Goal: Task Accomplishment & Management: Manage account settings

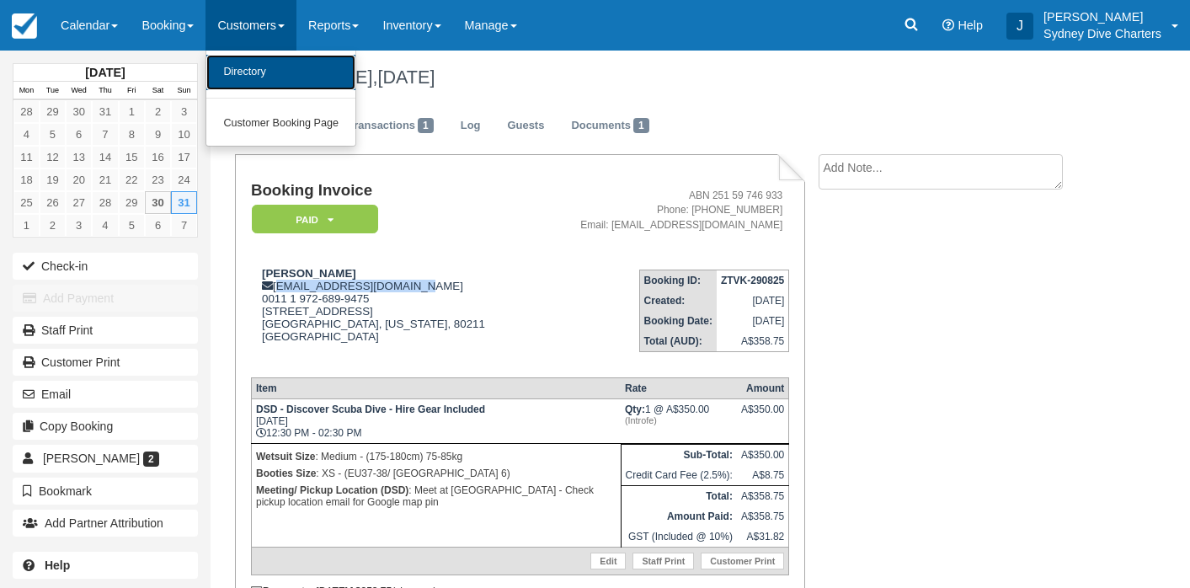
click at [277, 81] on link "Directory" at bounding box center [280, 72] width 149 height 35
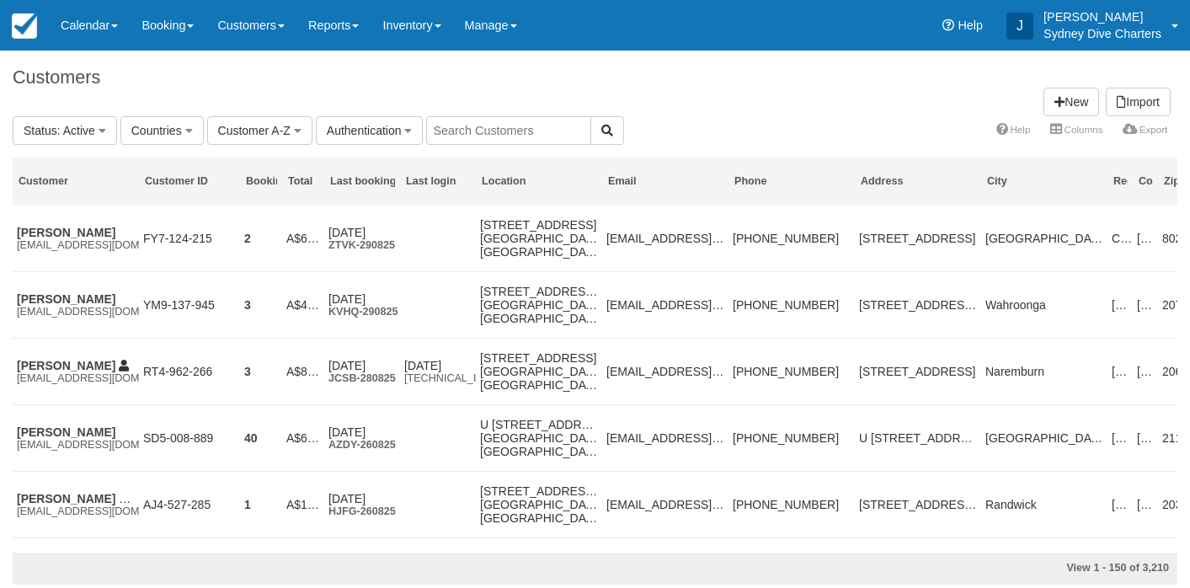
click at [527, 136] on input "text" at bounding box center [508, 130] width 165 height 29
type input "liam"
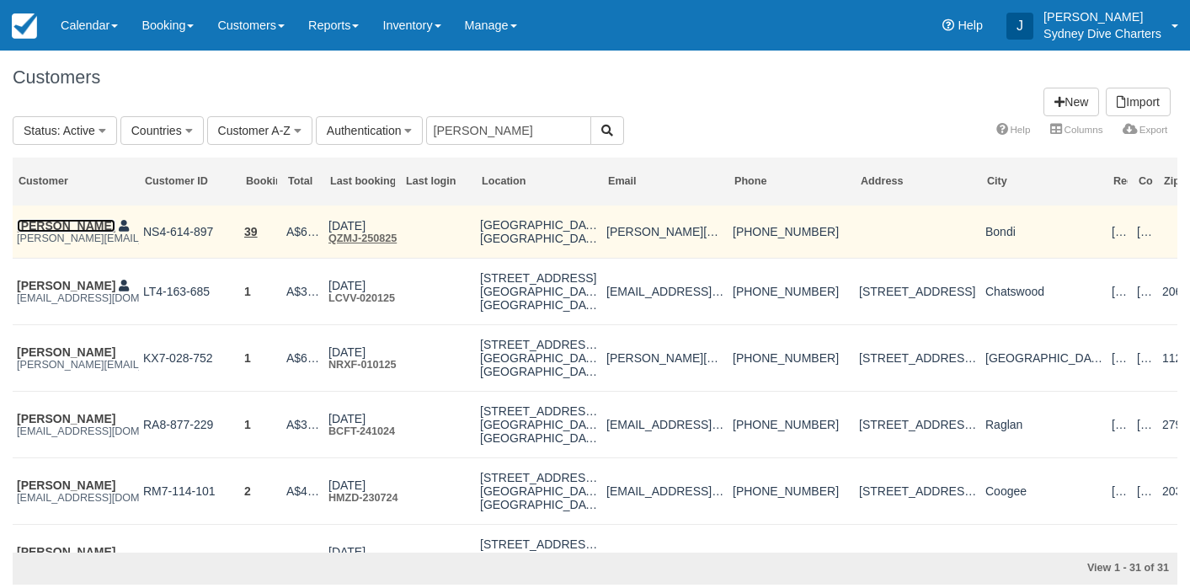
click at [45, 224] on link "[PERSON_NAME]" at bounding box center [66, 225] width 98 height 13
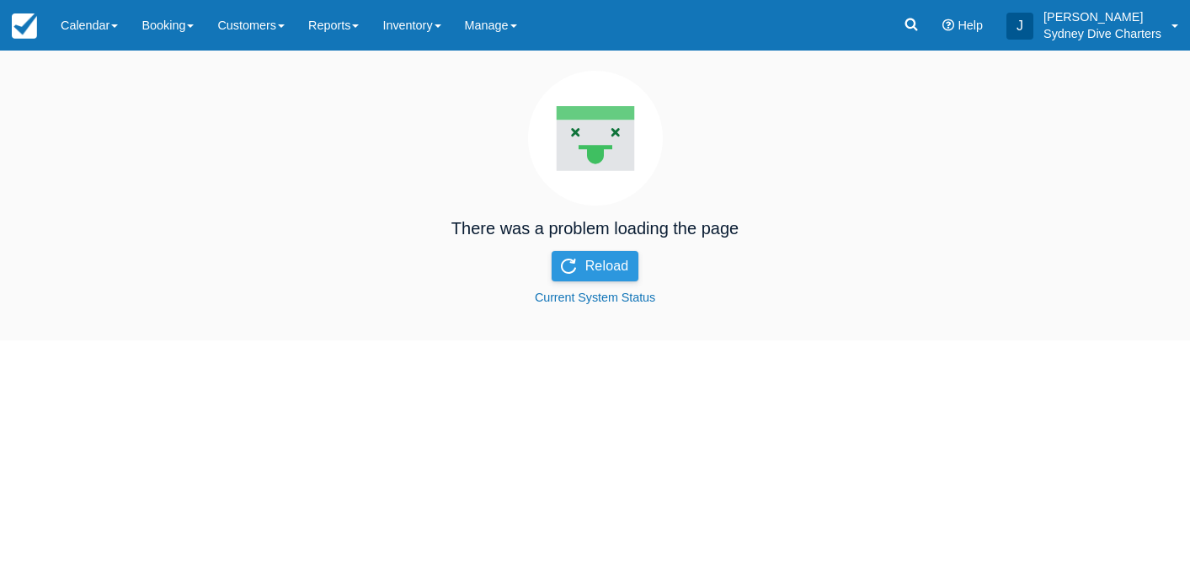
click at [610, 258] on button "Reload" at bounding box center [595, 266] width 88 height 30
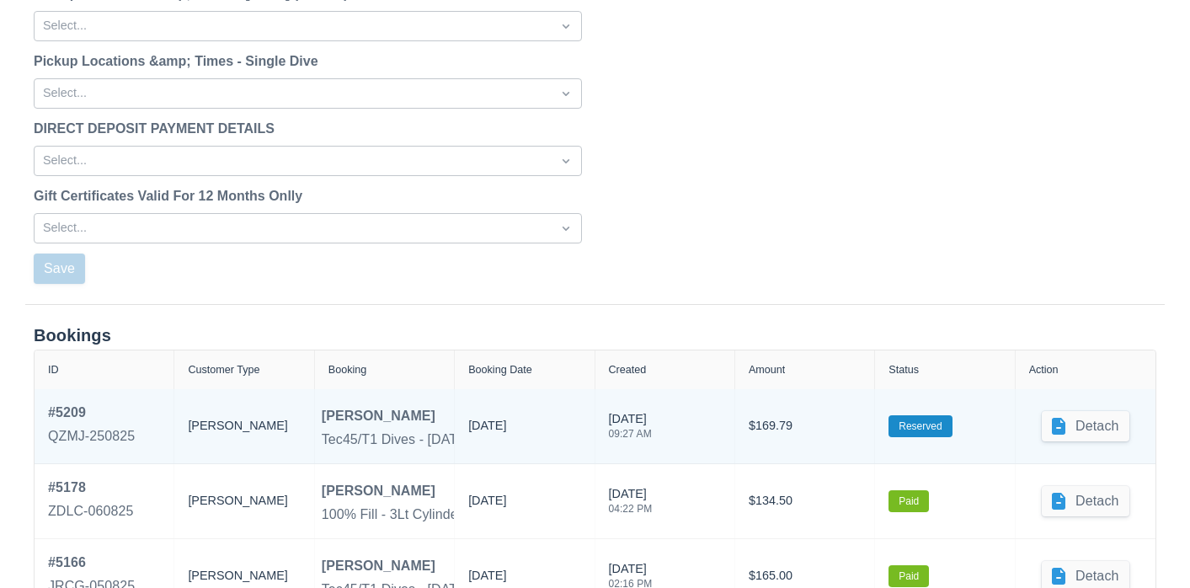
scroll to position [2191, 0]
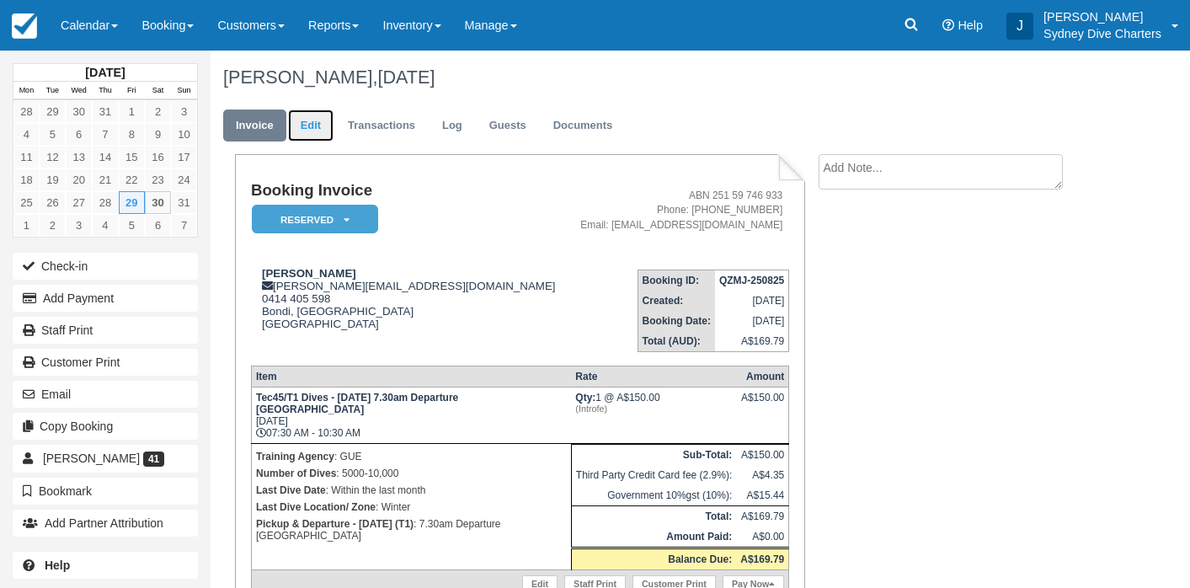
click at [304, 124] on link "Edit" at bounding box center [310, 125] width 45 height 33
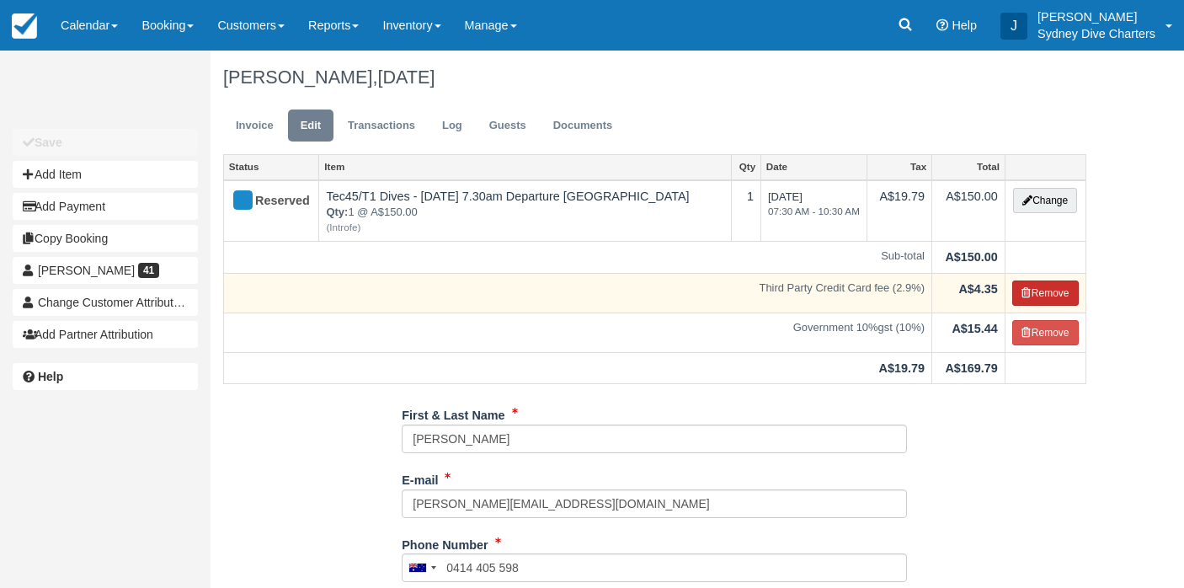
click at [1036, 291] on button "Remove" at bounding box center [1045, 292] width 67 height 25
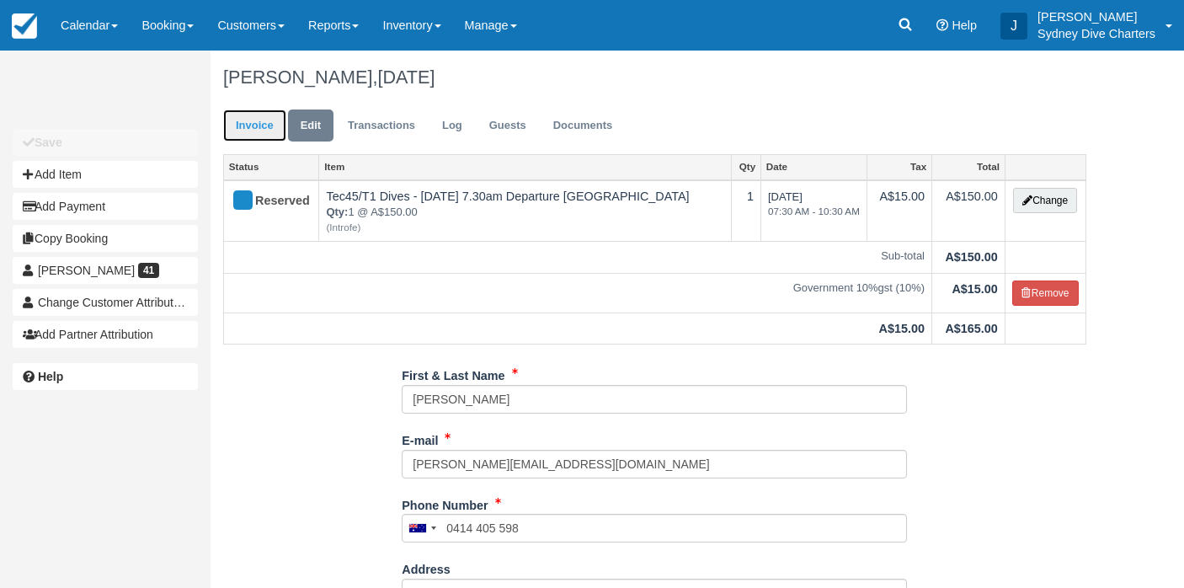
click at [253, 123] on link "Invoice" at bounding box center [254, 125] width 63 height 33
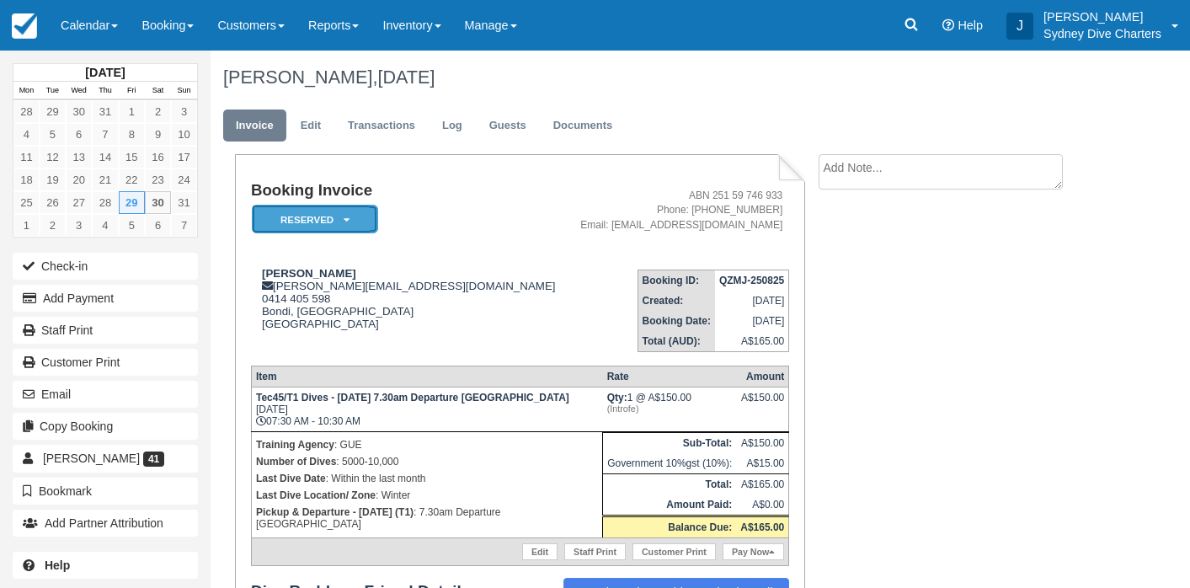
click at [343, 216] on icon at bounding box center [346, 220] width 6 height 10
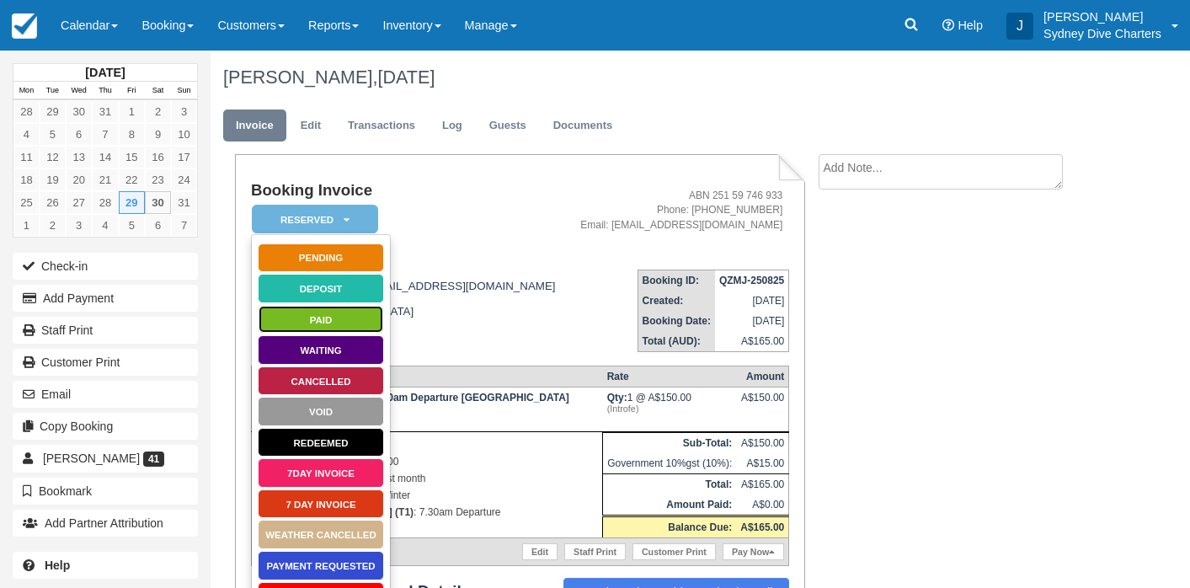
click at [359, 314] on link "Paid" at bounding box center [321, 319] width 126 height 29
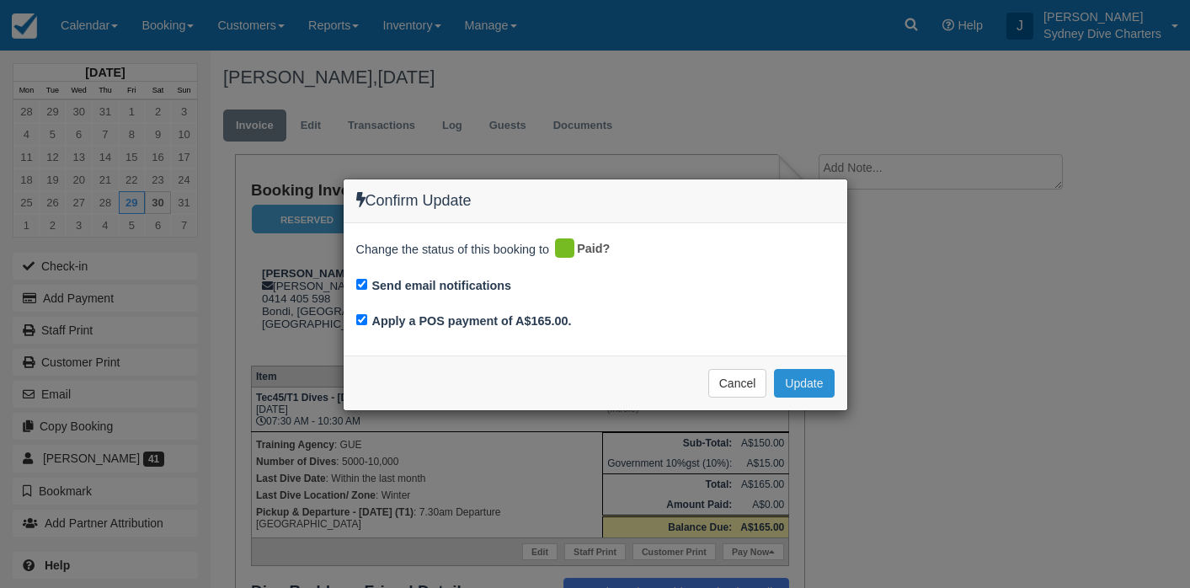
click at [824, 385] on button "Update" at bounding box center [804, 383] width 60 height 29
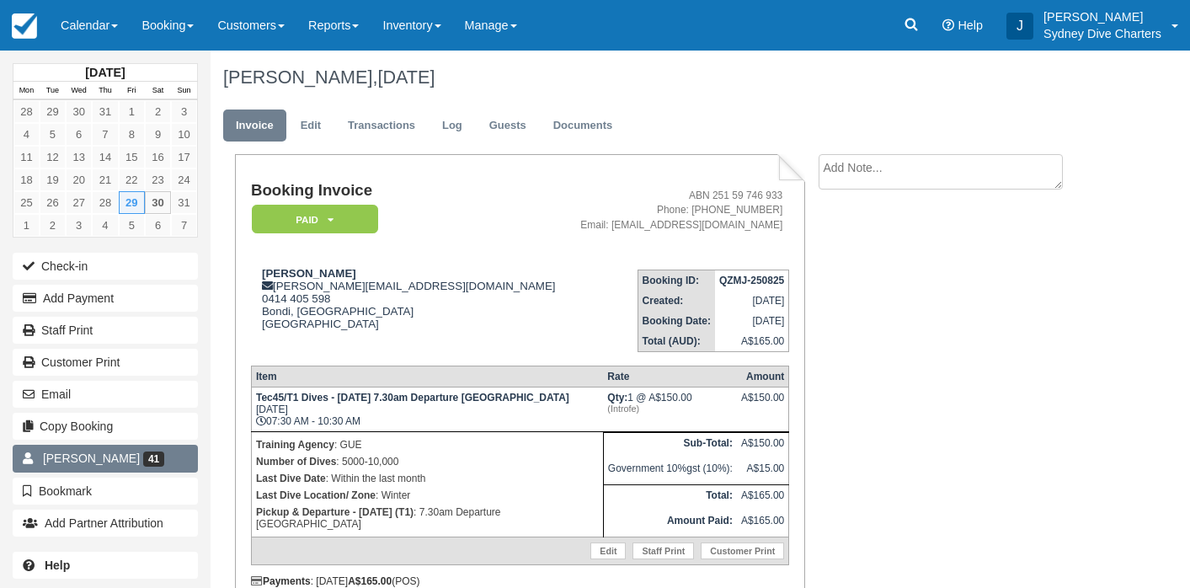
click at [89, 460] on span "Liam Allen" at bounding box center [91, 457] width 97 height 13
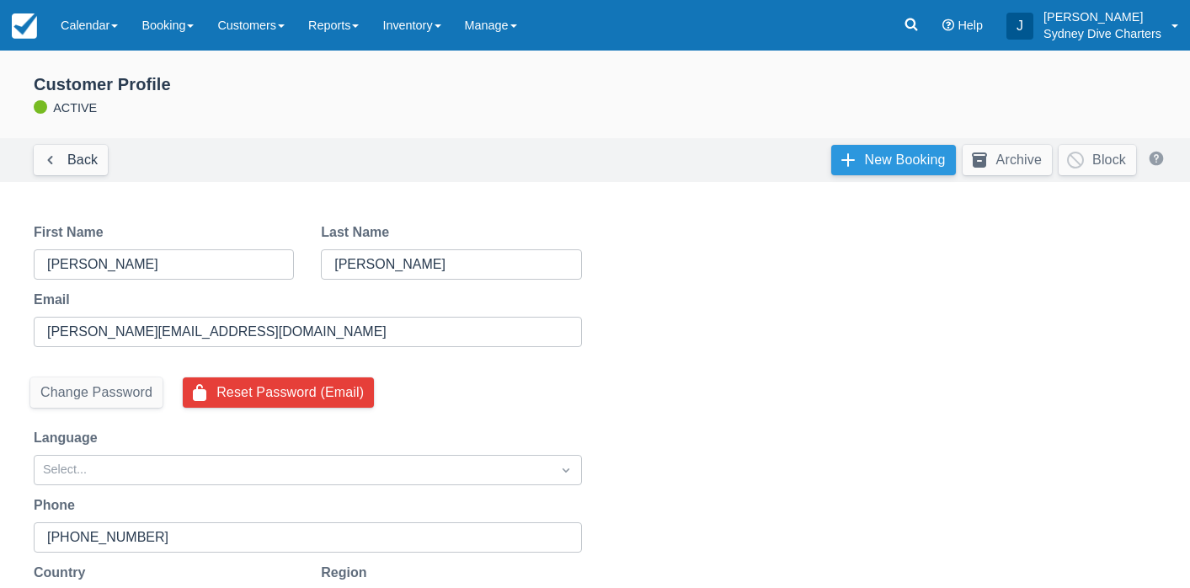
click at [902, 172] on link "New Booking" at bounding box center [893, 160] width 125 height 30
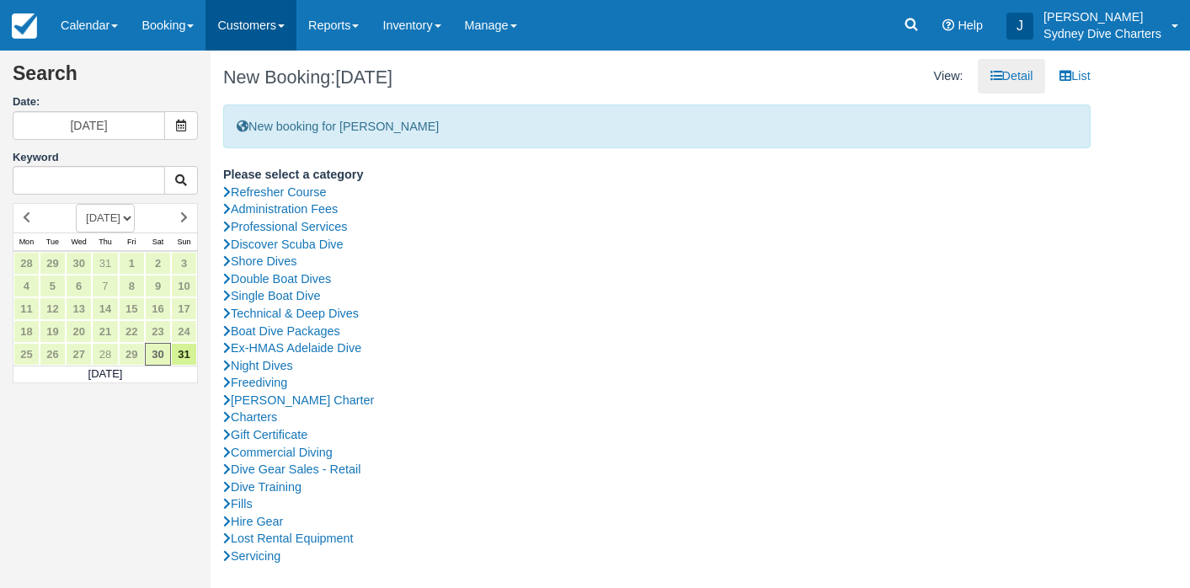
click at [269, 28] on link "Customers" at bounding box center [250, 25] width 91 height 51
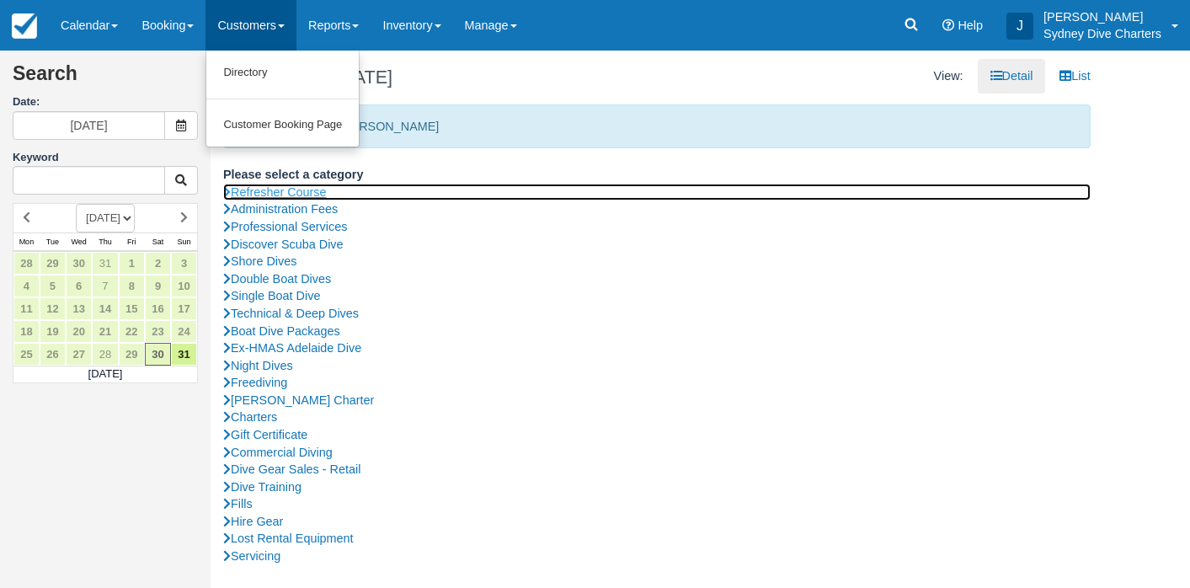
click at [487, 199] on link "Refresher Course" at bounding box center [656, 193] width 867 height 18
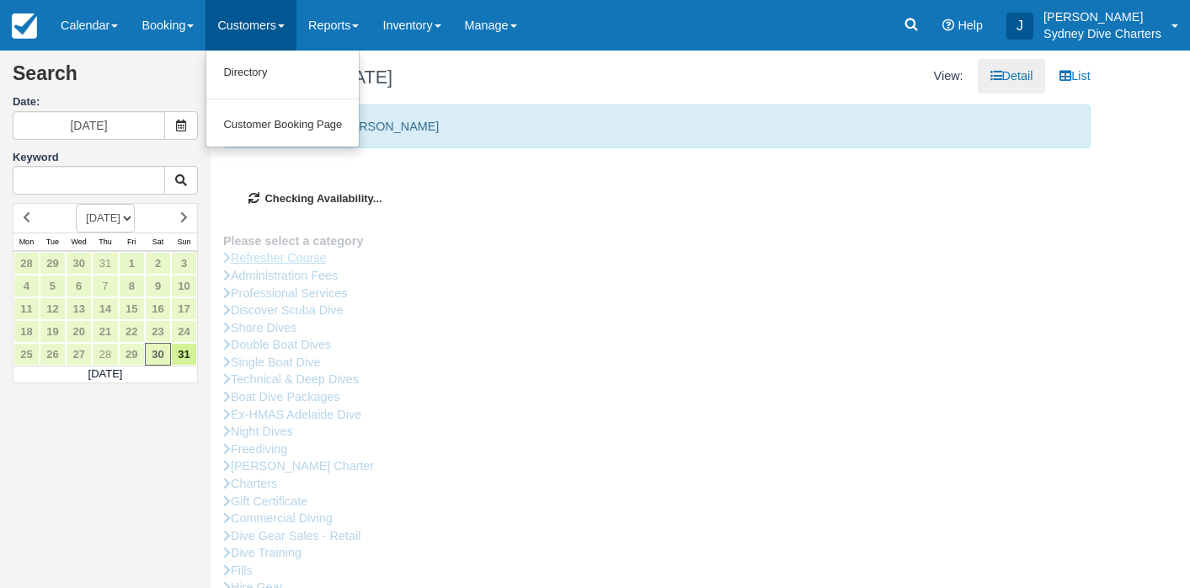
type input "01/09/2025"
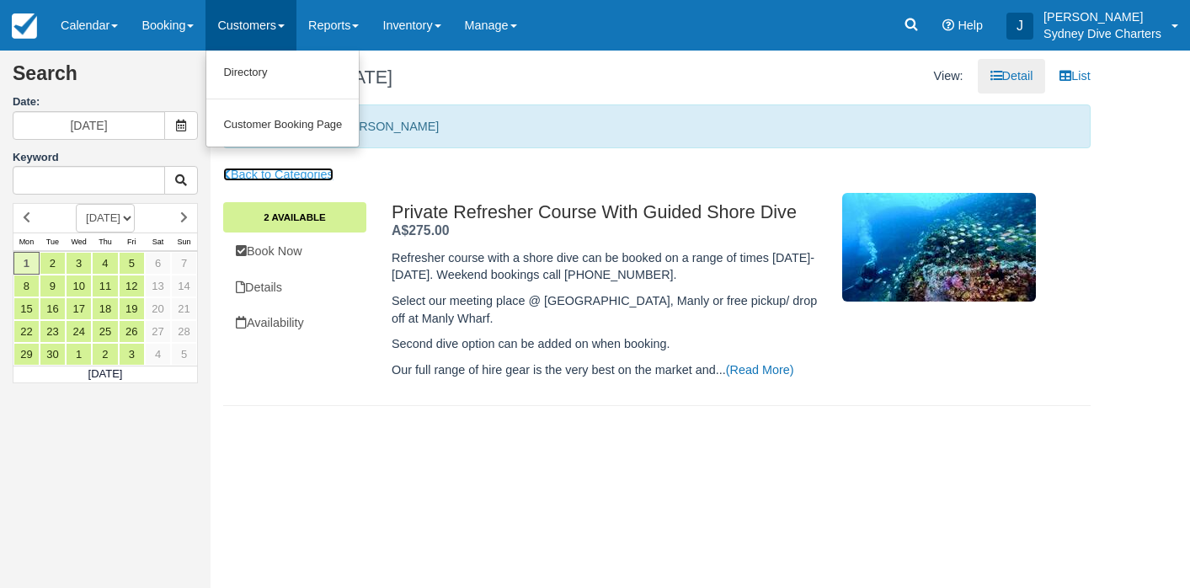
click at [280, 173] on link "Back to Categories" at bounding box center [278, 174] width 110 height 13
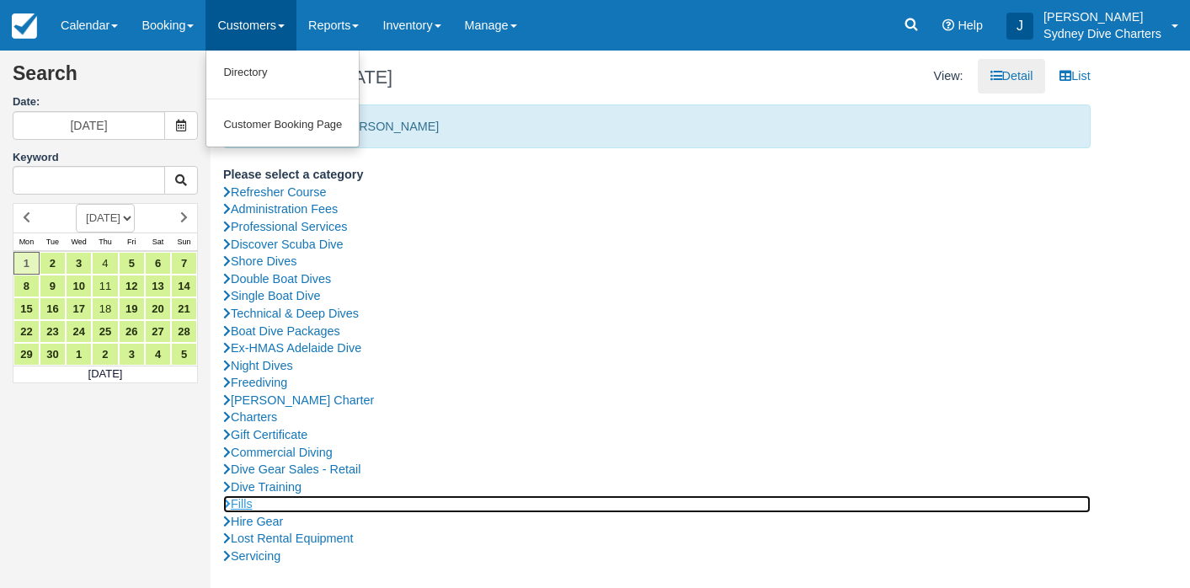
click at [250, 504] on link "Fills" at bounding box center [656, 504] width 867 height 18
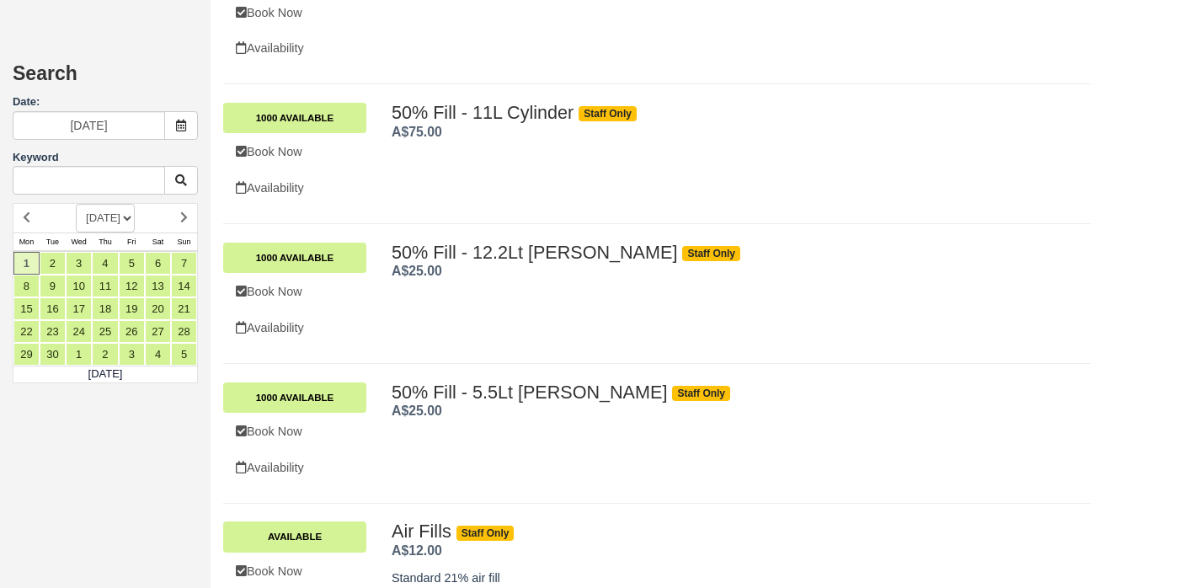
scroll to position [1677, 0]
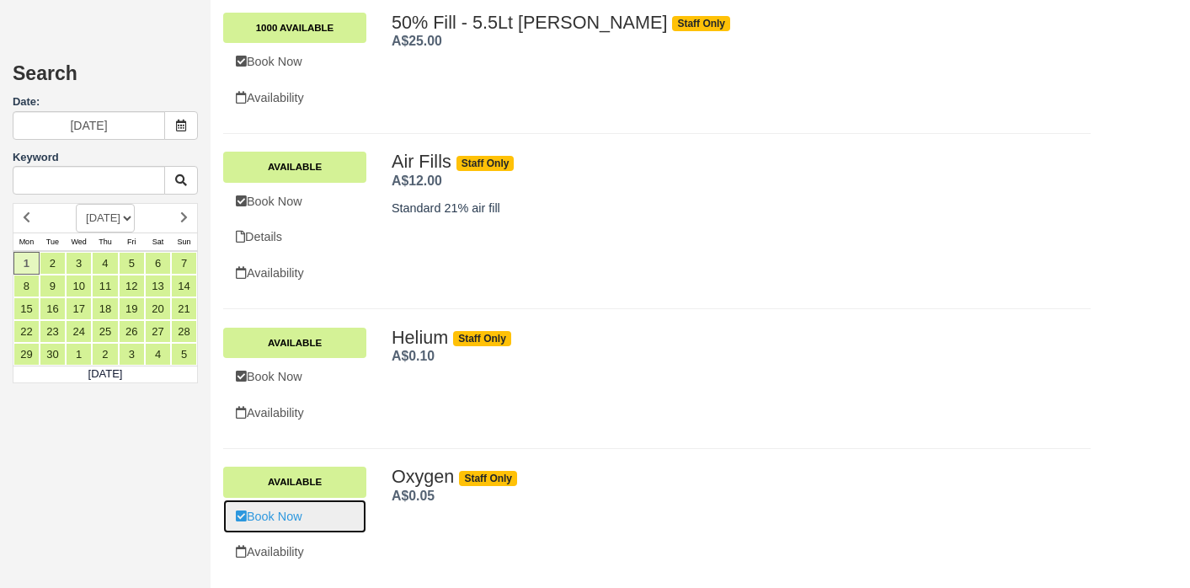
click at [285, 521] on link "Book Now" at bounding box center [294, 516] width 143 height 35
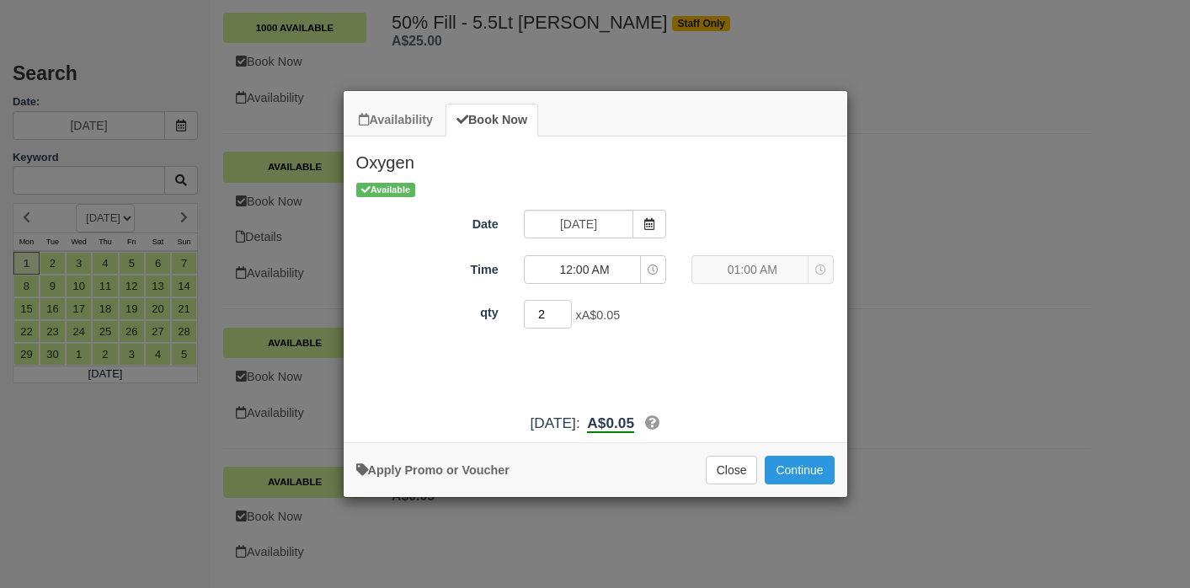
type input "2"
click at [565, 308] on input "2" at bounding box center [548, 314] width 49 height 29
type input "7"
type input "1"
click at [737, 473] on button "Close" at bounding box center [731, 469] width 52 height 29
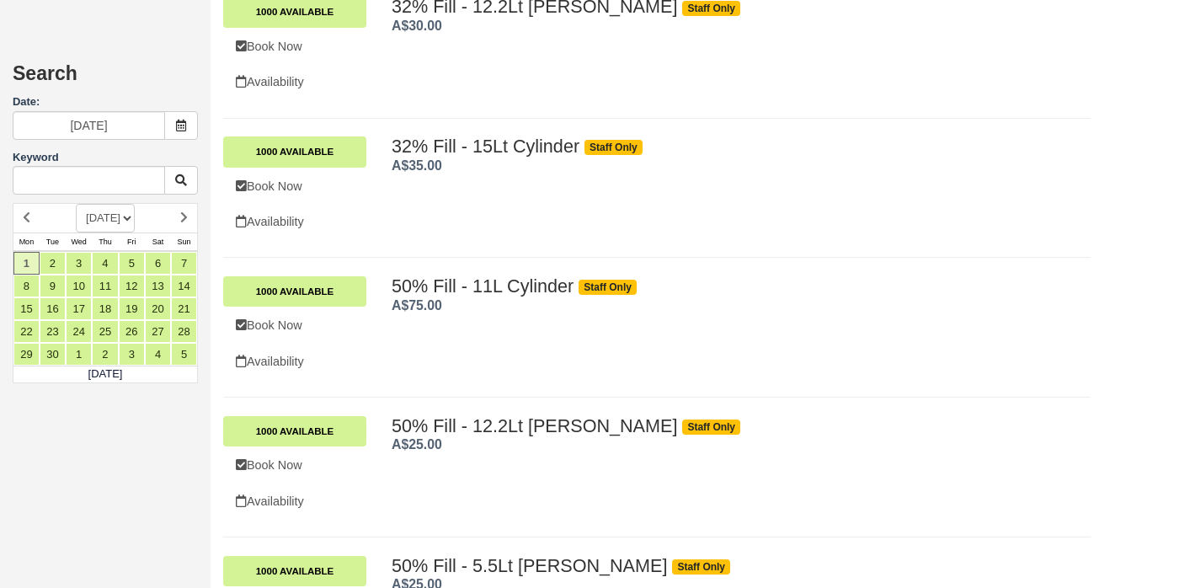
scroll to position [0, 0]
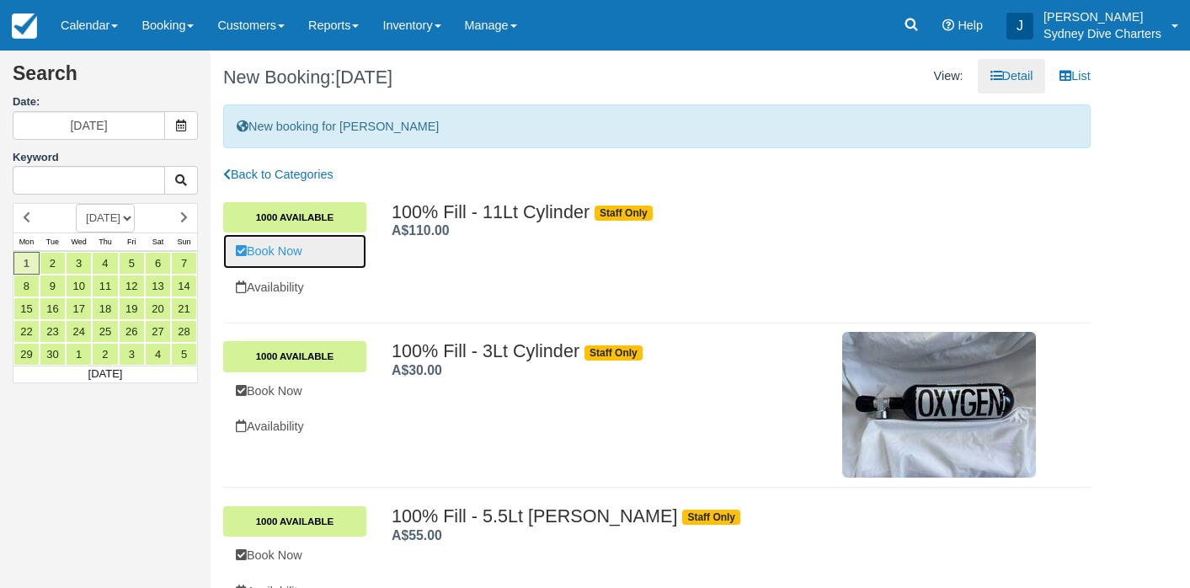
click at [289, 249] on link "Book Now" at bounding box center [294, 251] width 143 height 35
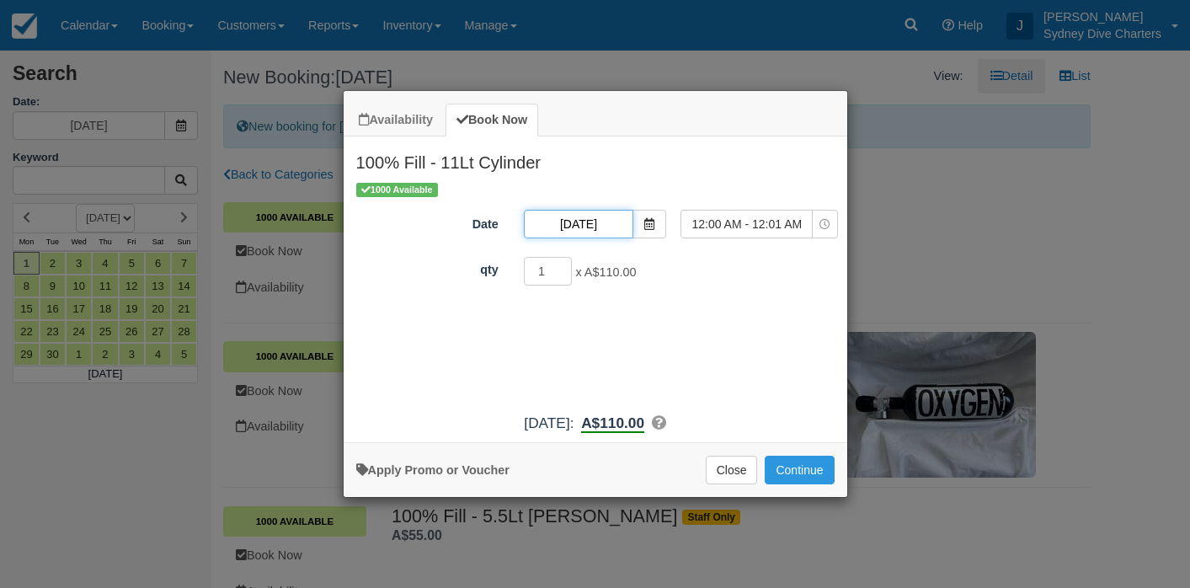
click at [605, 228] on input "01/09/2025" at bounding box center [578, 224] width 109 height 29
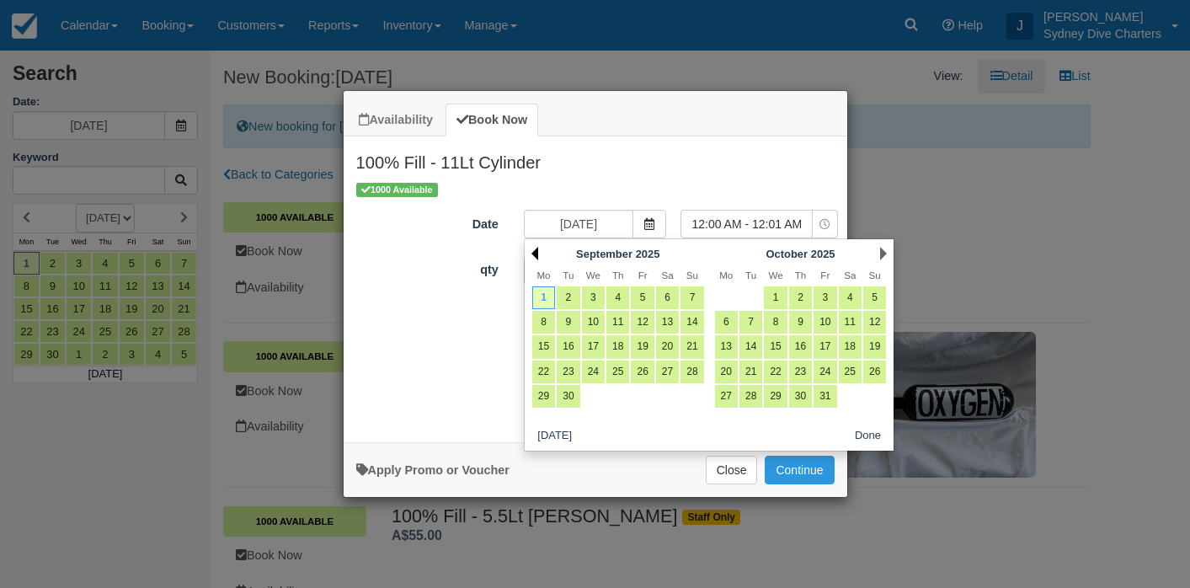
click at [535, 252] on link "Prev" at bounding box center [534, 253] width 7 height 13
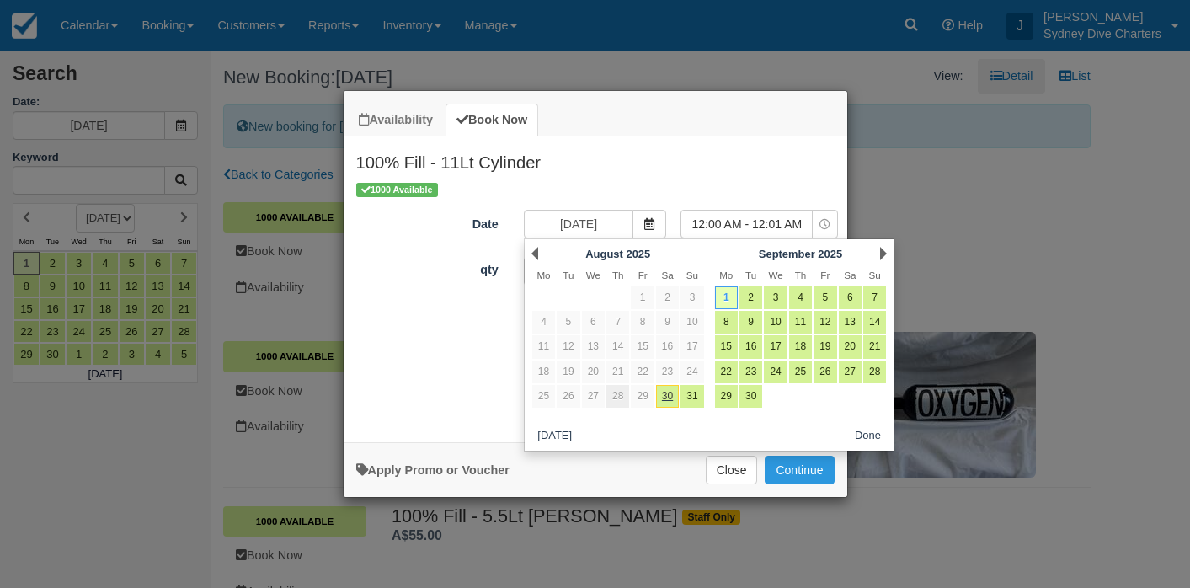
click at [620, 391] on link "28" at bounding box center [617, 396] width 23 height 23
type input "28/08/2025"
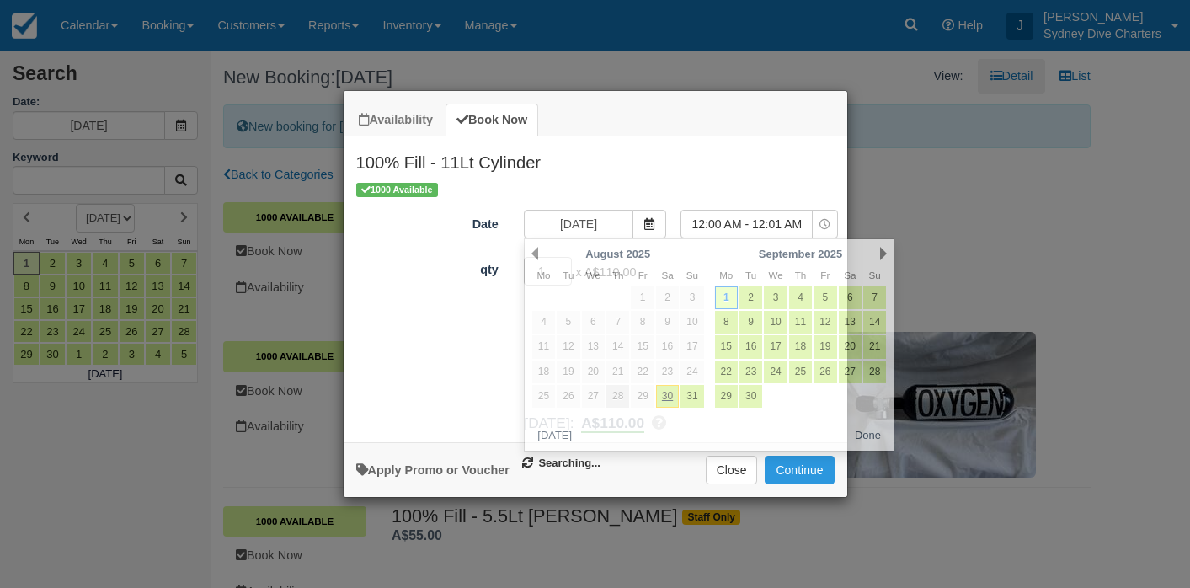
select select "0"
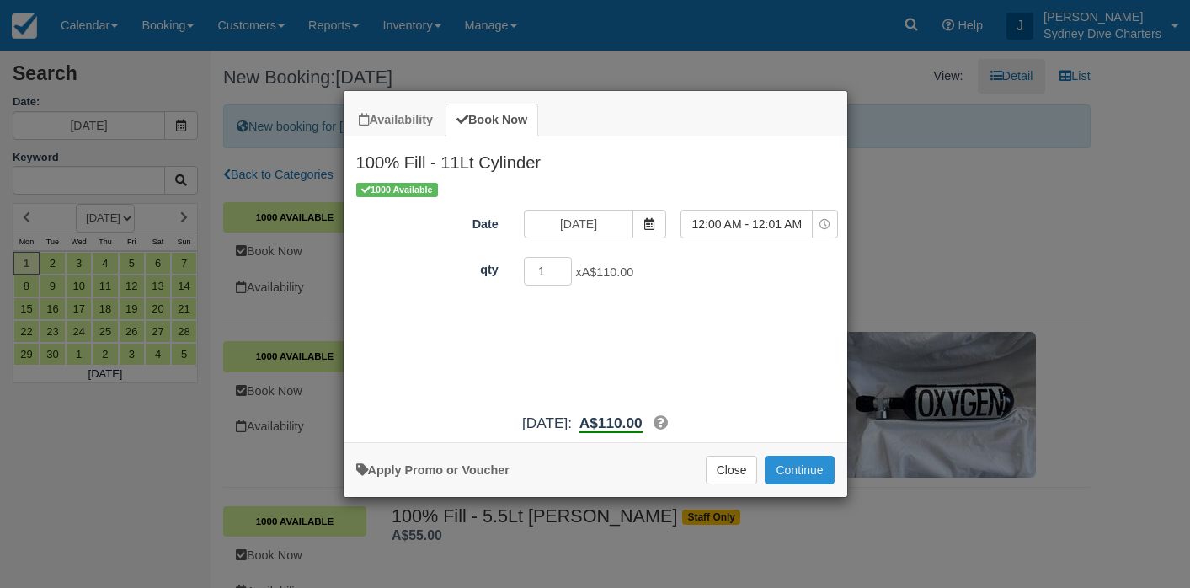
click at [780, 472] on button "Continue" at bounding box center [798, 469] width 69 height 29
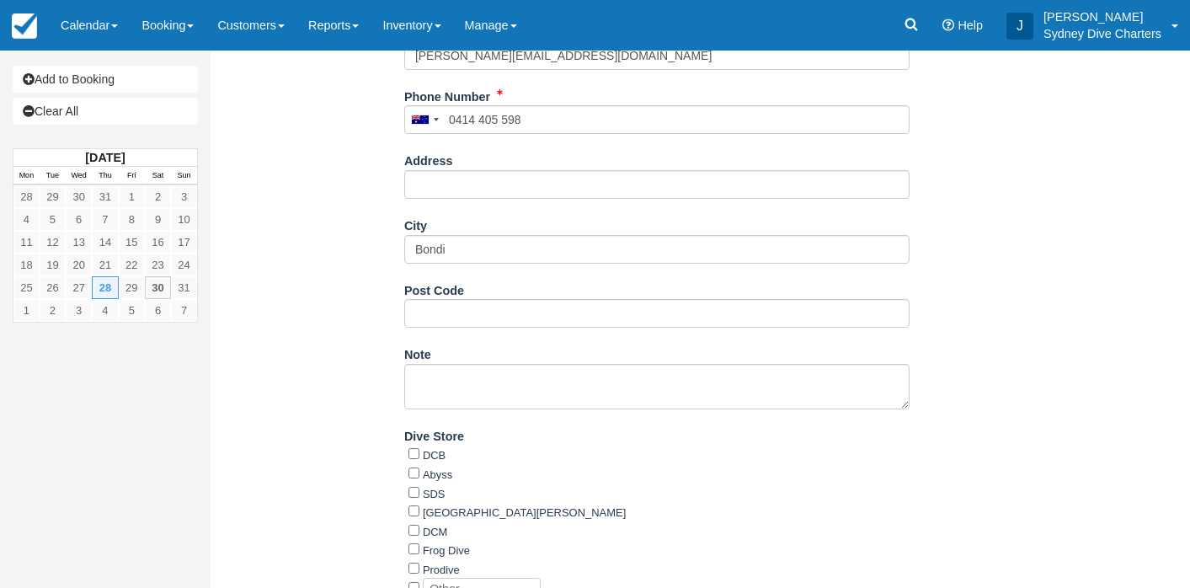
scroll to position [500, 0]
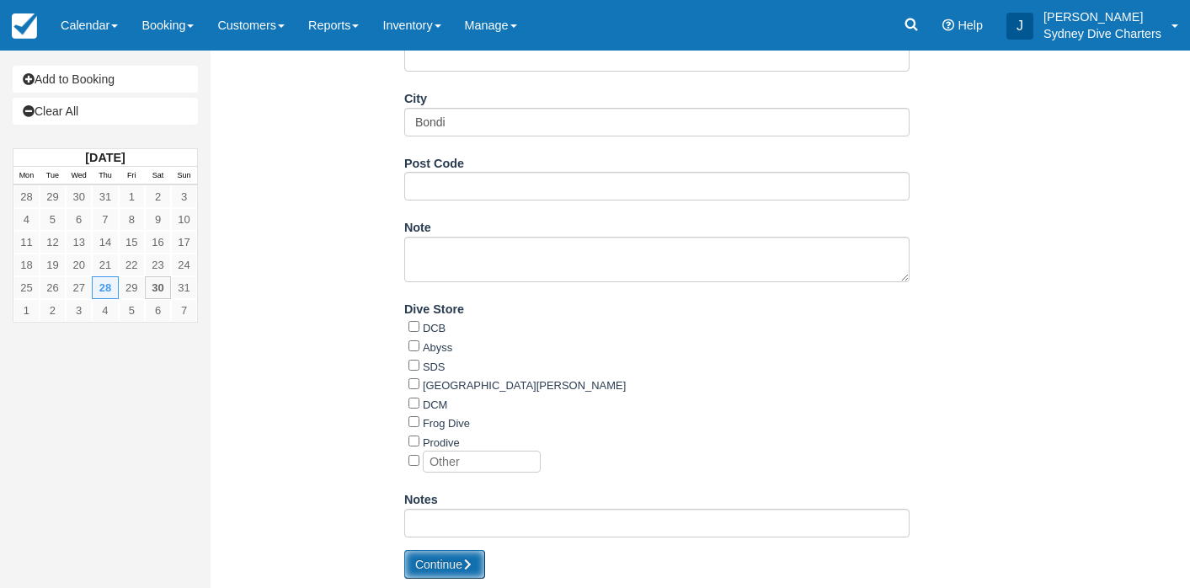
click at [462, 556] on button "Continue" at bounding box center [444, 564] width 81 height 29
type input "+61414405598"
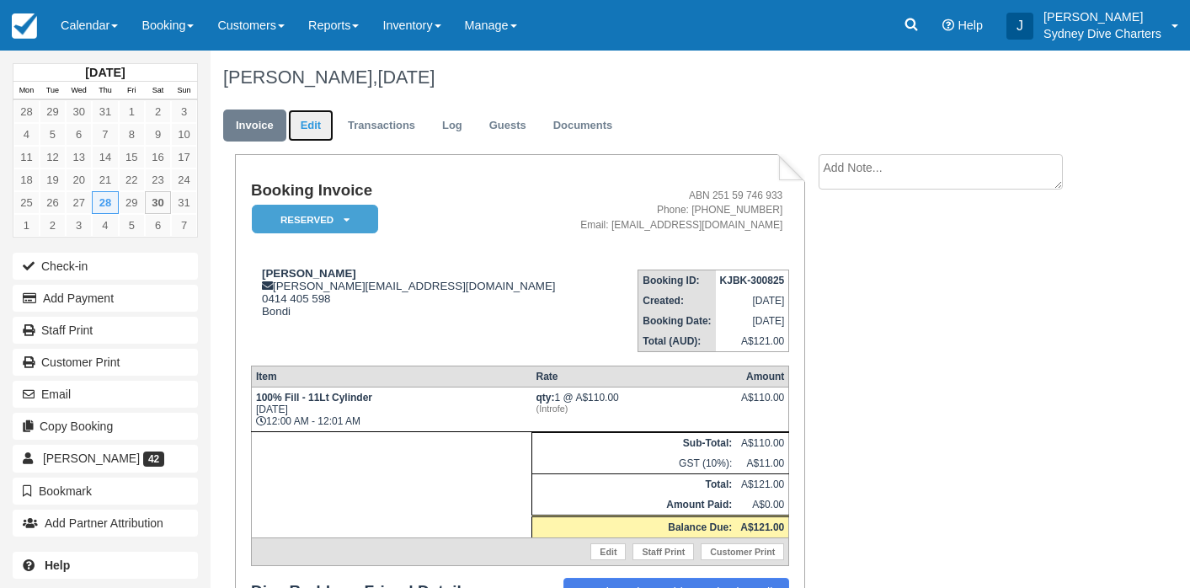
click at [304, 126] on link "Edit" at bounding box center [310, 125] width 45 height 33
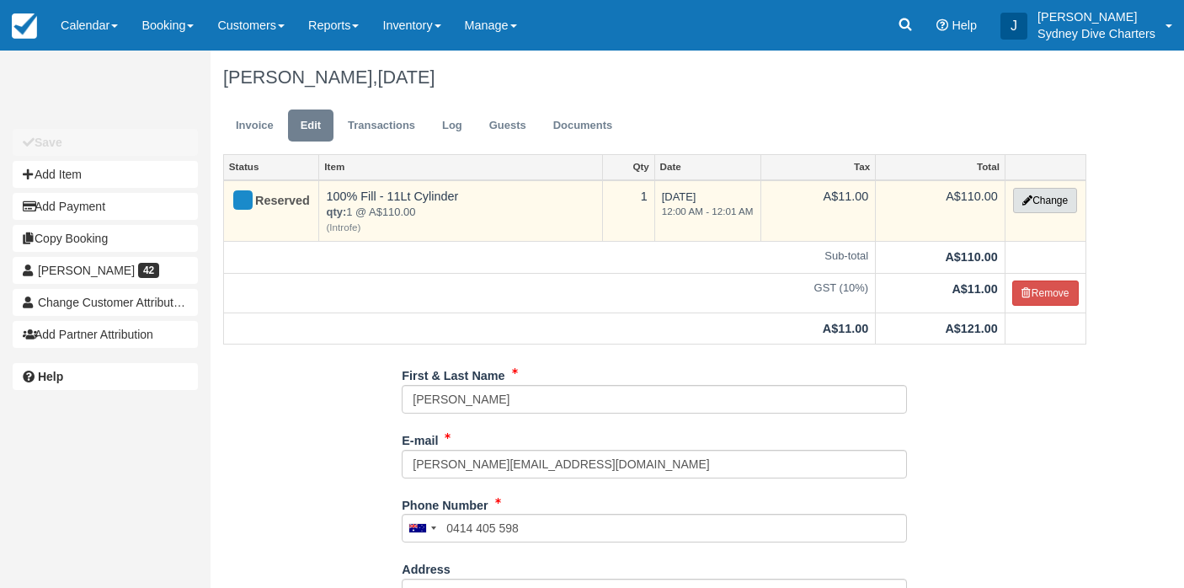
click at [1031, 200] on button "Change" at bounding box center [1045, 200] width 64 height 25
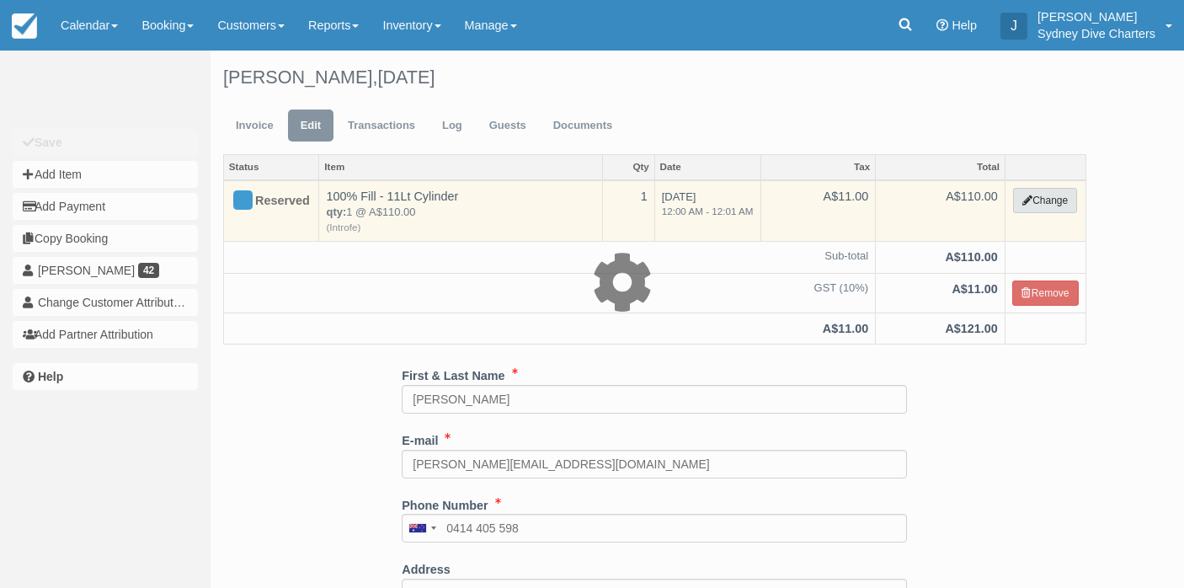
select select "23"
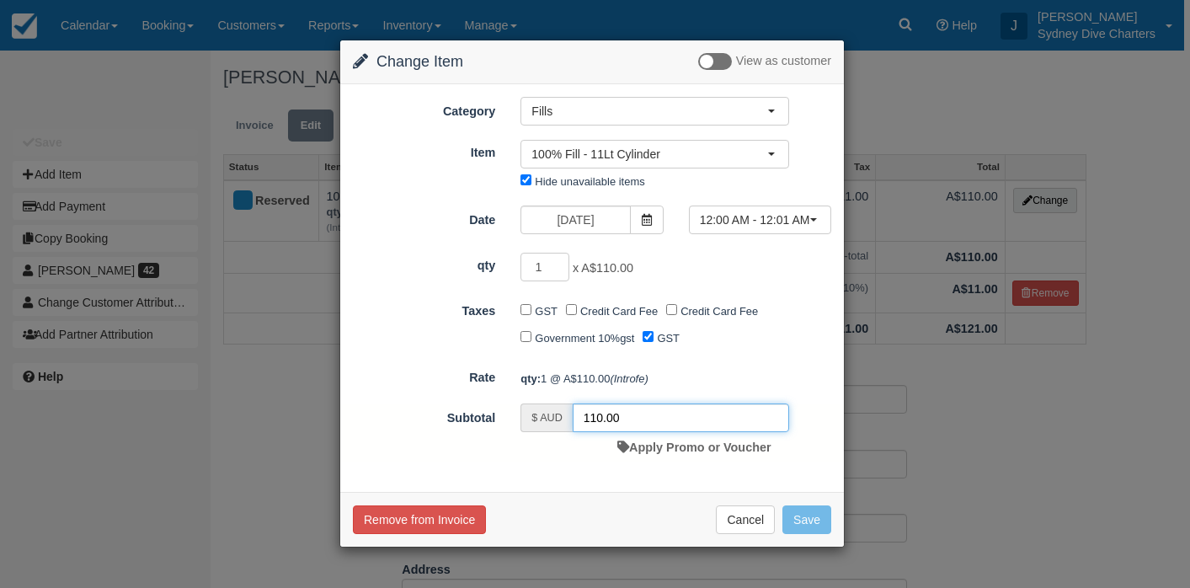
drag, startPoint x: 626, startPoint y: 421, endPoint x: 573, endPoint y: 429, distance: 52.9
click at [573, 429] on input "110.00" at bounding box center [680, 417] width 216 height 29
type input "1"
type input "40.00"
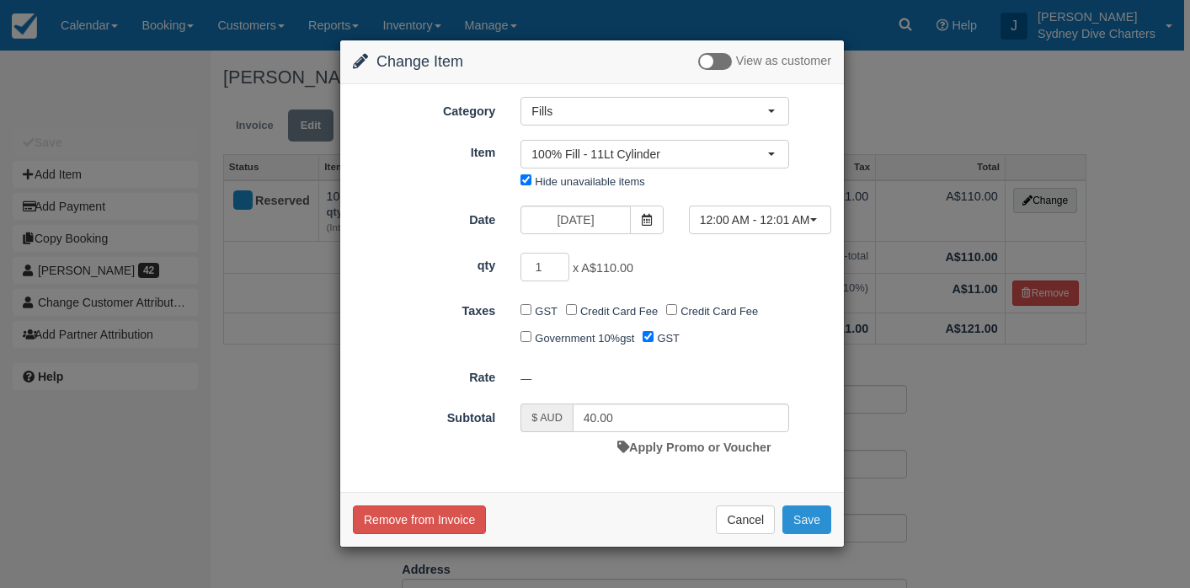
click at [805, 516] on button "Save" at bounding box center [806, 519] width 49 height 29
checkbox input "false"
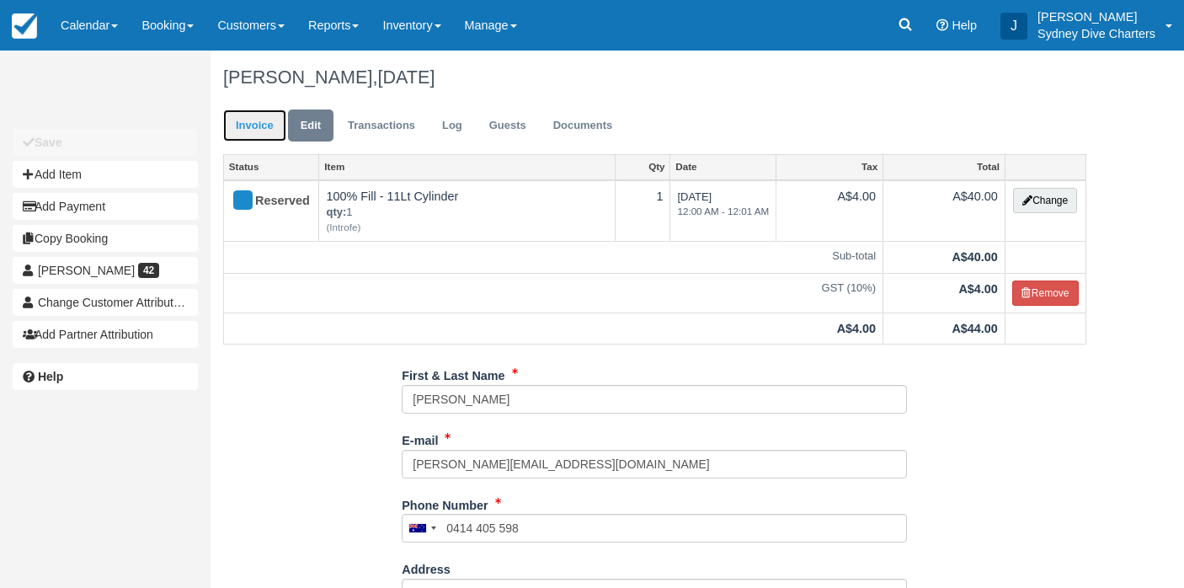
click at [248, 124] on link "Invoice" at bounding box center [254, 125] width 63 height 33
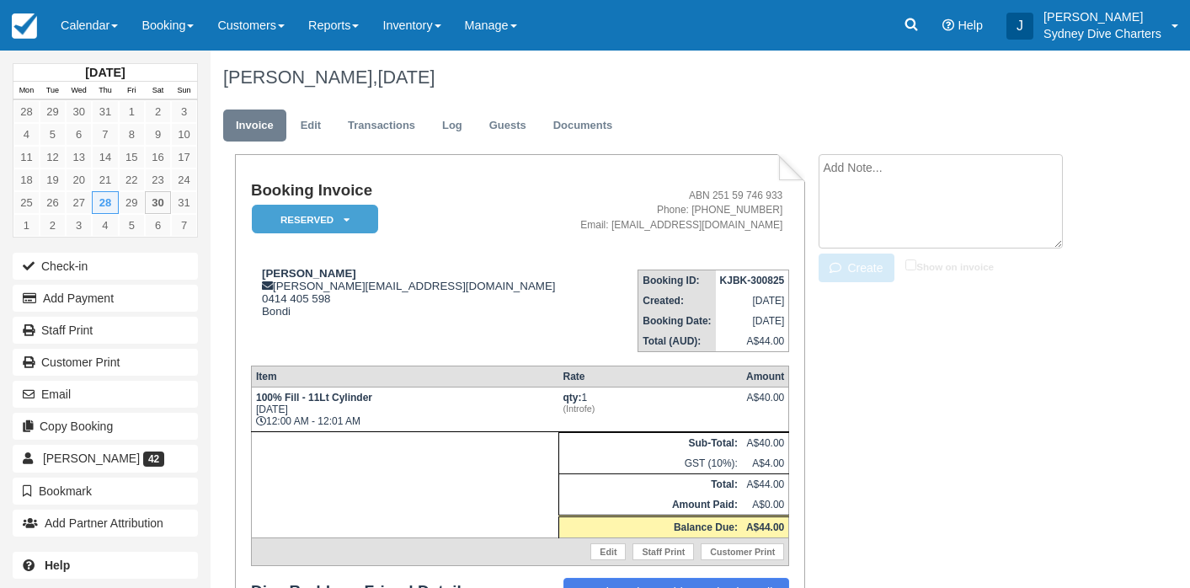
click at [872, 171] on textarea at bounding box center [940, 201] width 244 height 94
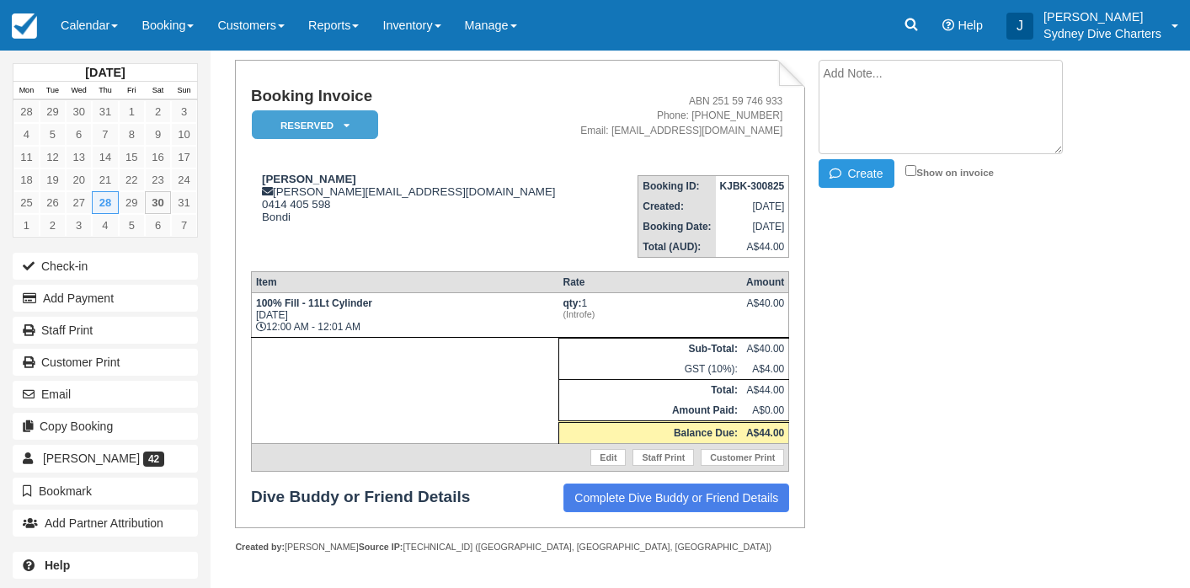
scroll to position [104, 0]
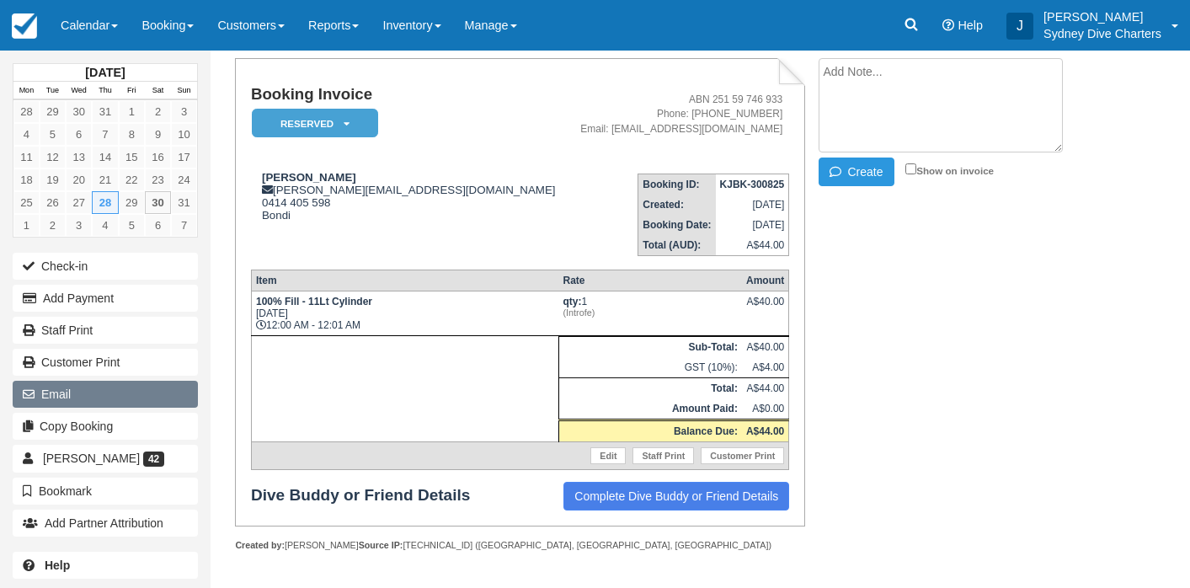
click at [72, 388] on button "Email" at bounding box center [105, 394] width 185 height 27
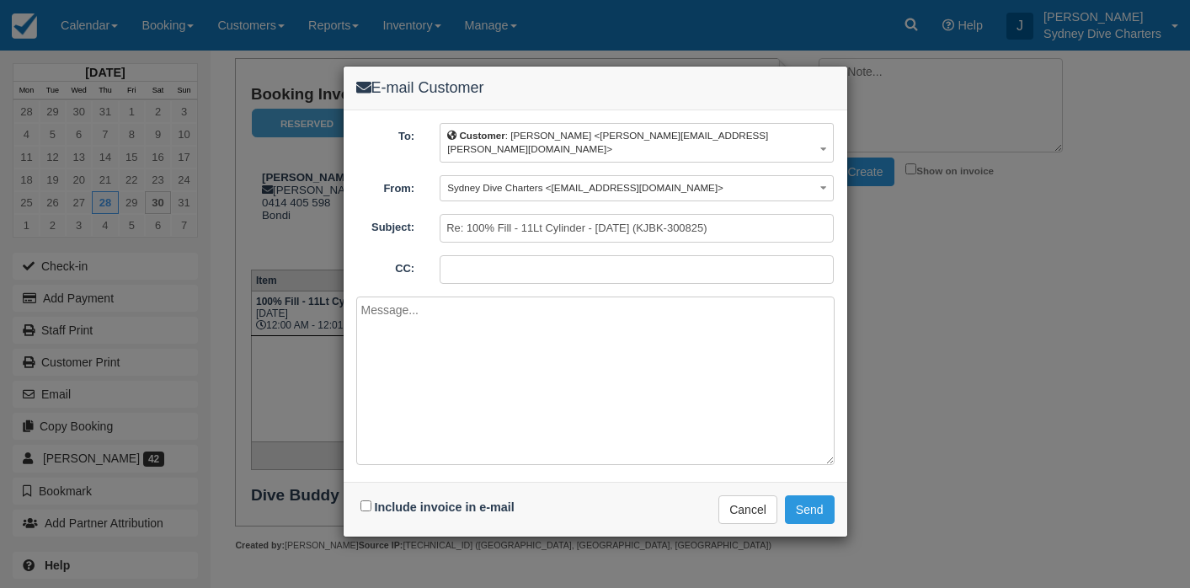
click at [559, 321] on textarea at bounding box center [595, 380] width 478 height 168
click at [409, 330] on textarea "Hay buddy, This is fo ryour fill" at bounding box center [595, 380] width 478 height 168
click at [484, 322] on textarea "Hay buddy, This is for your fill" at bounding box center [595, 380] width 478 height 168
click at [513, 330] on textarea "Hay buddy, This is for your fill last thursdya. J" at bounding box center [595, 380] width 478 height 168
click at [544, 334] on textarea "Hay buddy, This is for your fill last thursday. J" at bounding box center [595, 380] width 478 height 168
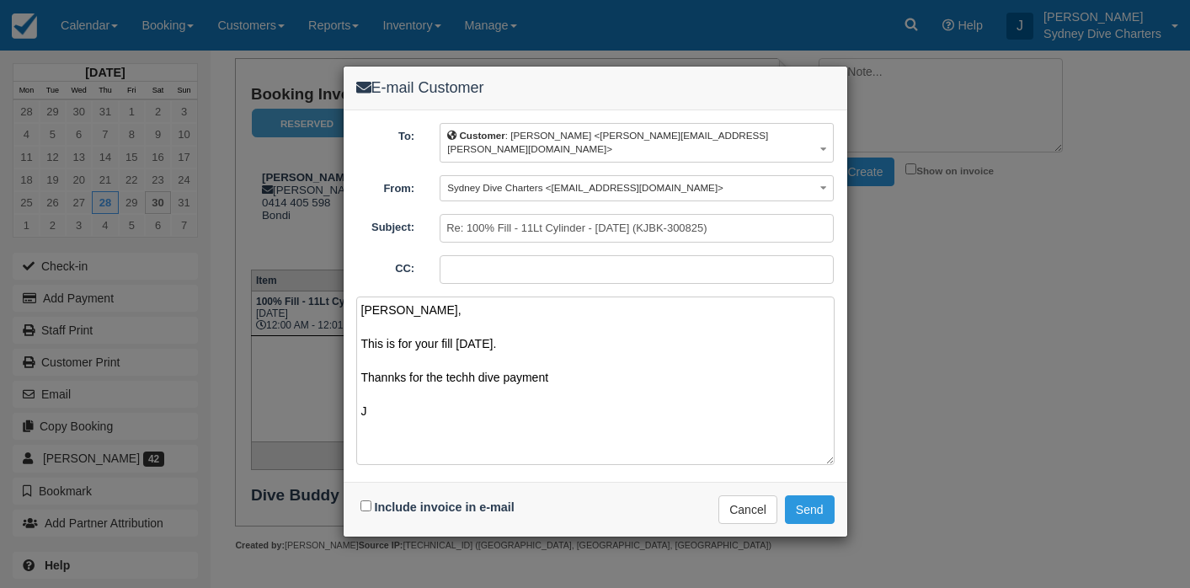
click at [392, 367] on textarea "Hay buddy, This is for your fill last thursday. Thannks for the techh dive paym…" at bounding box center [595, 380] width 478 height 168
click at [458, 365] on textarea "Hay buddy, This is for your fill last thursday. Thanks for the techh dive payme…" at bounding box center [595, 380] width 478 height 168
click at [562, 362] on textarea "Hay buddy, This is for your fill last thursday. Thanks for the tech dive paymen…" at bounding box center [595, 380] width 478 height 168
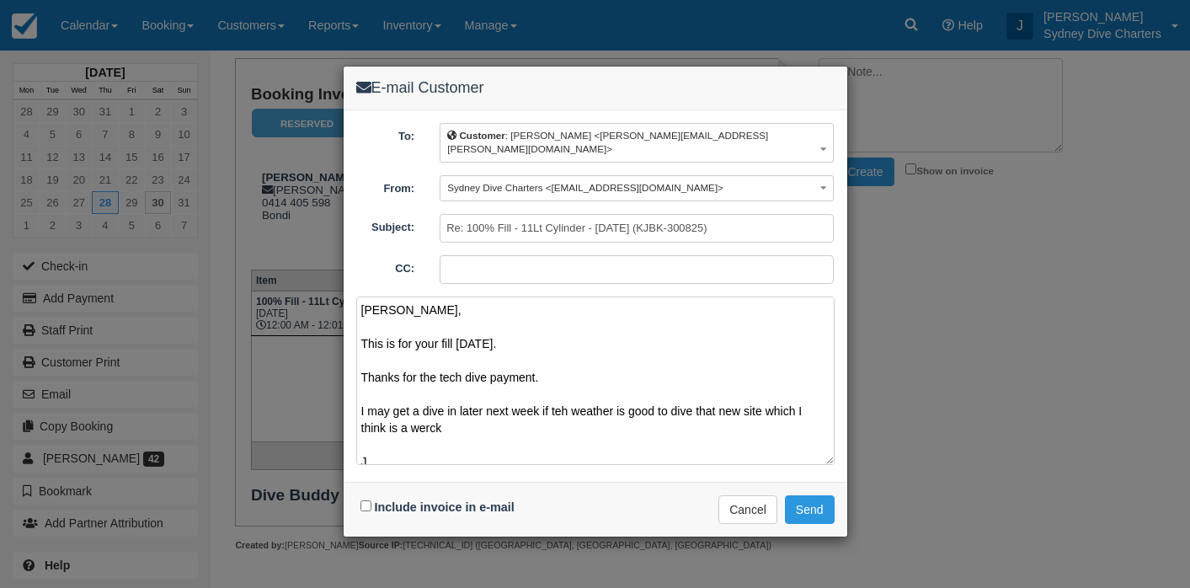
click at [554, 402] on textarea "Hay buddy, This is for your fill last thursday. Thanks for the tech dive paymen…" at bounding box center [595, 380] width 478 height 168
click at [464, 418] on textarea "Hay buddy, This is for your fill last thursday. Thanks for the tech dive paymen…" at bounding box center [595, 380] width 478 height 168
type textarea "Hay buddy, This is for your fill last thursday. Thanks for the tech dive paymen…"
click at [365, 500] on input "Include invoice in e-mail" at bounding box center [365, 505] width 11 height 11
checkbox input "true"
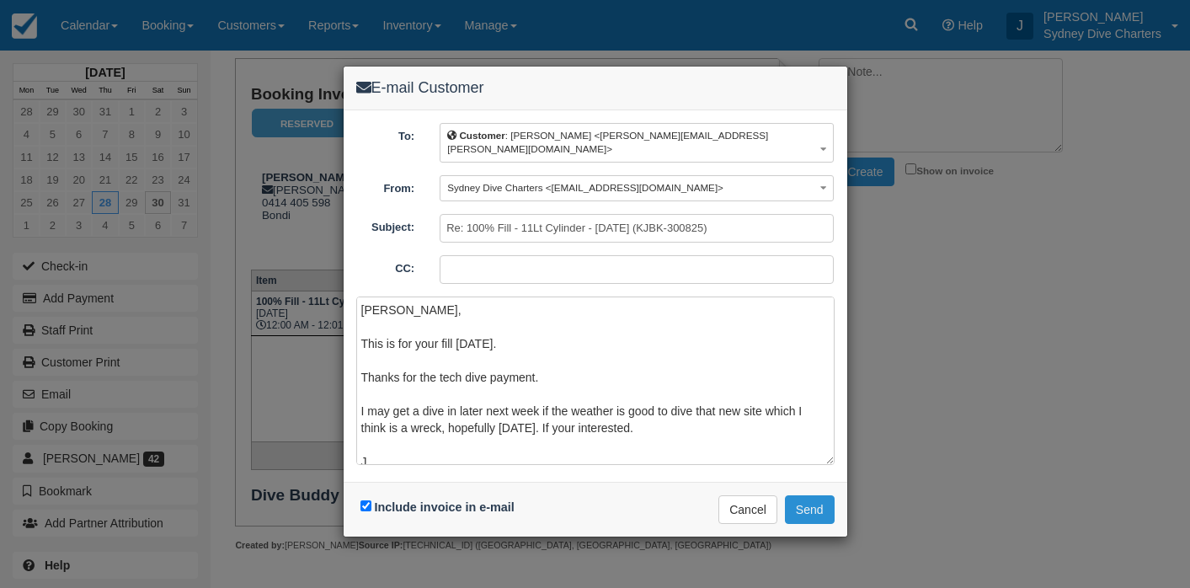
click at [816, 495] on button "Send" at bounding box center [810, 509] width 50 height 29
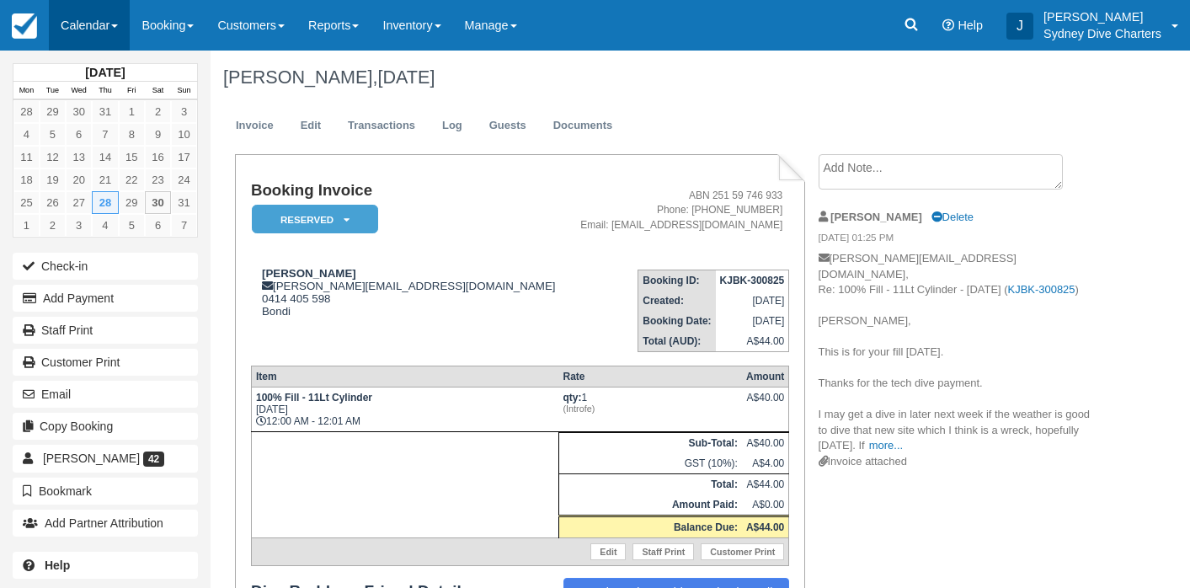
click at [82, 35] on link "Calendar" at bounding box center [89, 25] width 81 height 51
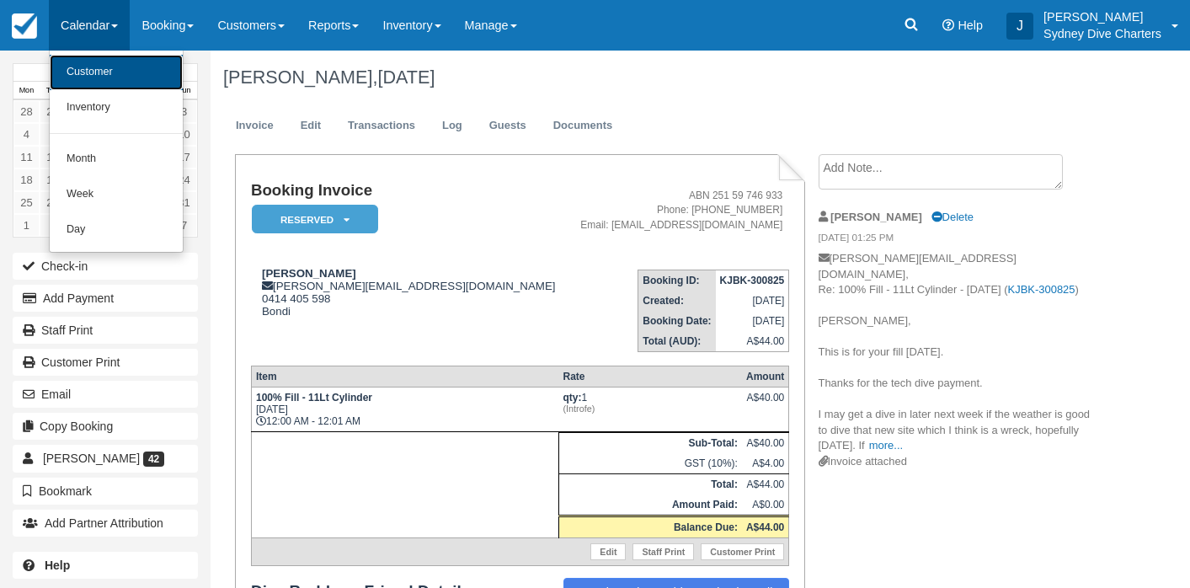
click at [103, 76] on link "Customer" at bounding box center [116, 72] width 133 height 35
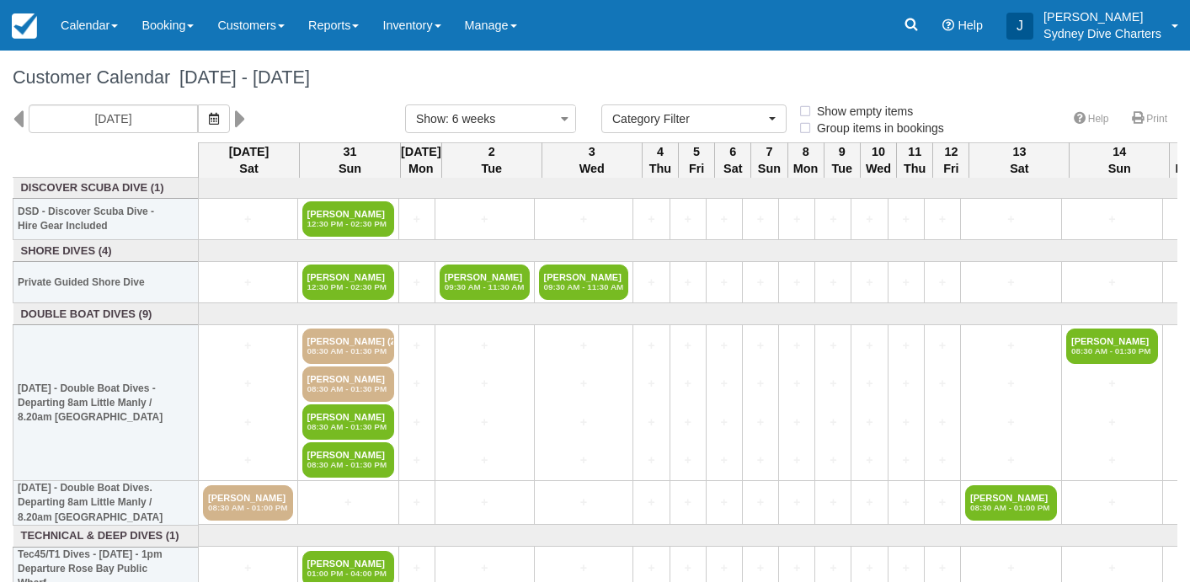
select select
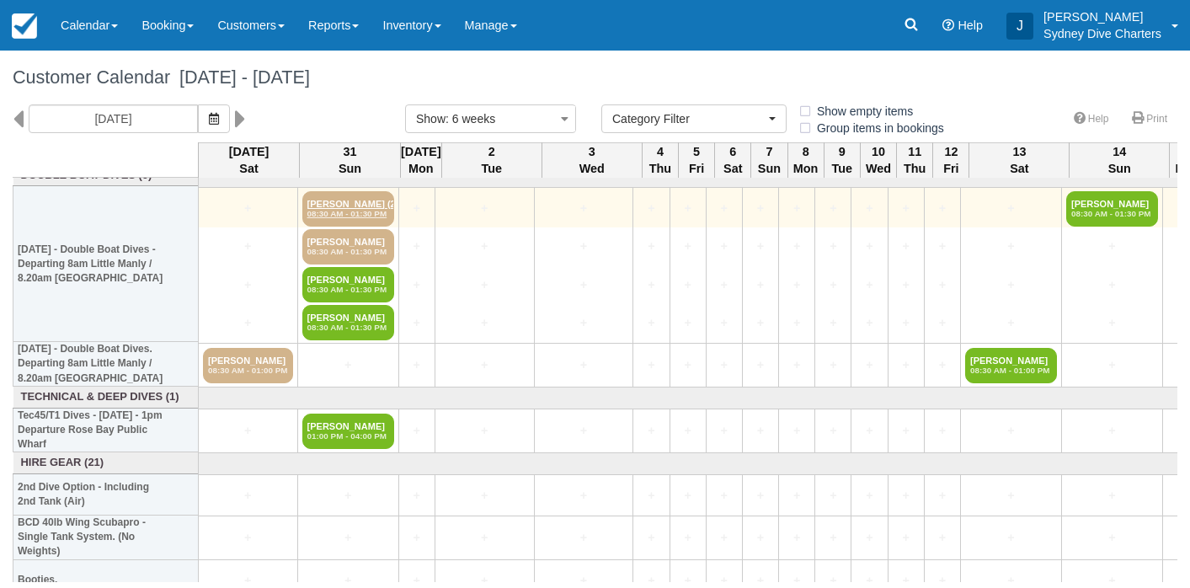
scroll to position [139, 0]
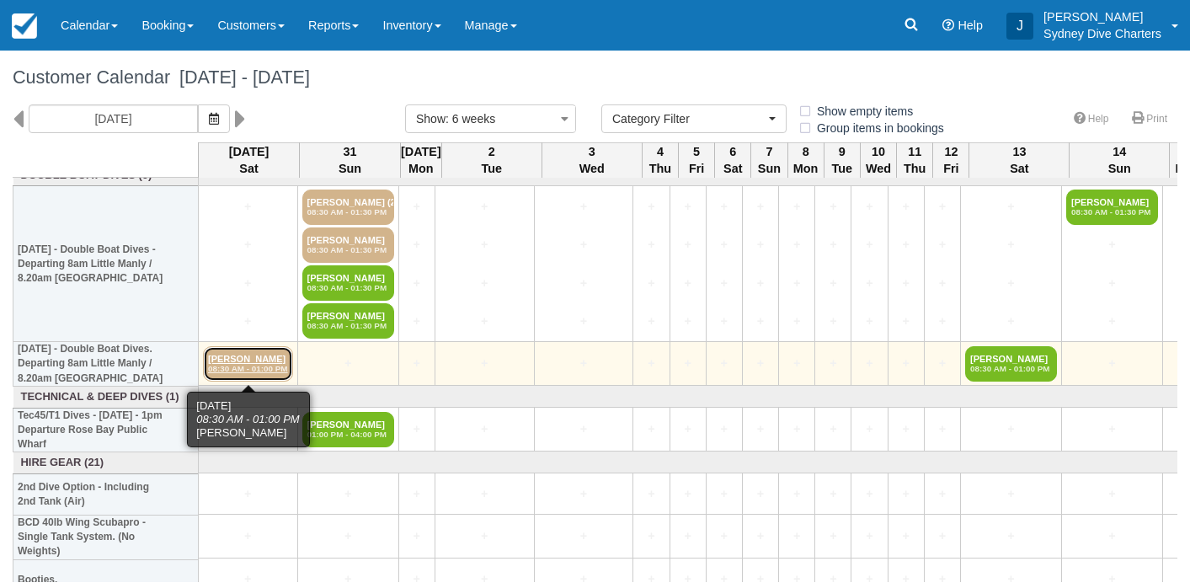
click at [244, 364] on em "08:30 AM - 01:00 PM" at bounding box center [248, 369] width 80 height 10
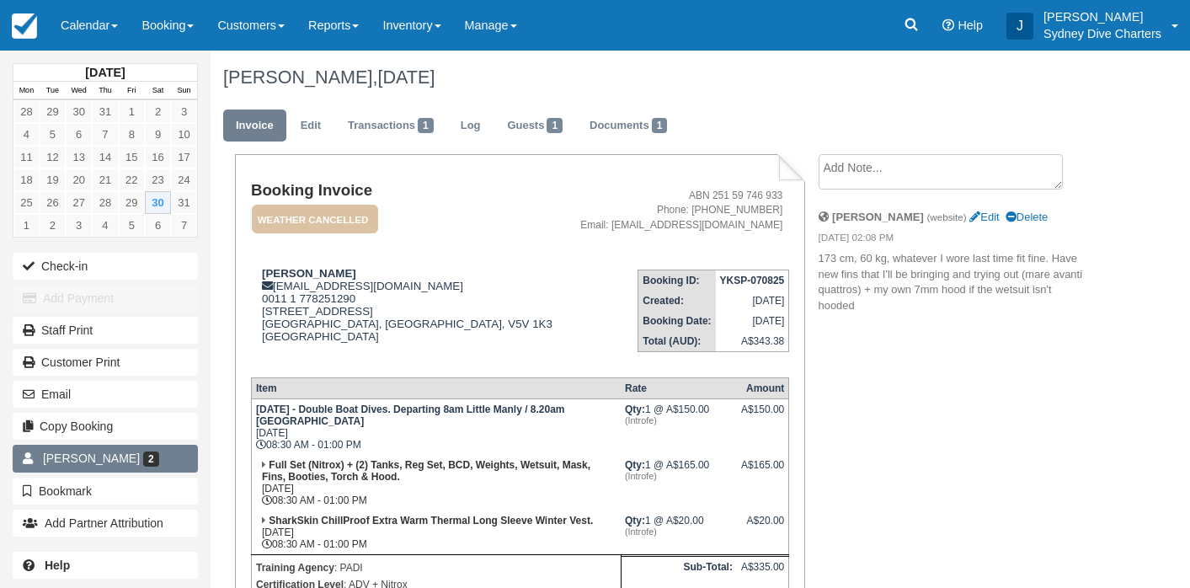
click at [121, 455] on span "[PERSON_NAME]" at bounding box center [91, 457] width 97 height 13
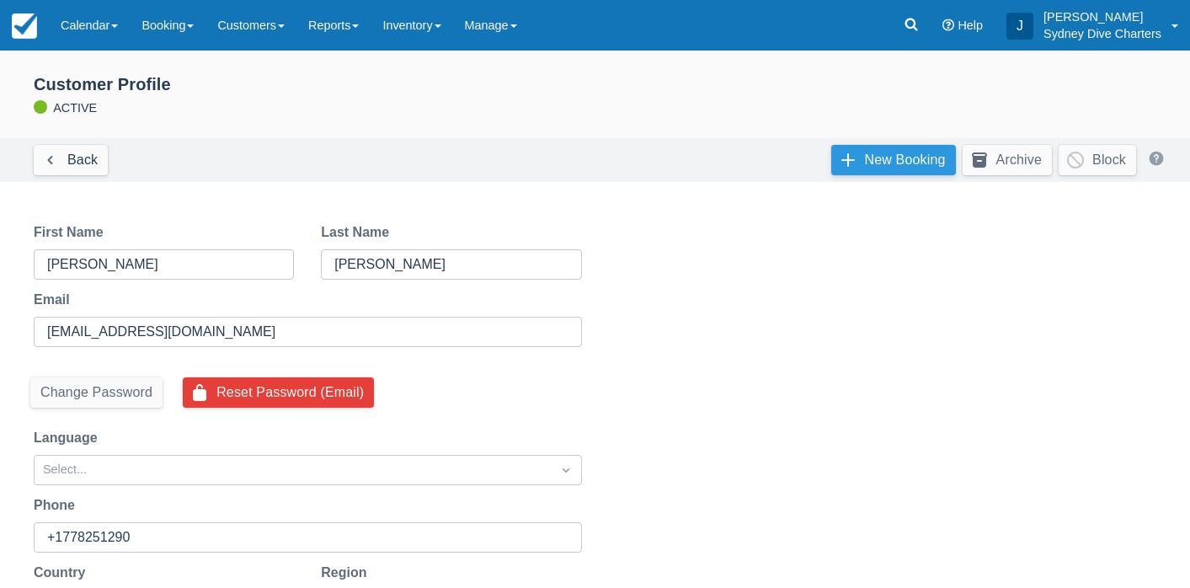
click at [868, 149] on link "New Booking" at bounding box center [893, 160] width 125 height 30
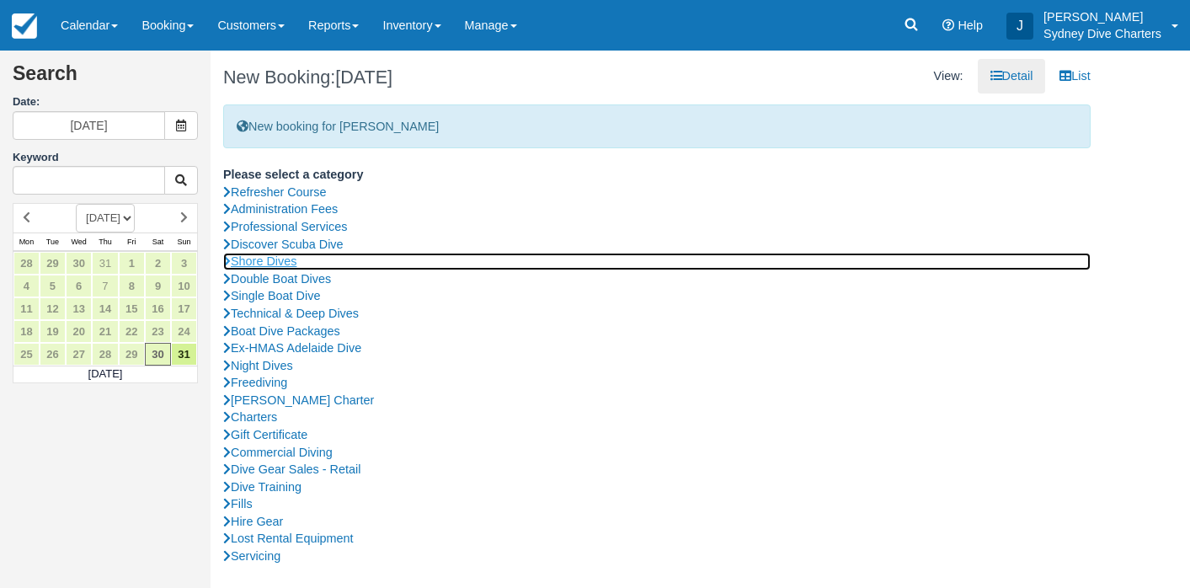
click at [290, 253] on link "Shore Dives" at bounding box center [656, 262] width 867 height 18
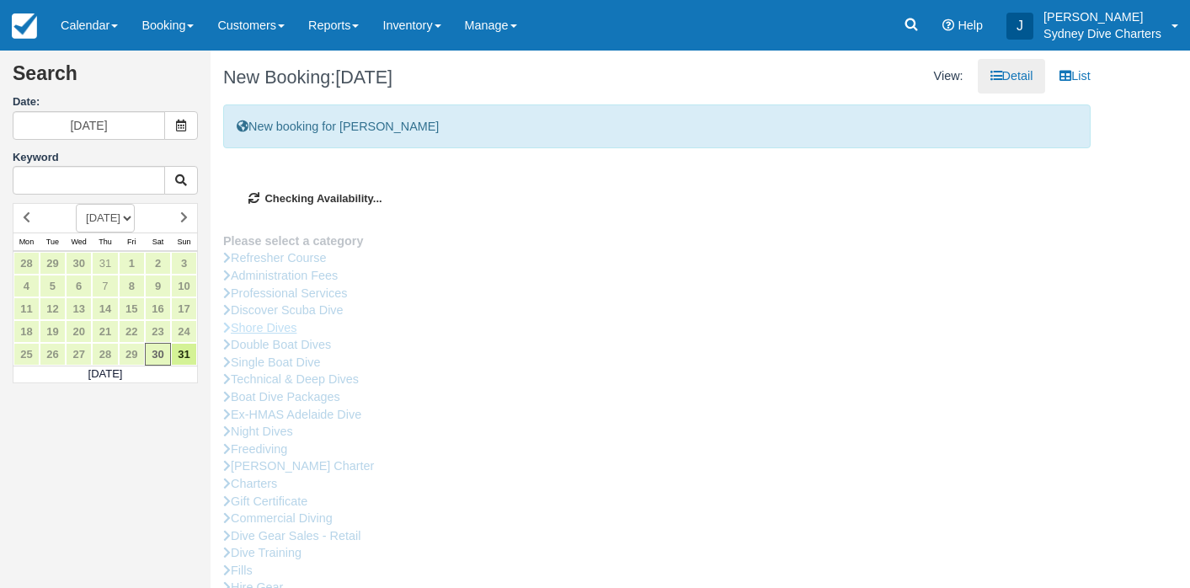
type input "[DATE]"
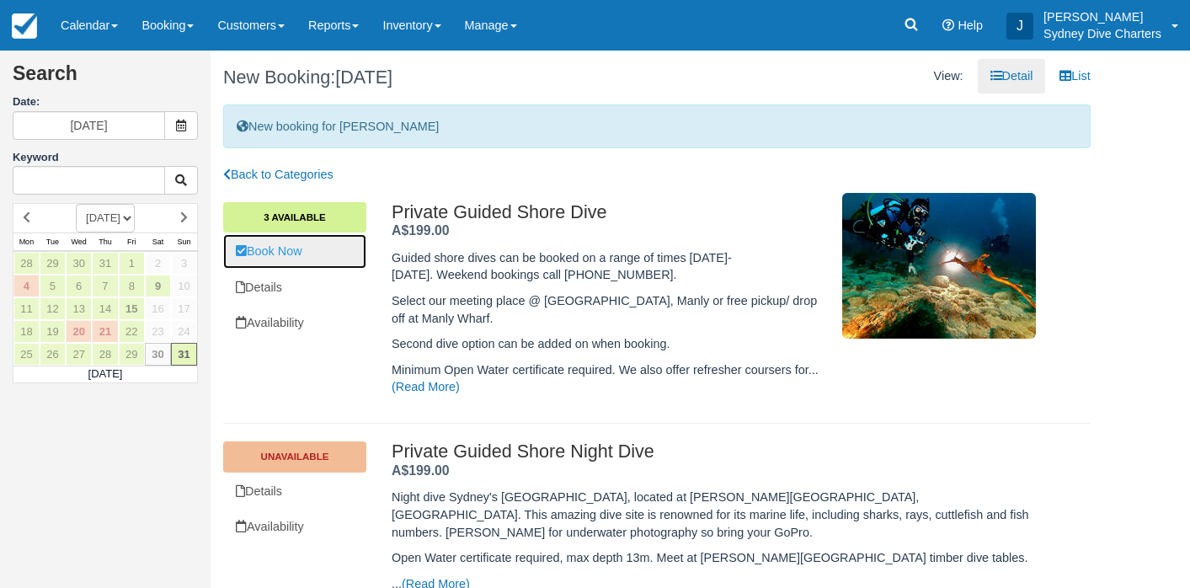
click at [287, 242] on link "Book Now" at bounding box center [294, 251] width 143 height 35
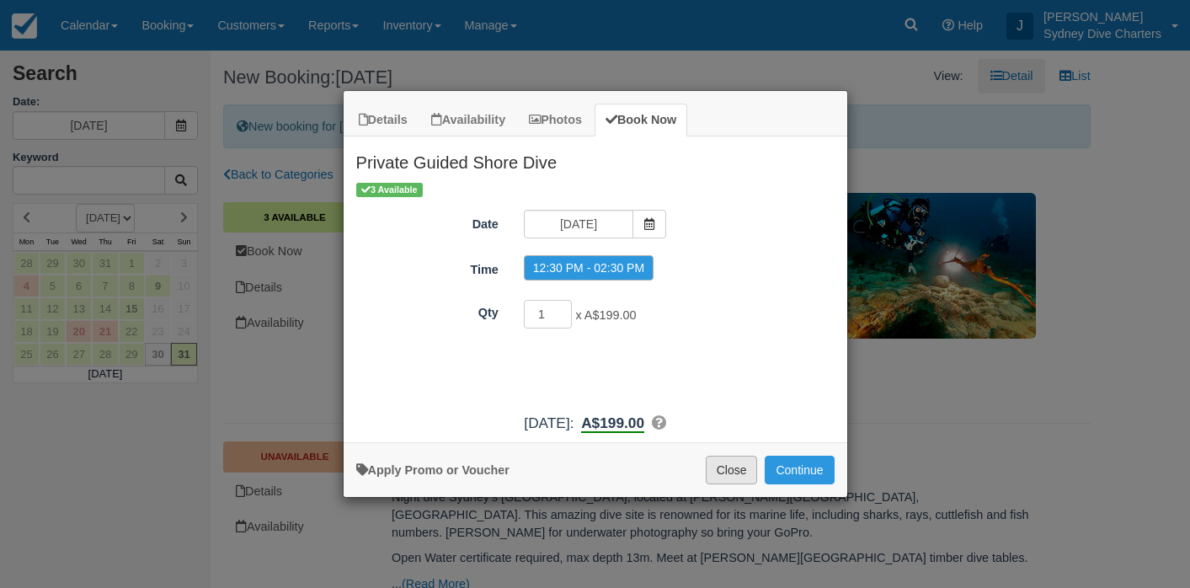
click at [742, 467] on button "Close" at bounding box center [731, 469] width 52 height 29
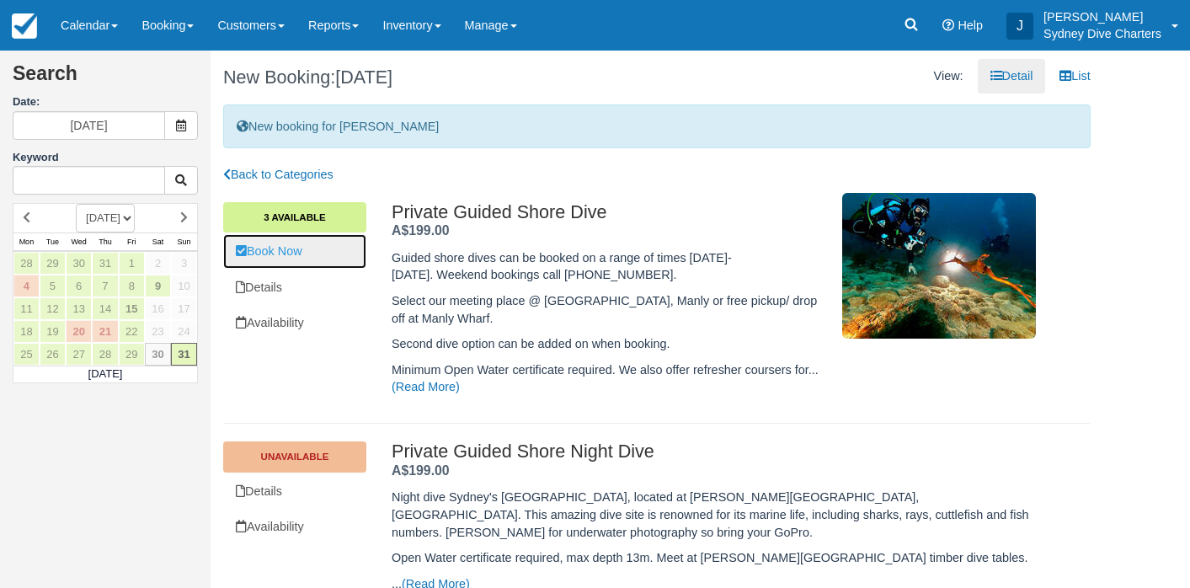
click at [285, 253] on link "Book Now" at bounding box center [294, 251] width 143 height 35
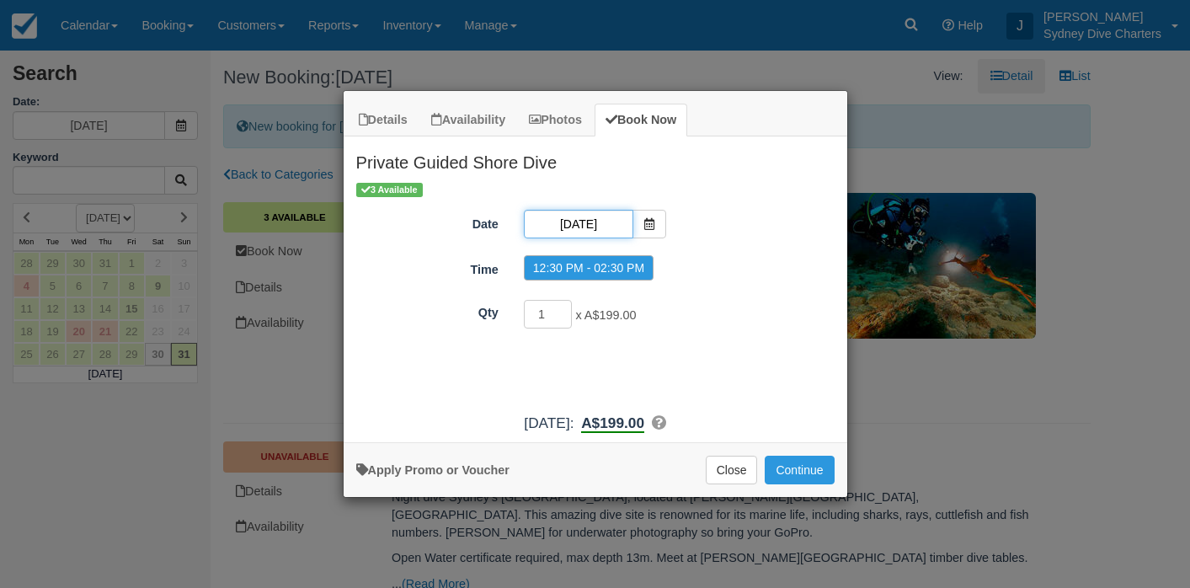
click at [599, 229] on input "31/08/2025" at bounding box center [578, 224] width 109 height 29
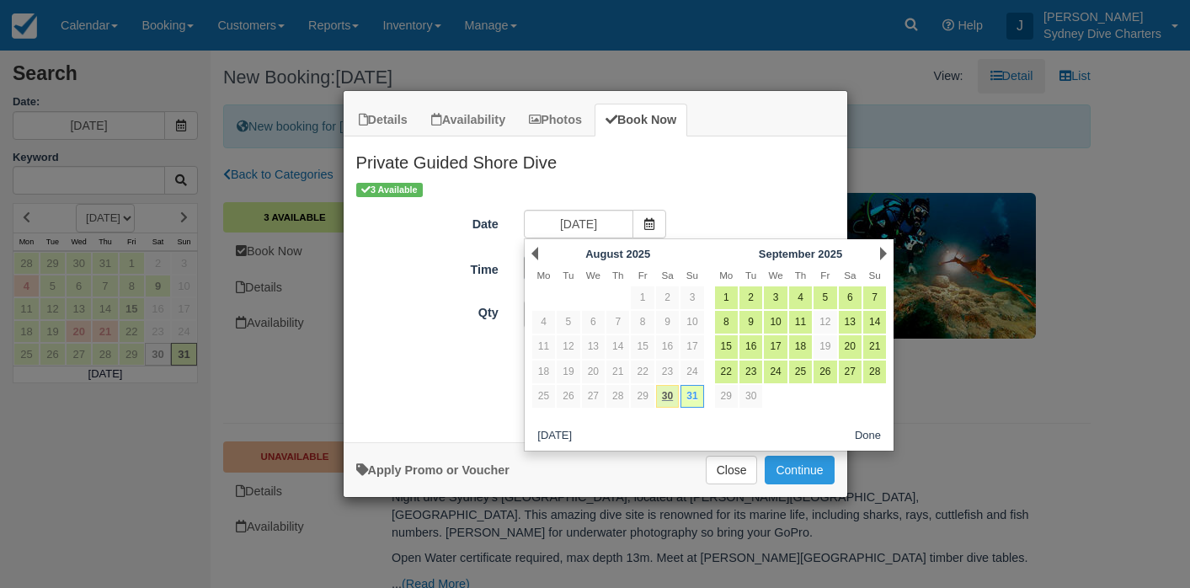
click at [672, 401] on link "30" at bounding box center [667, 396] width 23 height 23
type input "[DATE]"
radio input "false"
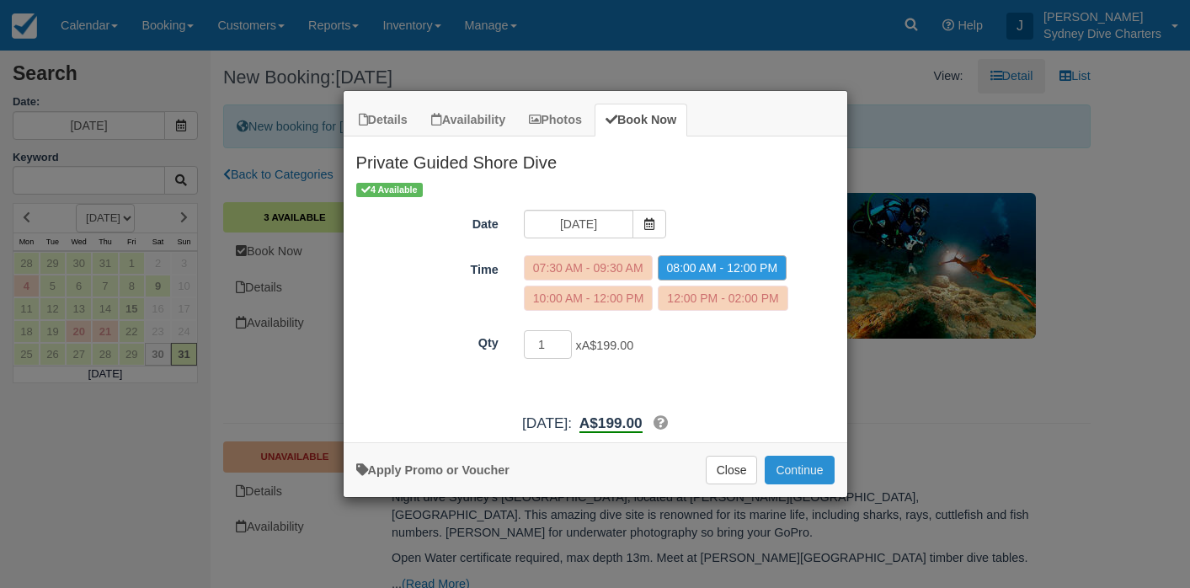
click at [791, 471] on button "Continue" at bounding box center [798, 469] width 69 height 29
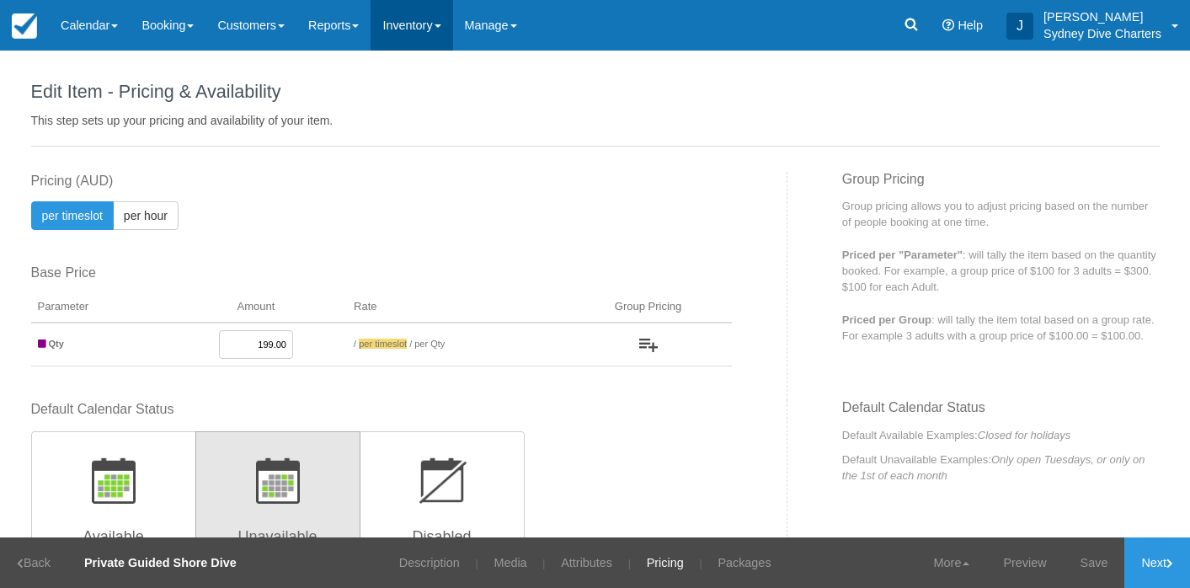
click at [418, 18] on link "Inventory" at bounding box center [411, 25] width 82 height 51
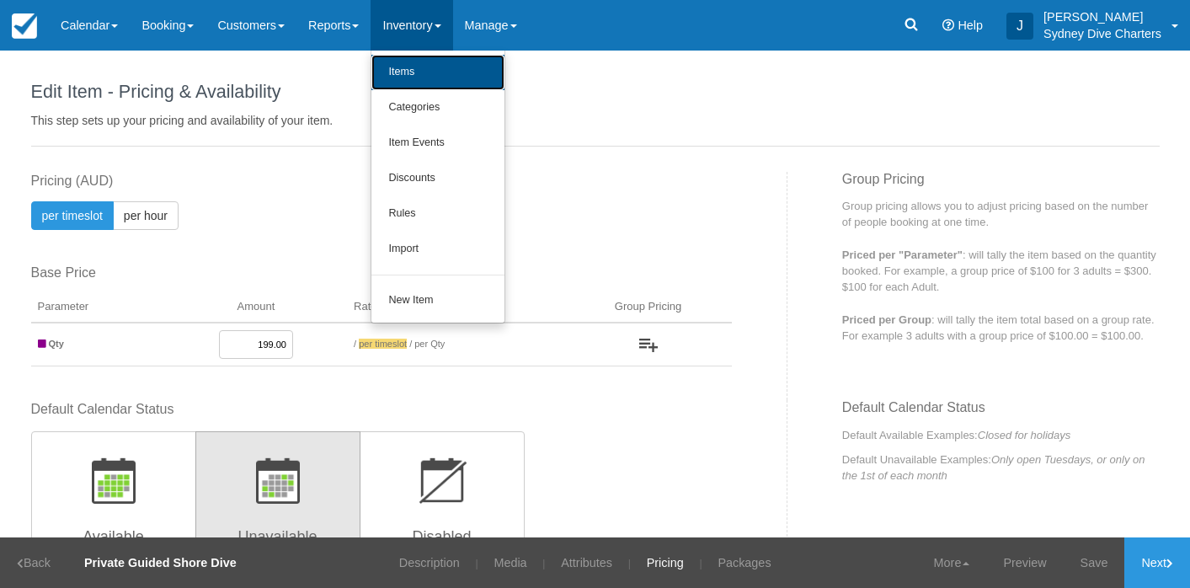
click at [434, 72] on link "Items" at bounding box center [437, 72] width 133 height 35
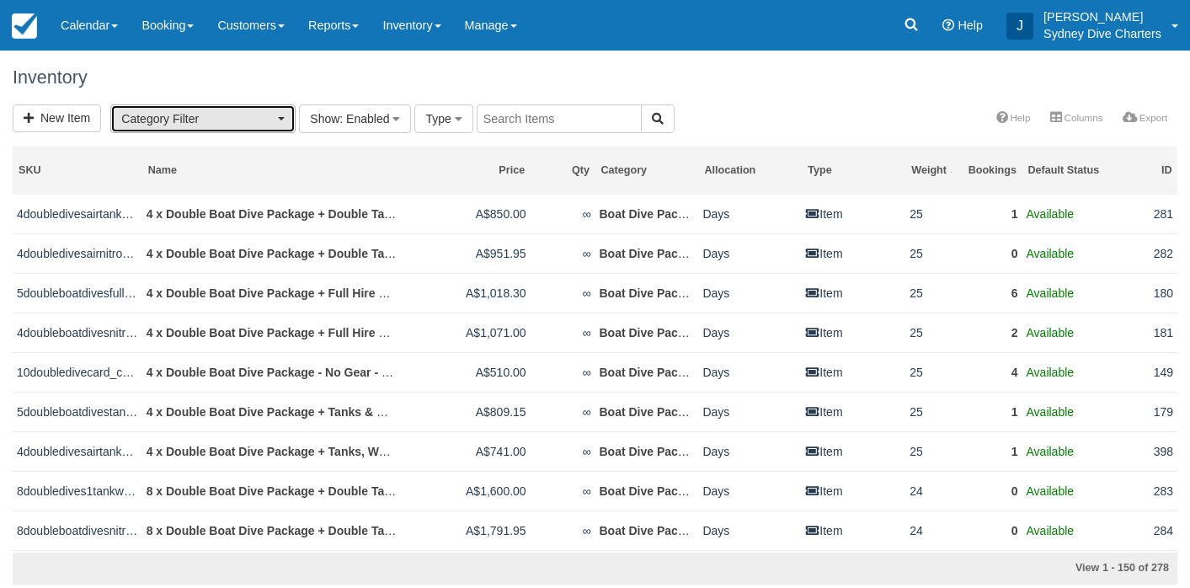
click at [282, 117] on span "button" at bounding box center [281, 118] width 7 height 3
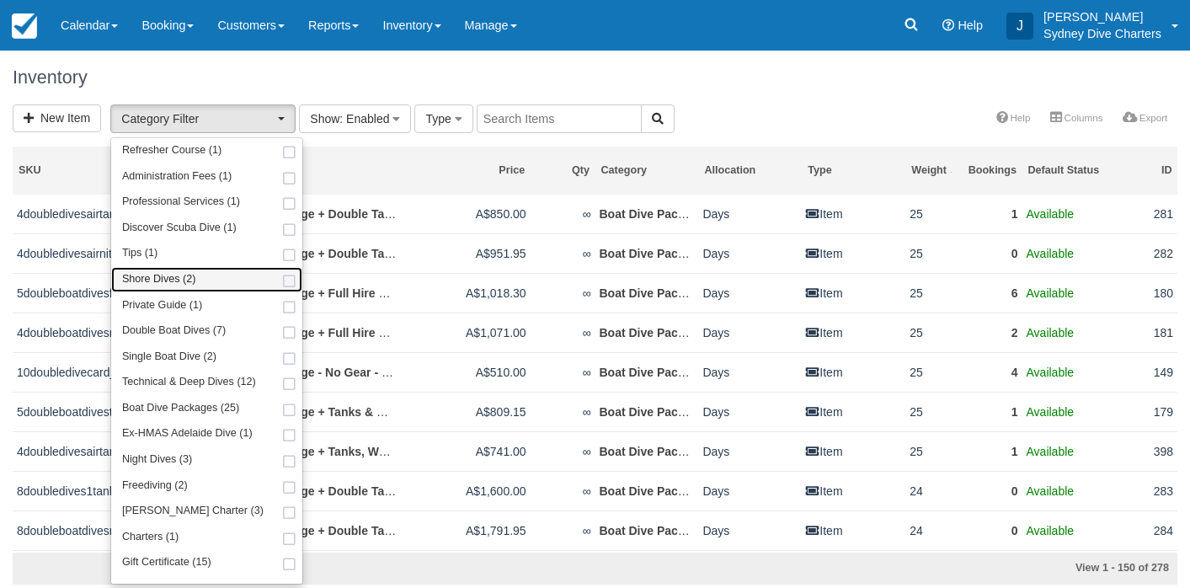
click at [280, 277] on span at bounding box center [289, 281] width 18 height 11
select select "65"
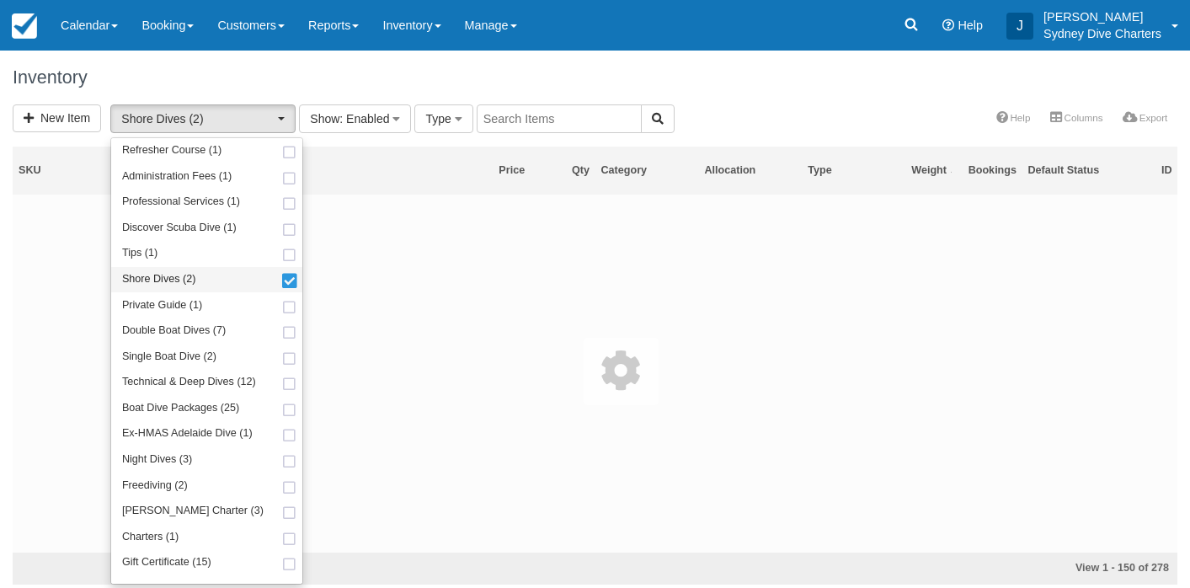
scroll to position [62, 0]
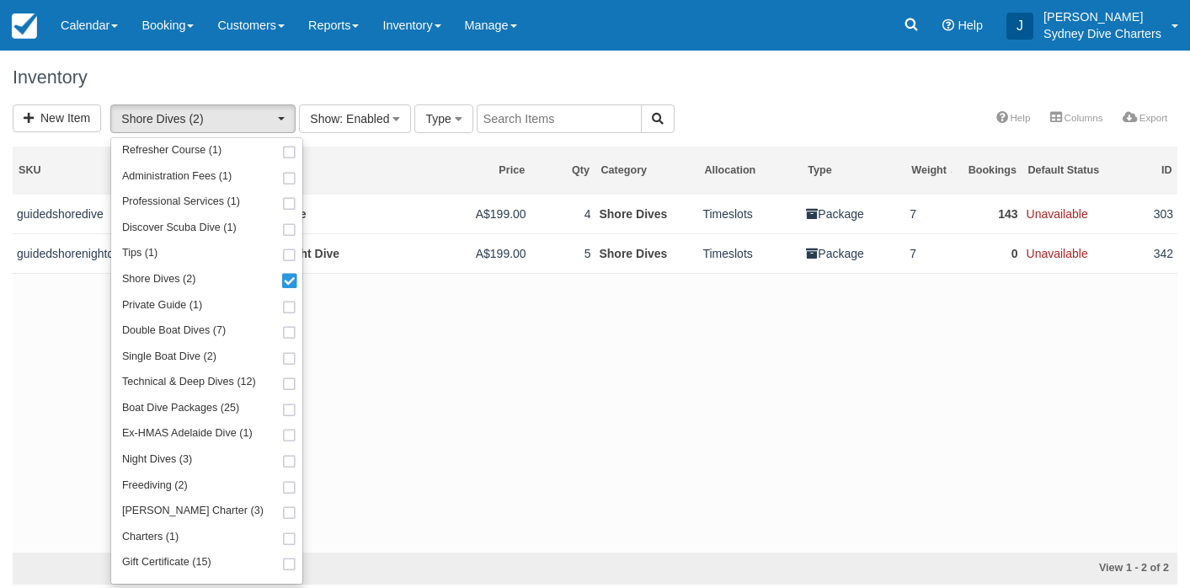
click at [679, 124] on div "New Item Shore Dives (2) Refresher Course (1) Administration Fees (1) Professio…" at bounding box center [595, 119] width 1190 height 31
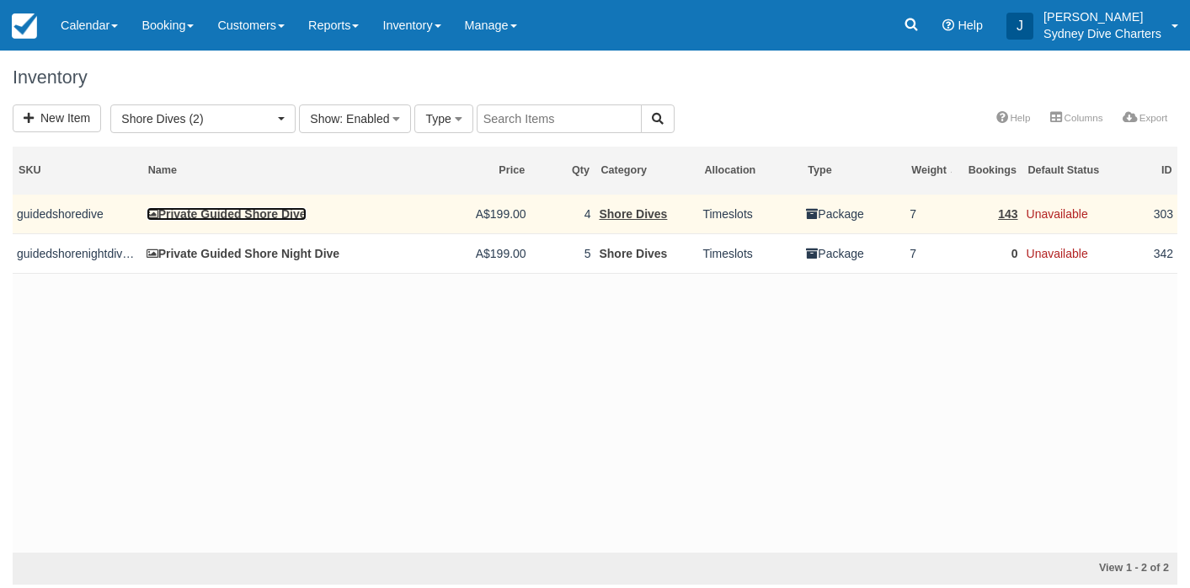
click at [290, 214] on link "Private Guided Shore Dive" at bounding box center [226, 213] width 160 height 13
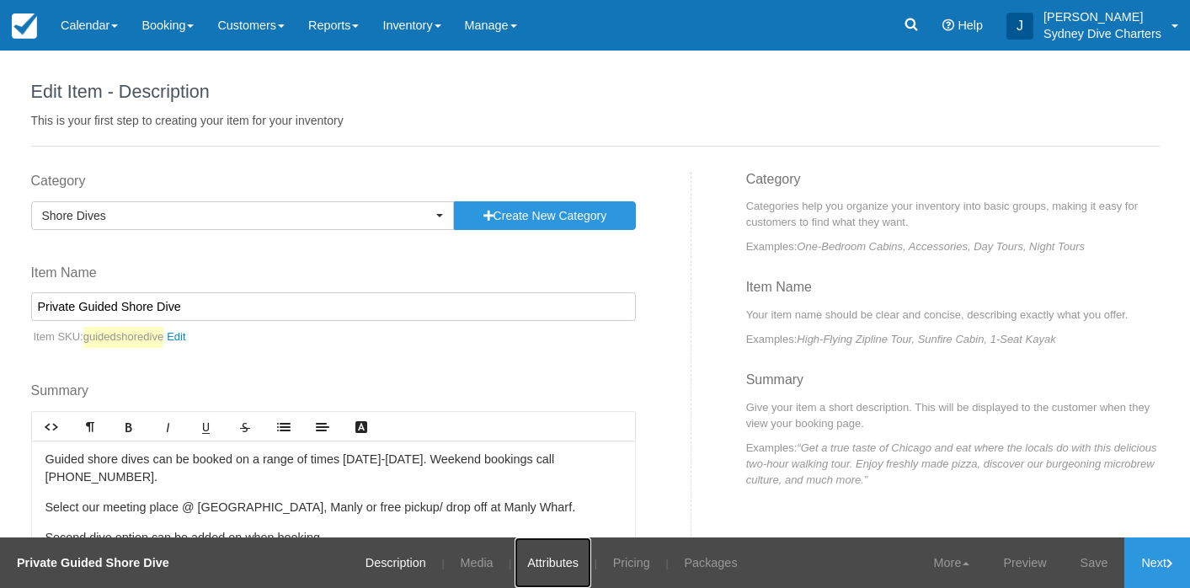
click at [563, 563] on link "Attributes" at bounding box center [552, 562] width 77 height 51
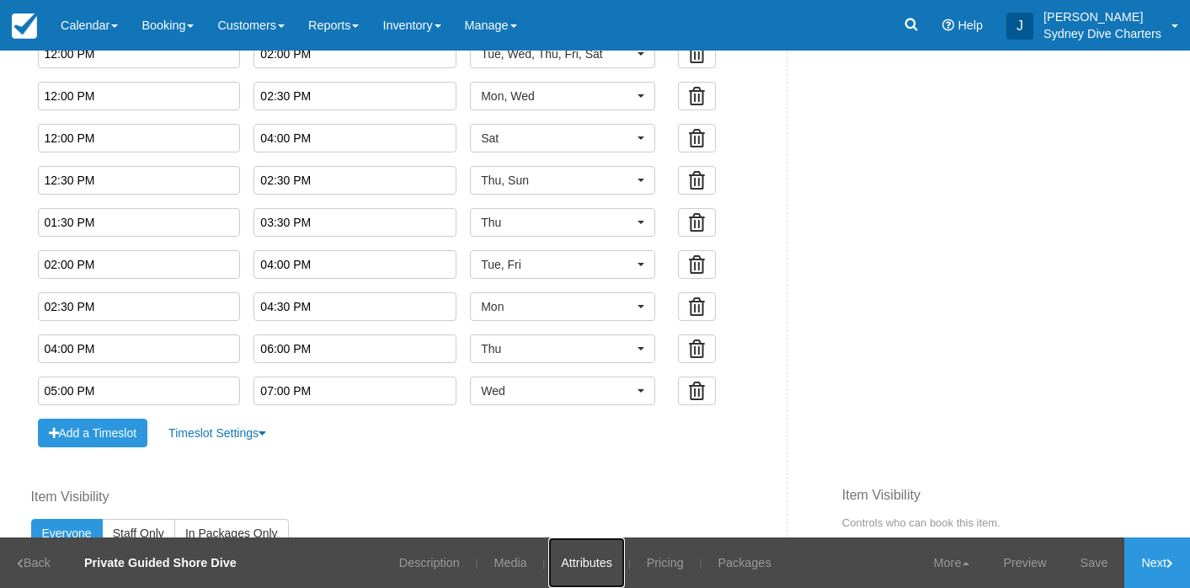
scroll to position [1228, 0]
click at [170, 140] on input "12:00 PM" at bounding box center [139, 137] width 203 height 29
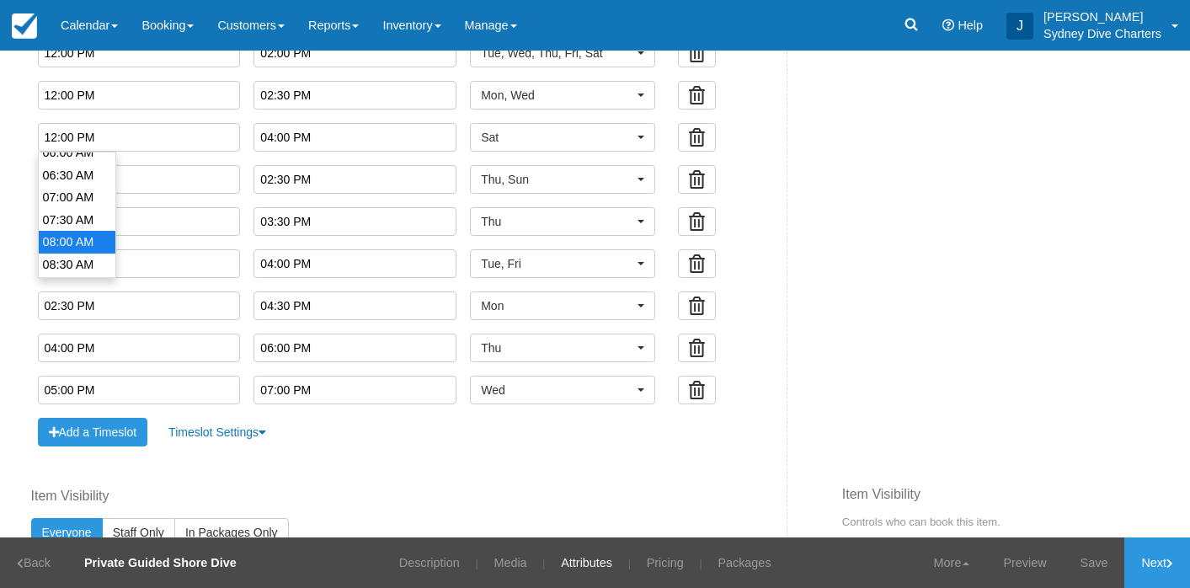
type input "08:00 AM"
click at [70, 235] on li "08:00 AM" at bounding box center [77, 242] width 77 height 23
click at [301, 135] on input "text" at bounding box center [354, 137] width 203 height 29
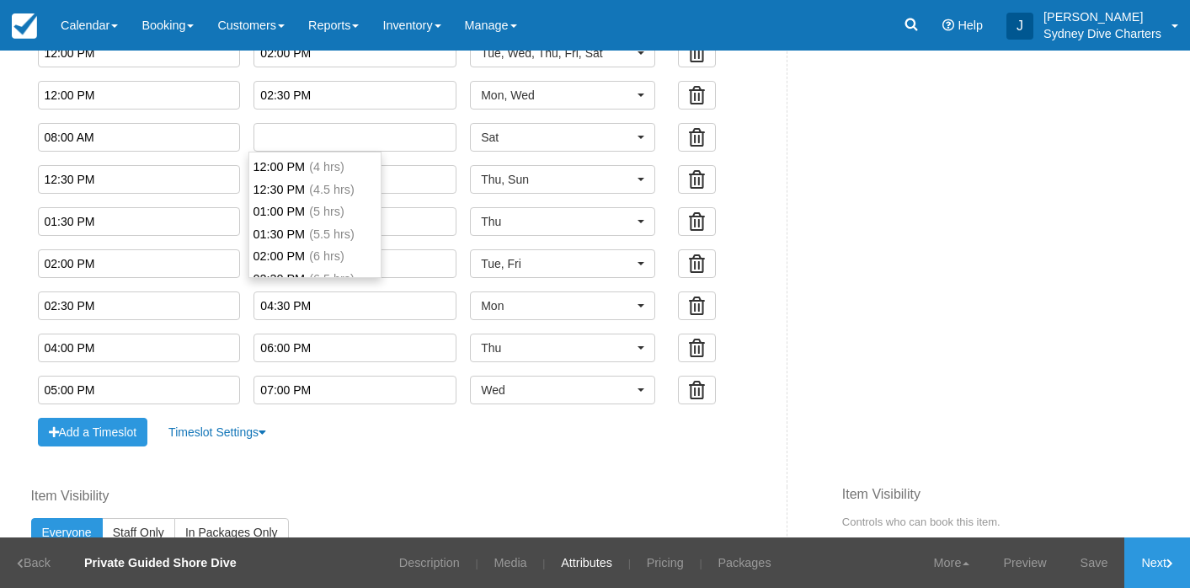
scroll to position [155, 0]
type input "12:00 PM"
click at [291, 162] on li "12:00 PM (4 hrs)" at bounding box center [314, 165] width 131 height 23
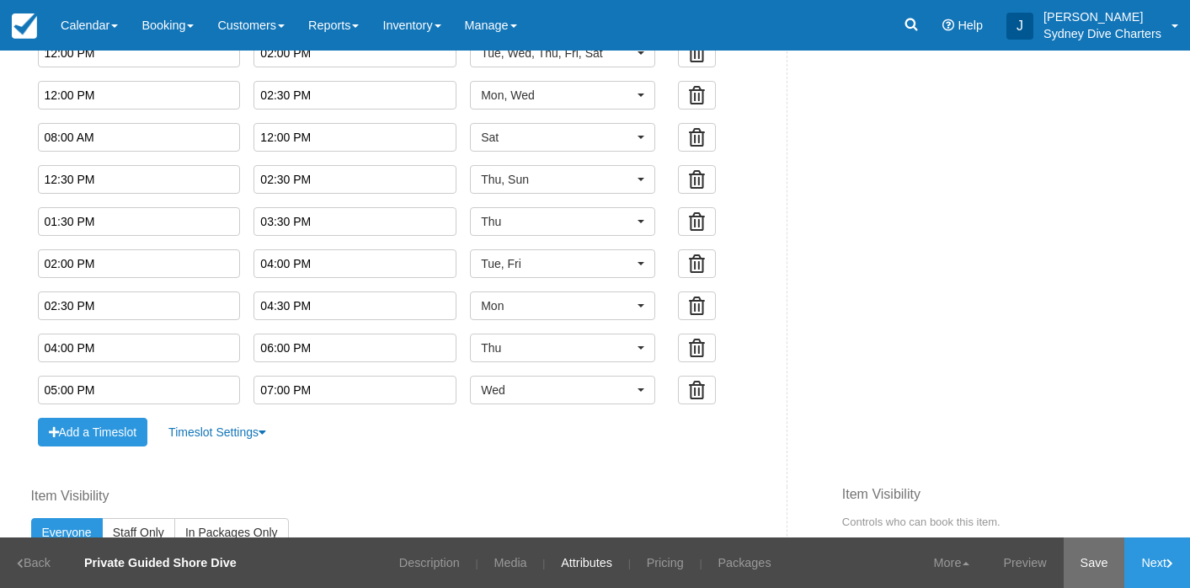
click at [1103, 565] on link "Save" at bounding box center [1093, 562] width 61 height 51
click at [660, 558] on link "Pricing" at bounding box center [654, 562] width 62 height 51
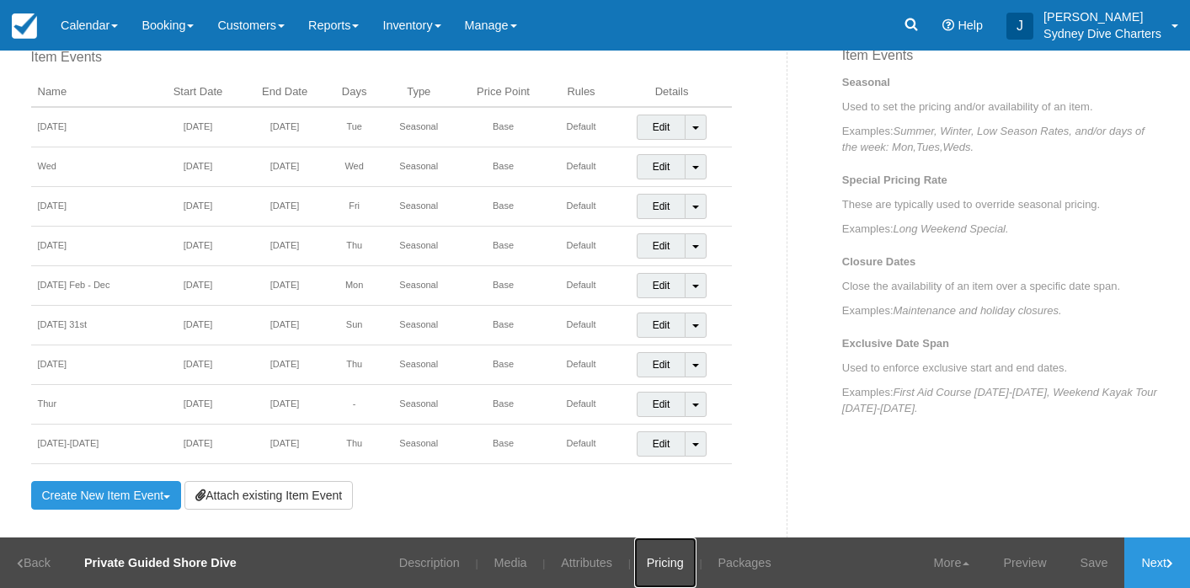
scroll to position [712, 0]
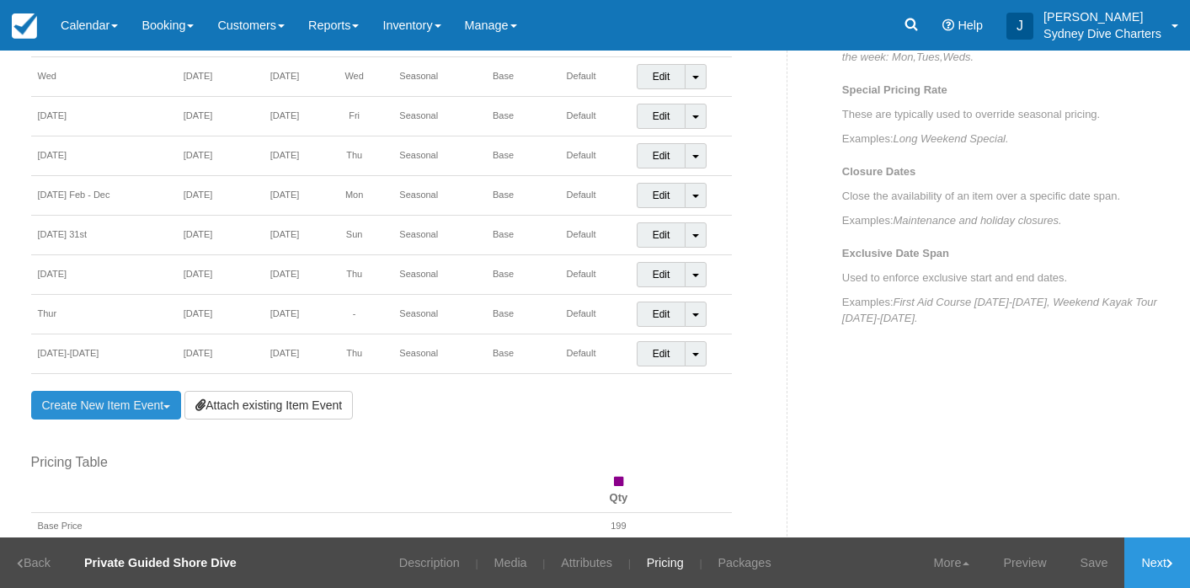
click at [131, 397] on link "Create New Item Event Toggle Dropdown" at bounding box center [106, 405] width 151 height 29
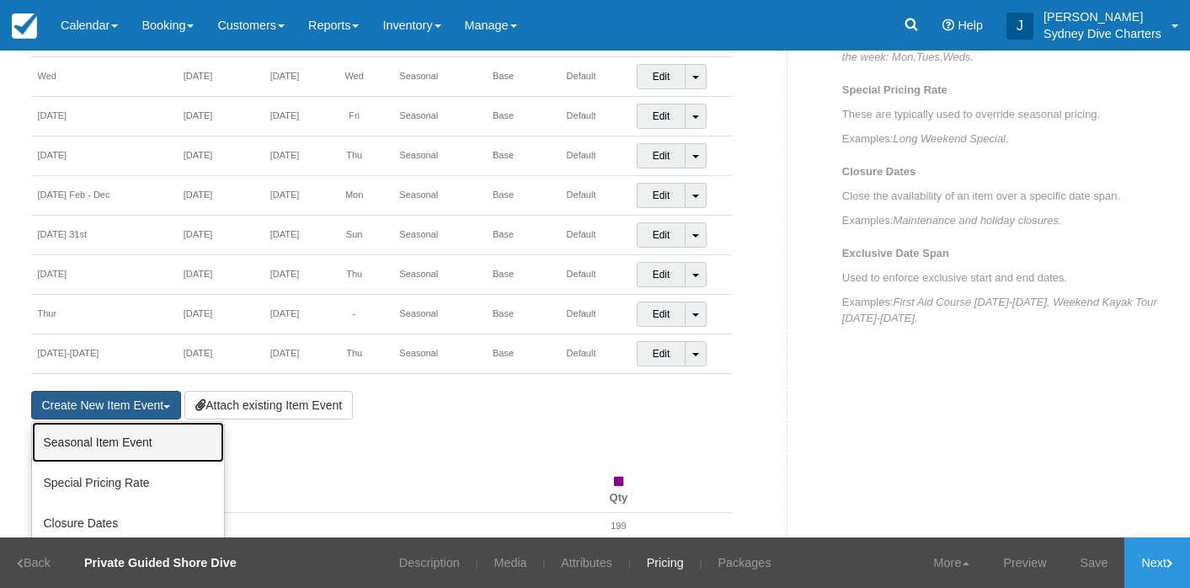
click at [114, 443] on link "Seasonal Item Event" at bounding box center [128, 442] width 192 height 40
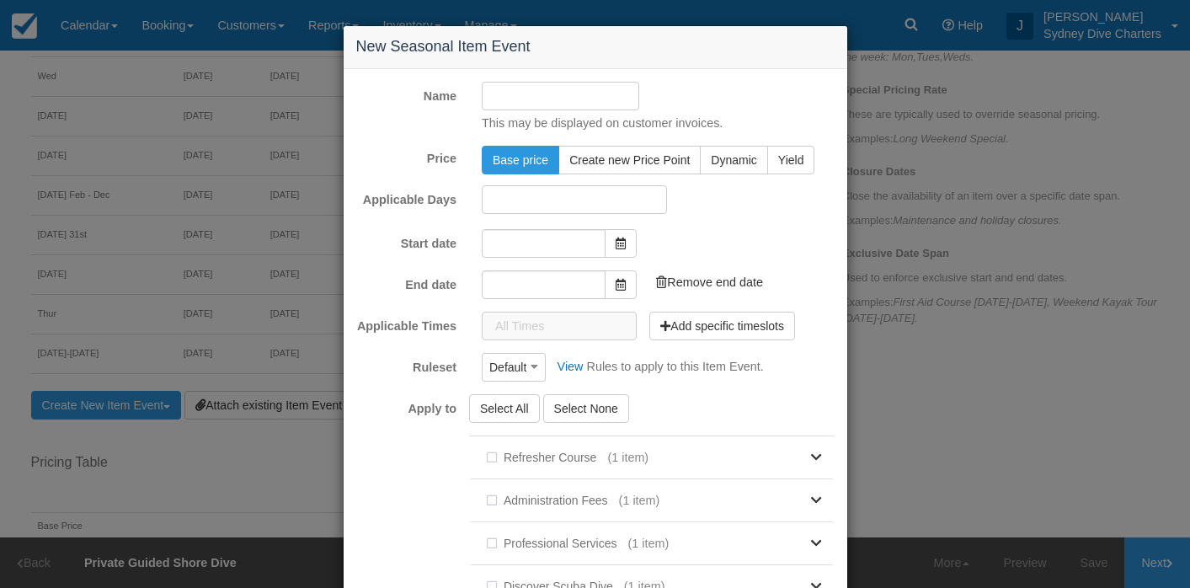
type input "30/08/2025"
type input "30/09/2025"
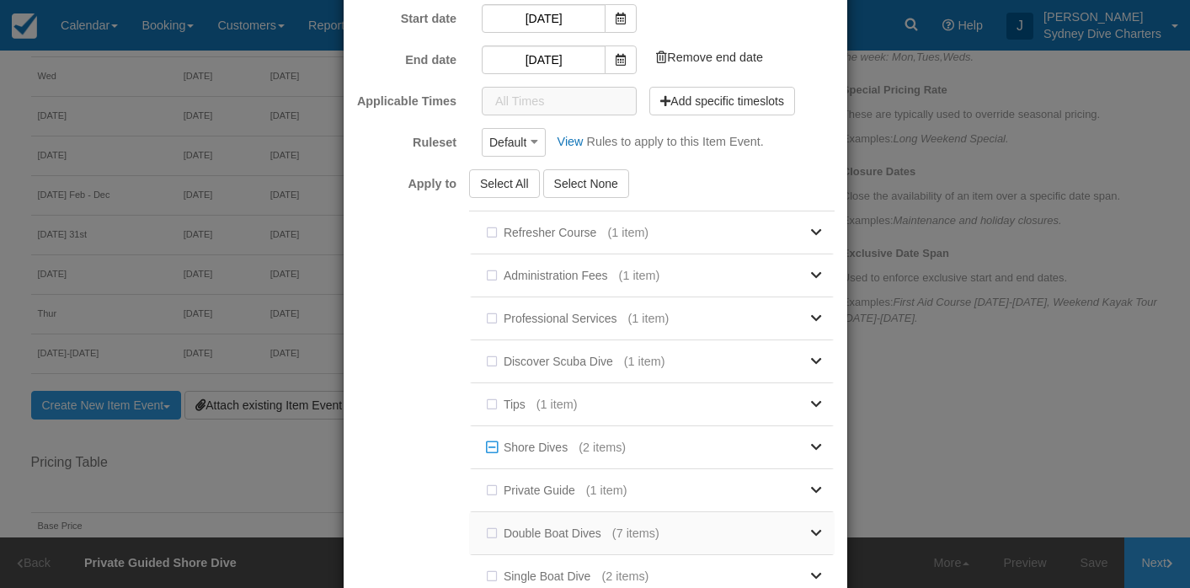
scroll to position [0, 0]
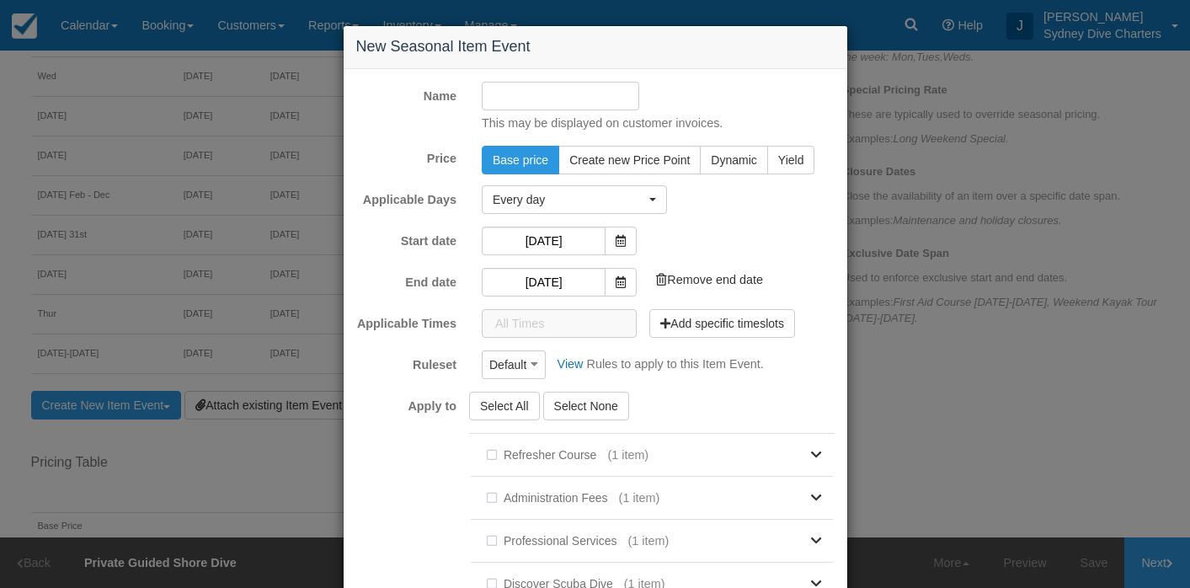
click at [564, 98] on input "Name" at bounding box center [560, 96] width 157 height 29
type input "sat 30th"
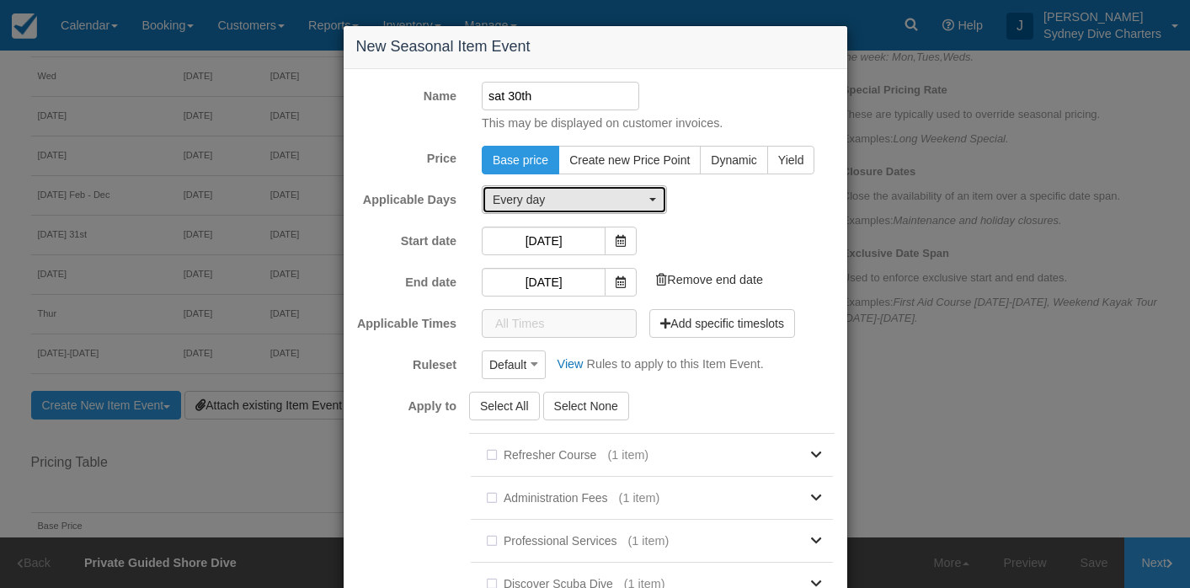
click at [601, 194] on span "Every day" at bounding box center [568, 199] width 152 height 17
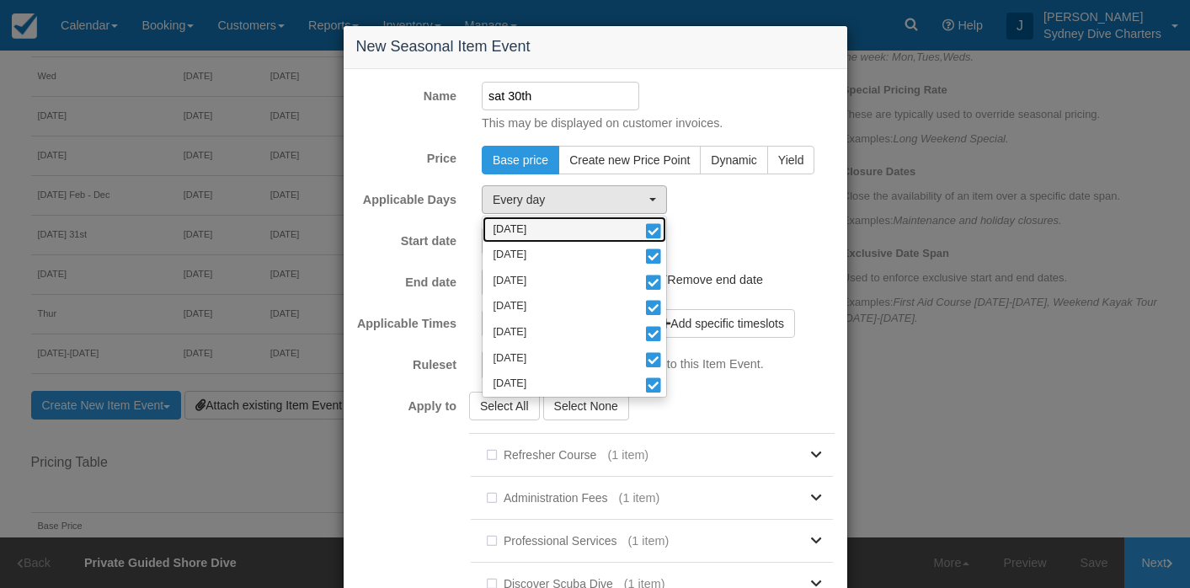
click at [645, 228] on span at bounding box center [653, 232] width 18 height 12
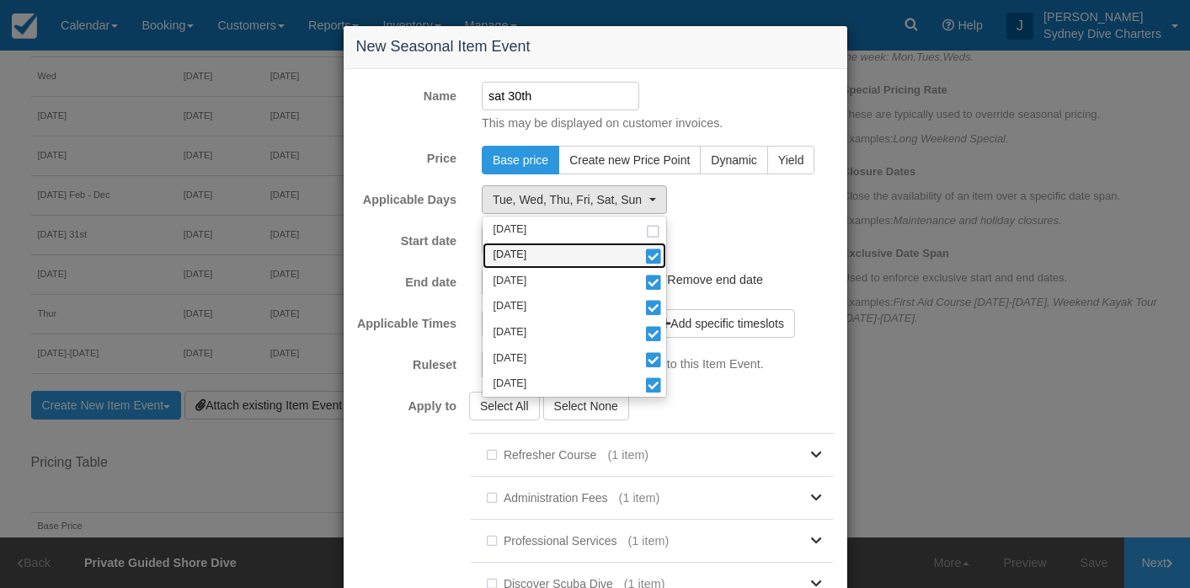
click at [649, 254] on span at bounding box center [653, 258] width 18 height 12
click at [652, 278] on span at bounding box center [653, 284] width 18 height 12
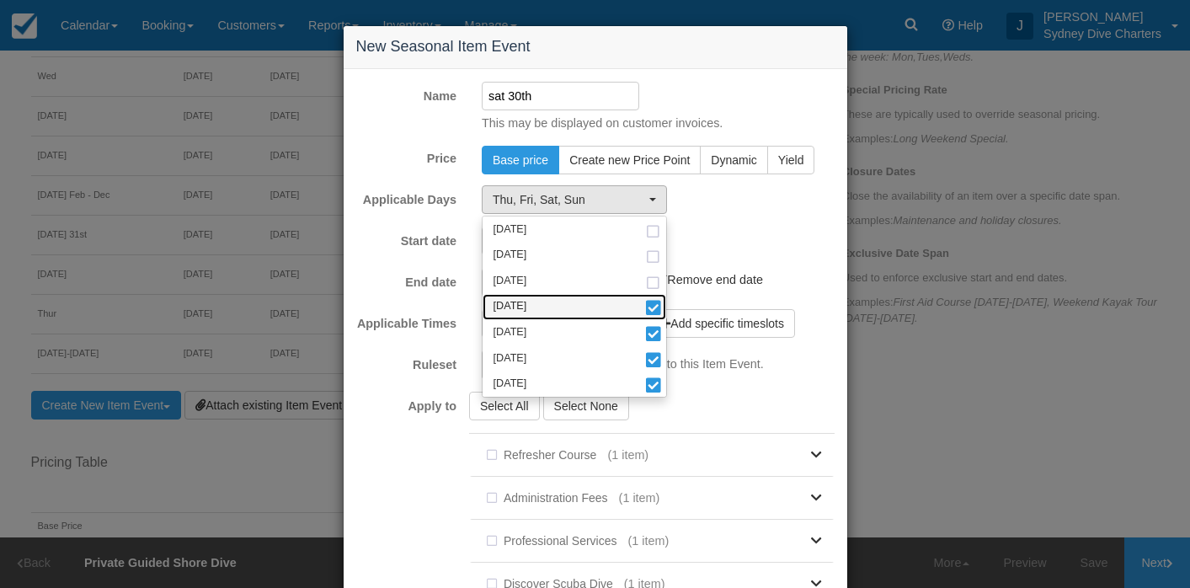
click at [651, 303] on span at bounding box center [653, 309] width 18 height 12
click at [651, 329] on span at bounding box center [653, 335] width 18 height 12
select select "sat"
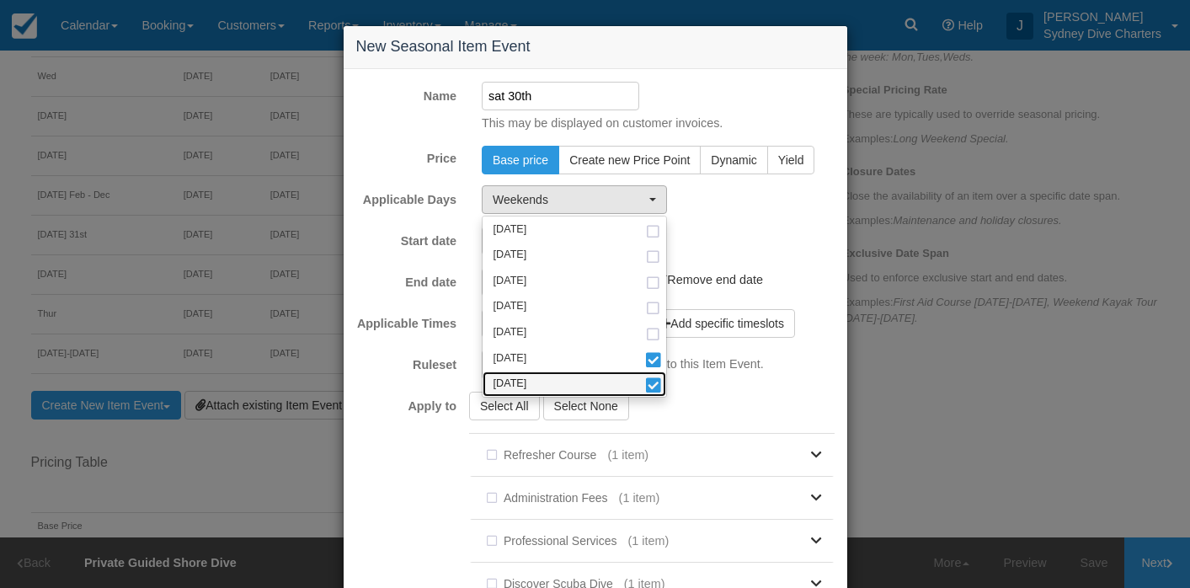
click at [653, 391] on span at bounding box center [653, 387] width 18 height 12
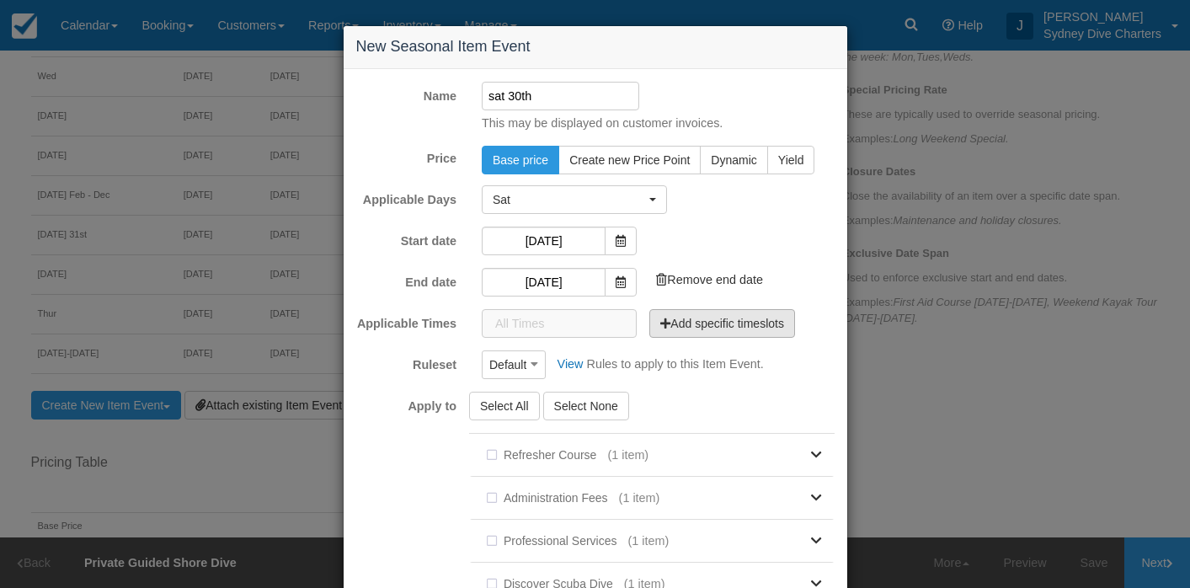
click at [682, 323] on button "Add specific timeslots" at bounding box center [722, 323] width 146 height 29
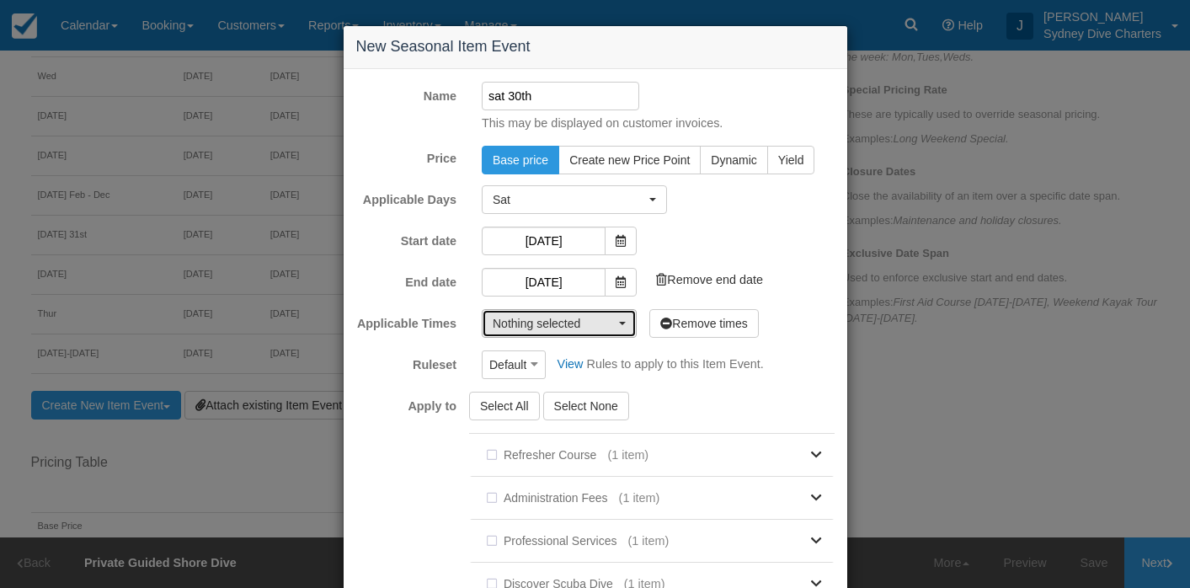
click at [624, 317] on button "Nothing selected" at bounding box center [559, 323] width 155 height 29
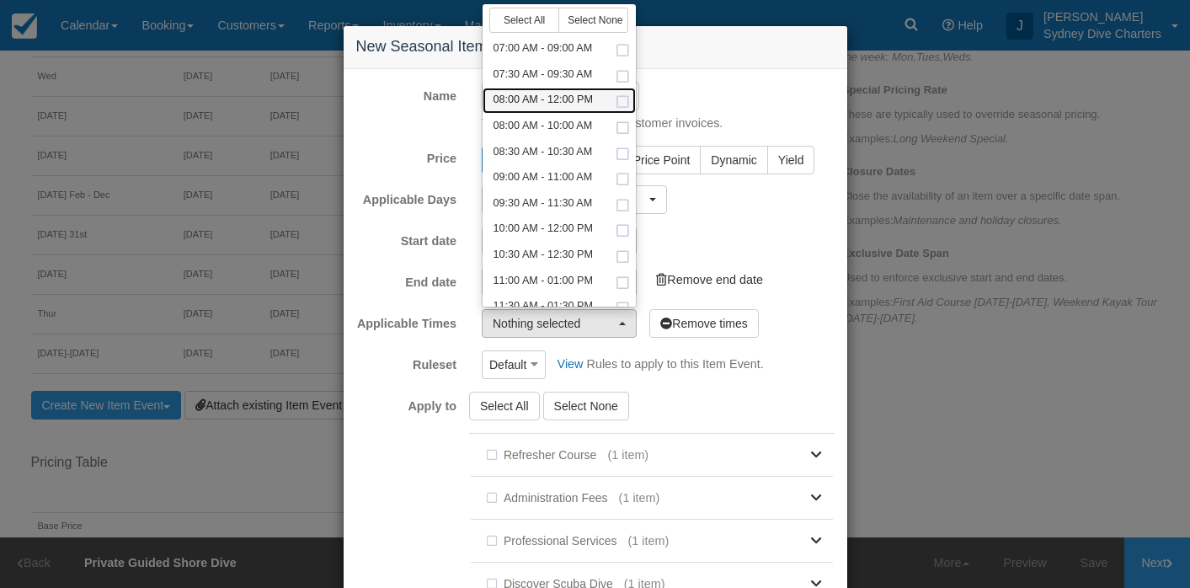
click at [619, 97] on span at bounding box center [623, 102] width 18 height 11
select select "480-240"
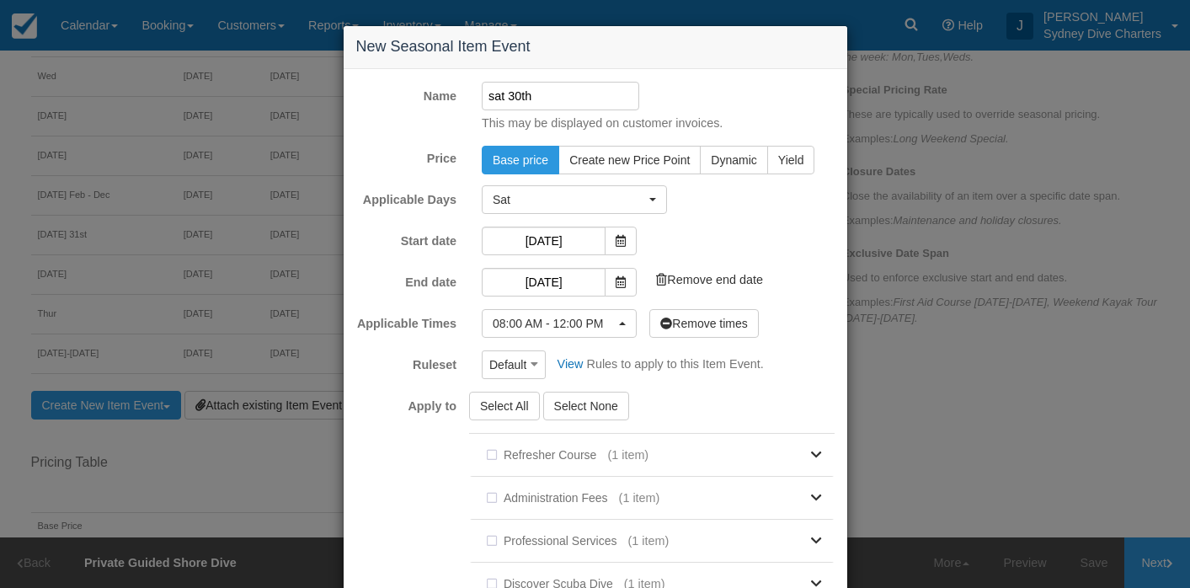
scroll to position [386, 0]
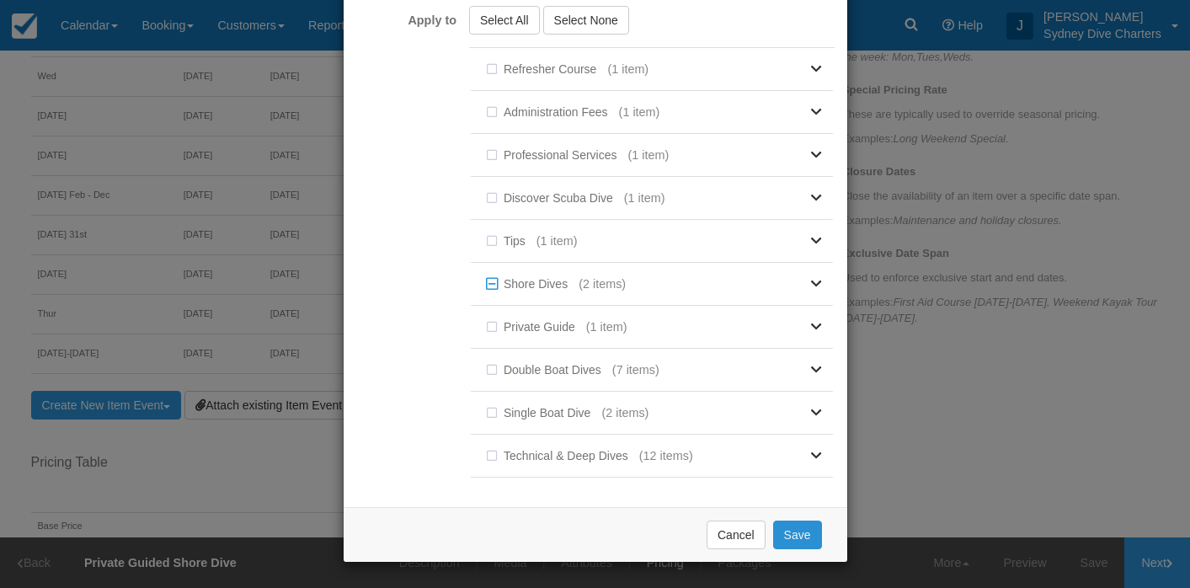
click at [807, 529] on button "Save" at bounding box center [797, 534] width 49 height 29
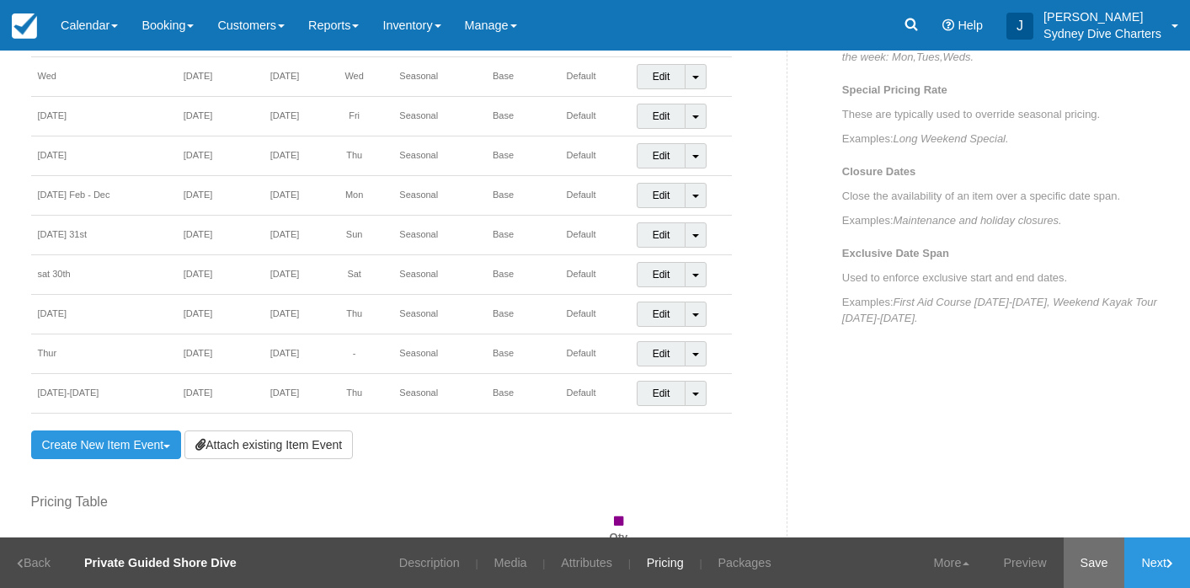
click at [1090, 562] on link "Save" at bounding box center [1093, 562] width 61 height 51
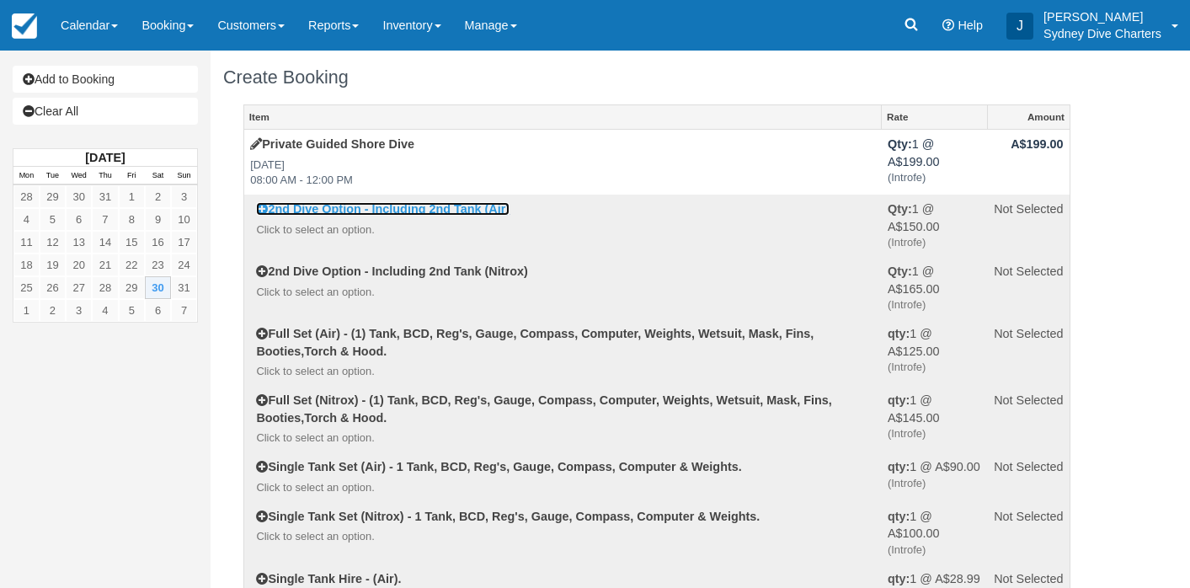
click at [445, 212] on link "2nd Dive Option - Including 2nd Tank (Air)" at bounding box center [382, 208] width 253 height 13
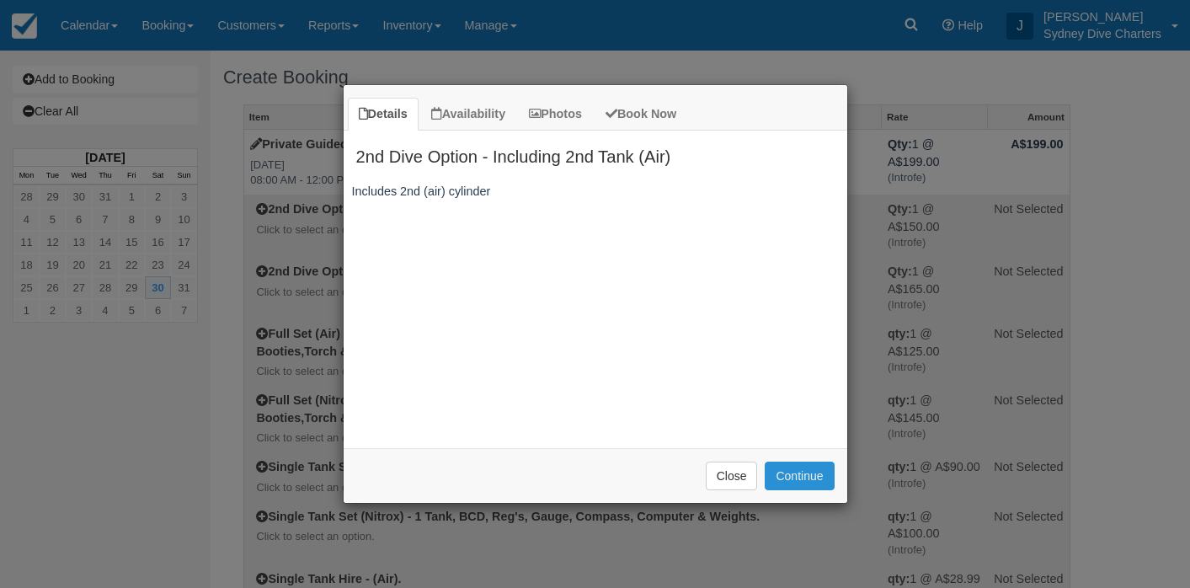
click at [819, 480] on button "Continue" at bounding box center [798, 475] width 69 height 29
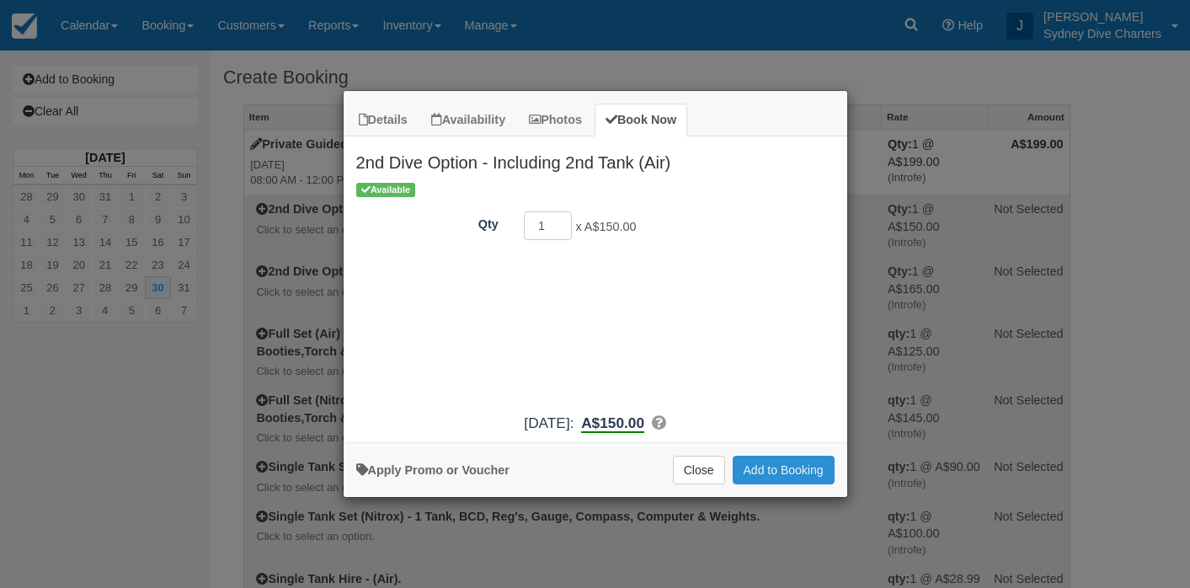
click at [806, 465] on button "Add to Booking" at bounding box center [783, 469] width 102 height 29
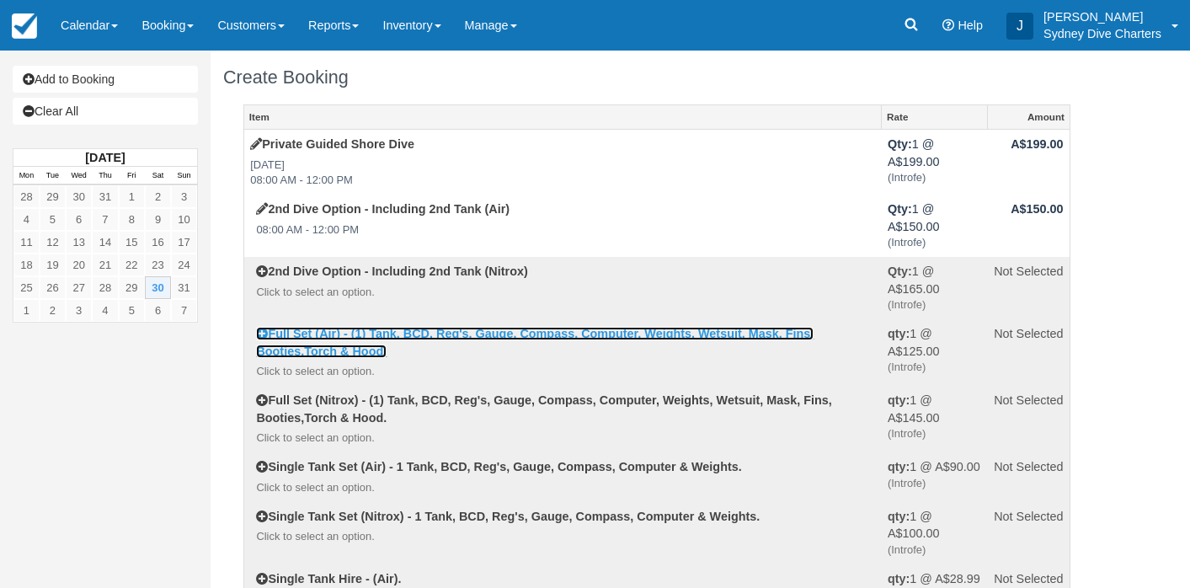
click at [359, 333] on link "Full Set (Air) - (1) Tank, BCD, Reg's, Gauge, Compass, Computer, Weights, Wetsu…" at bounding box center [534, 342] width 557 height 31
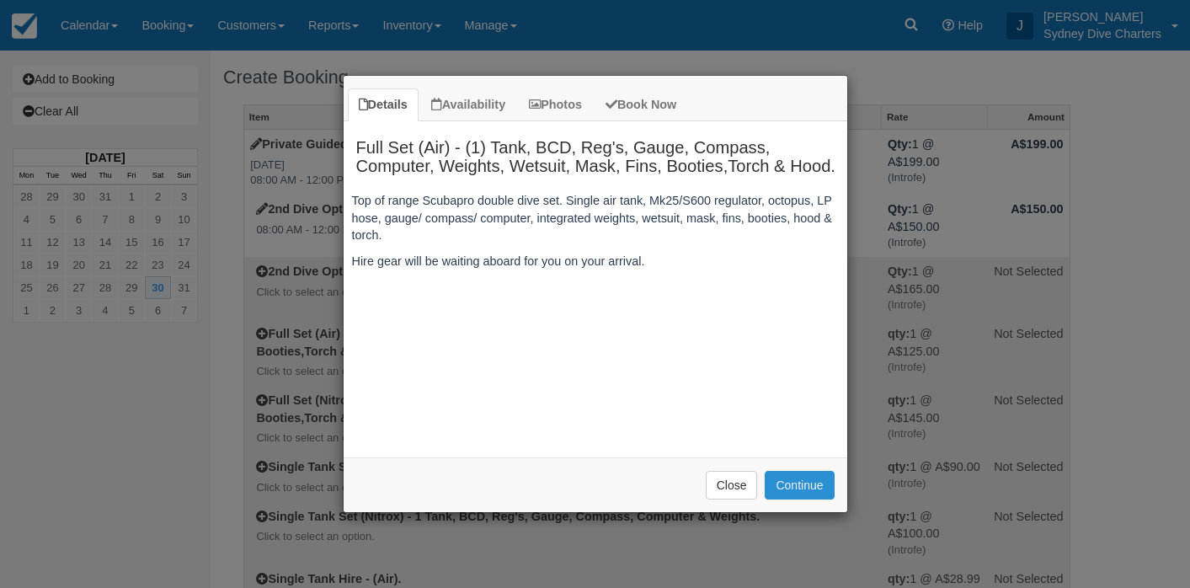
click at [816, 482] on button "Continue" at bounding box center [798, 485] width 69 height 29
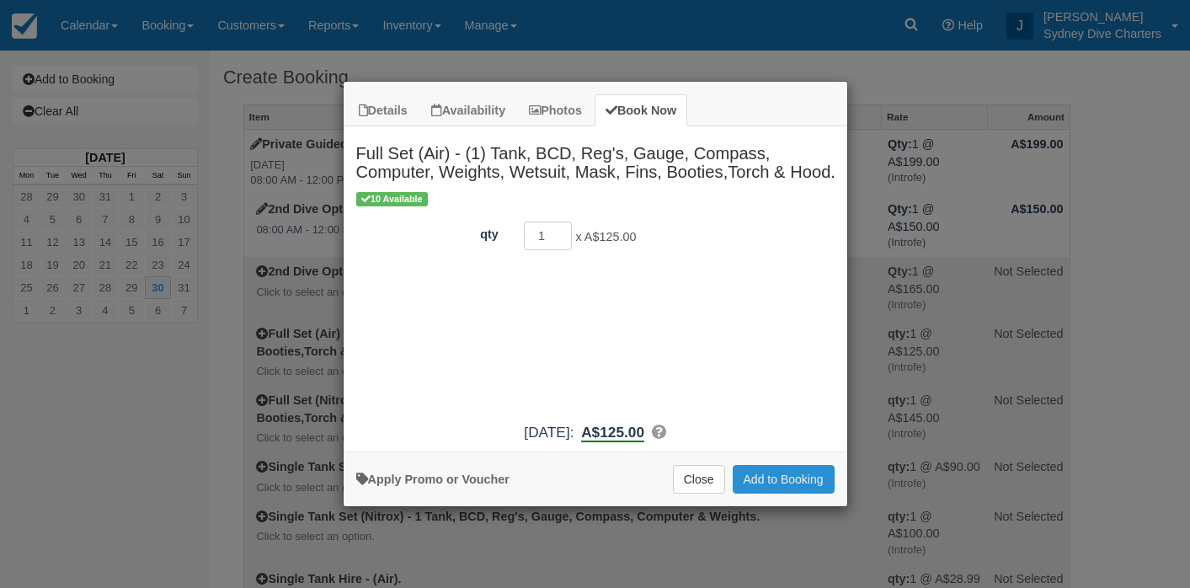
click at [808, 477] on button "Add to Booking" at bounding box center [783, 479] width 102 height 29
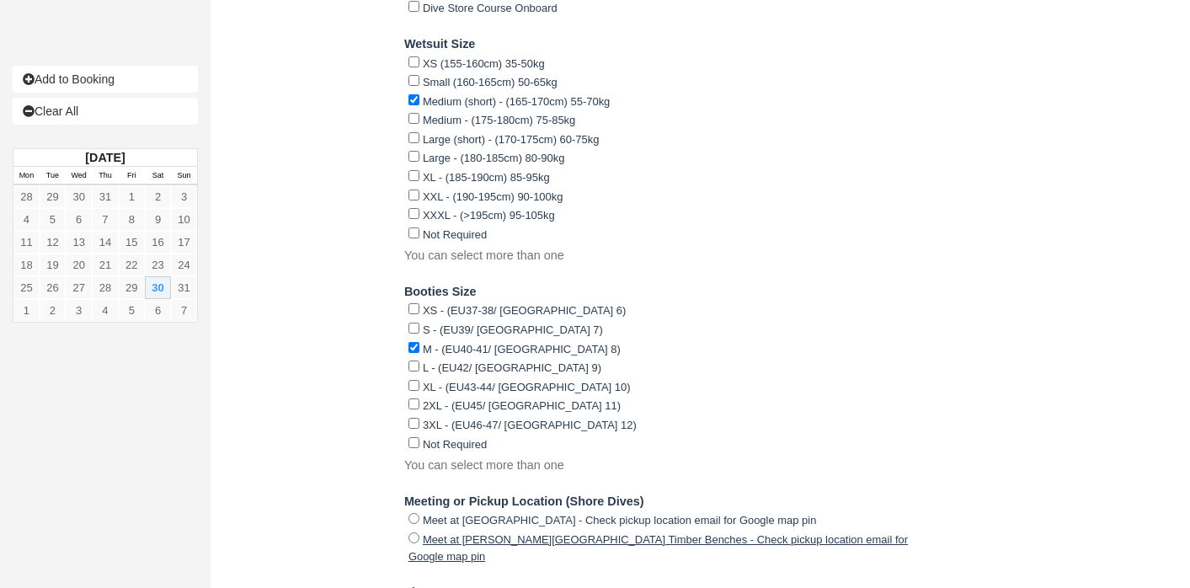
scroll to position [3114, 0]
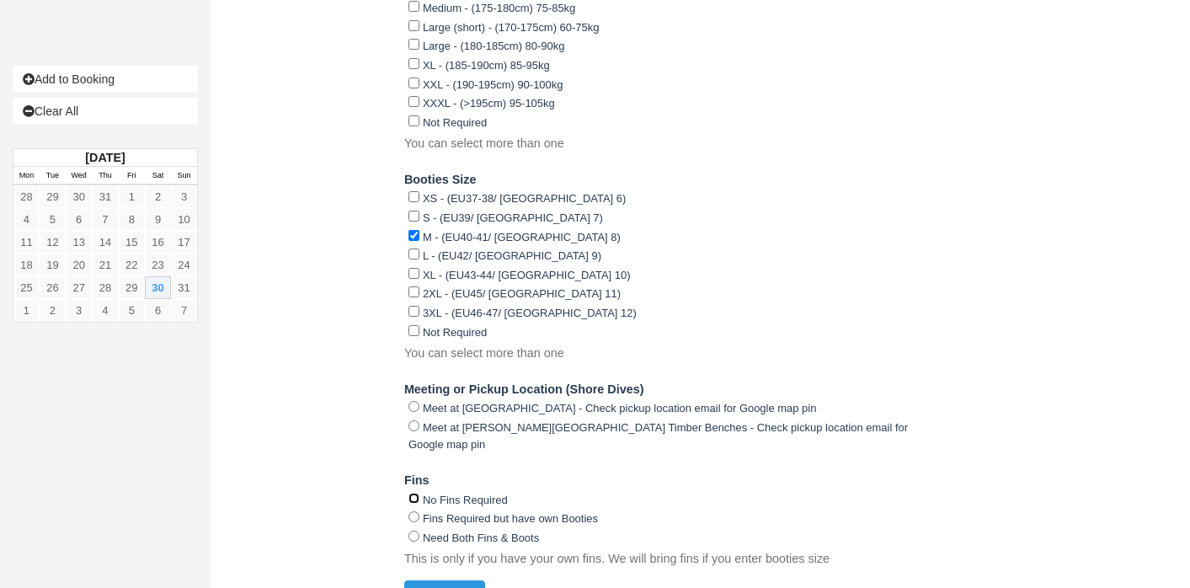
click at [416, 492] on input "No Fins Required" at bounding box center [413, 497] width 11 height 11
radio input "true"
click at [445, 580] on button "Continue" at bounding box center [444, 594] width 81 height 29
type input "+1778251290"
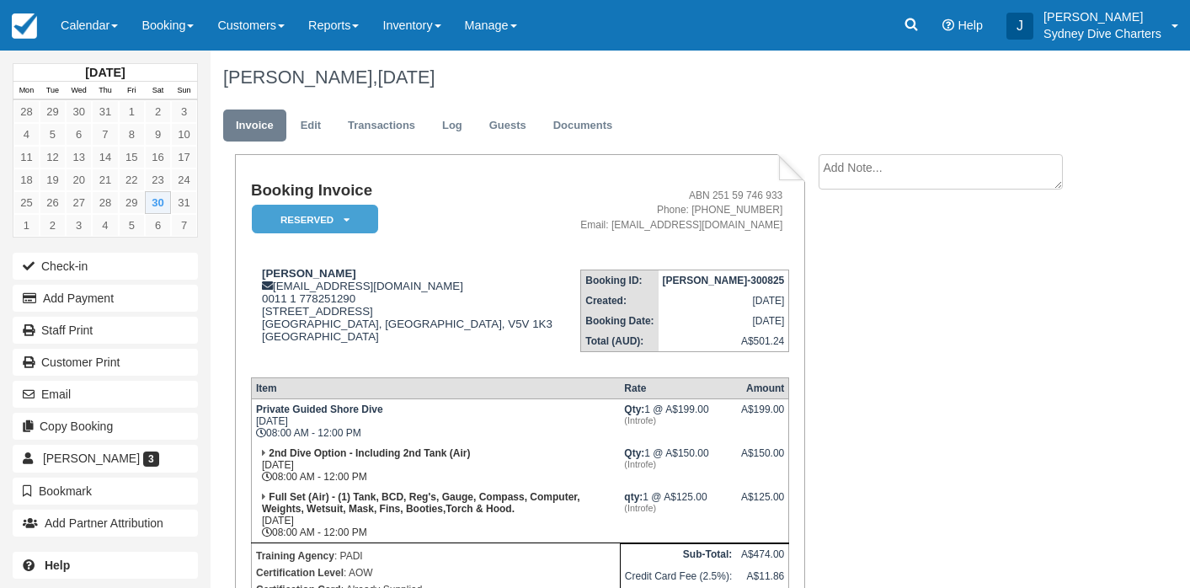
click at [926, 177] on textarea at bounding box center [940, 171] width 244 height 35
click at [924, 168] on textarea "weather cancellatioon rebooking" at bounding box center [940, 201] width 244 height 94
type textarea "weather cancellation rebooking"
click at [905, 264] on input "Show on invoice" at bounding box center [910, 264] width 11 height 11
checkbox input "true"
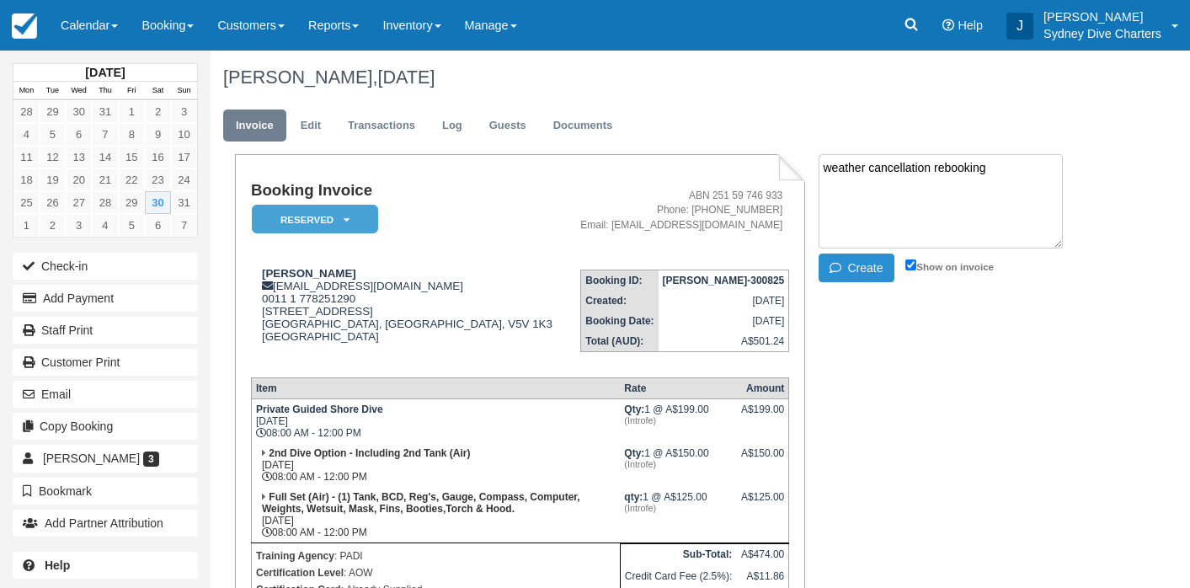
click at [863, 269] on button "Create" at bounding box center [856, 267] width 76 height 29
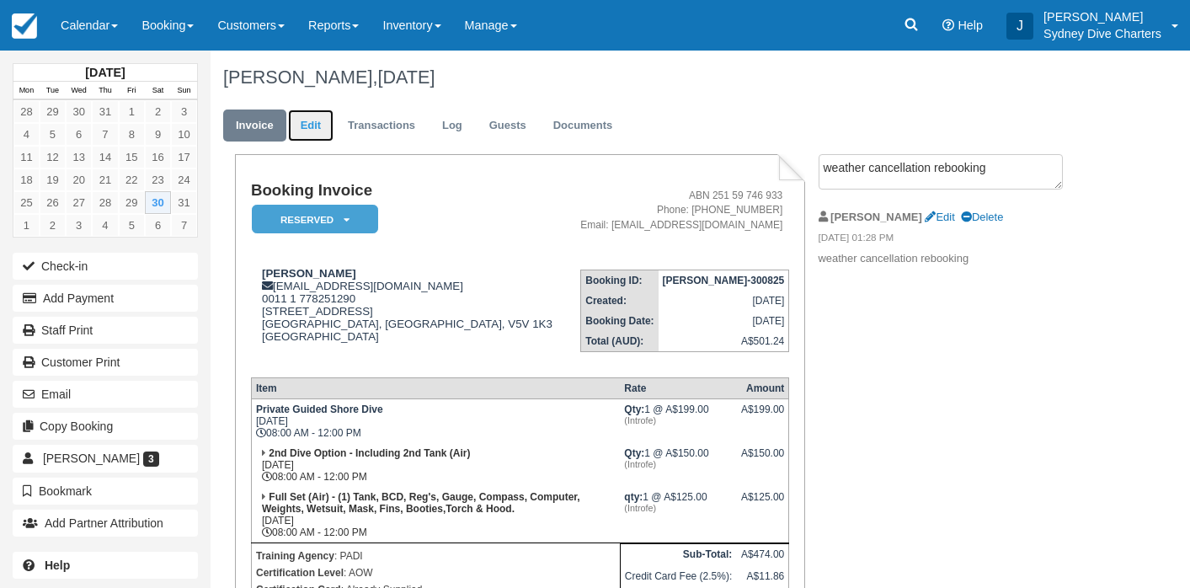
click at [317, 129] on link "Edit" at bounding box center [310, 125] width 45 height 33
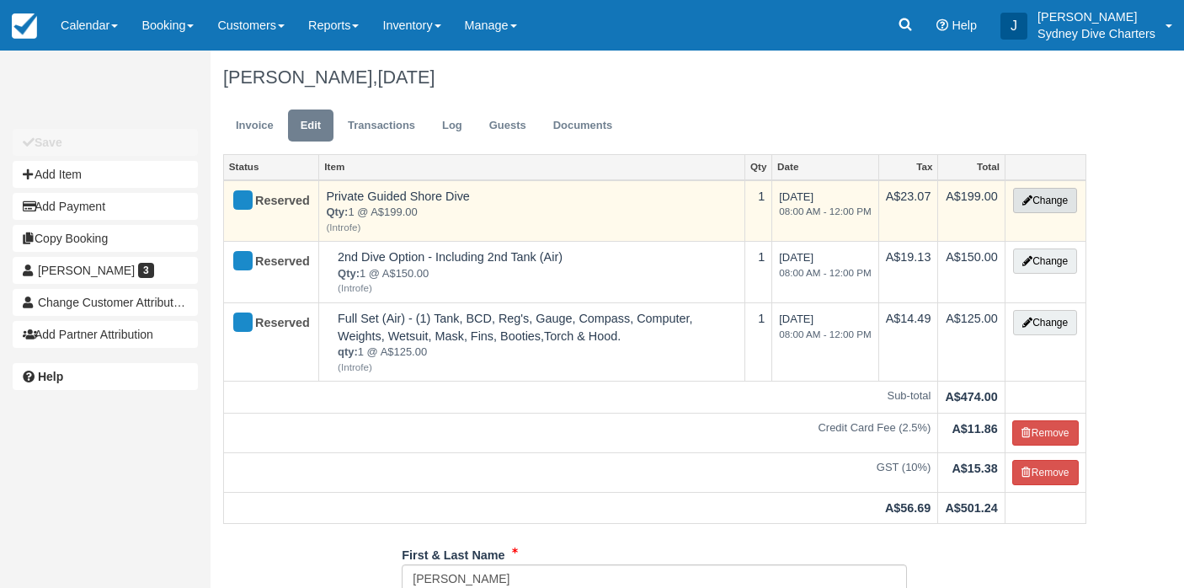
click at [1051, 206] on button "Change" at bounding box center [1045, 200] width 64 height 25
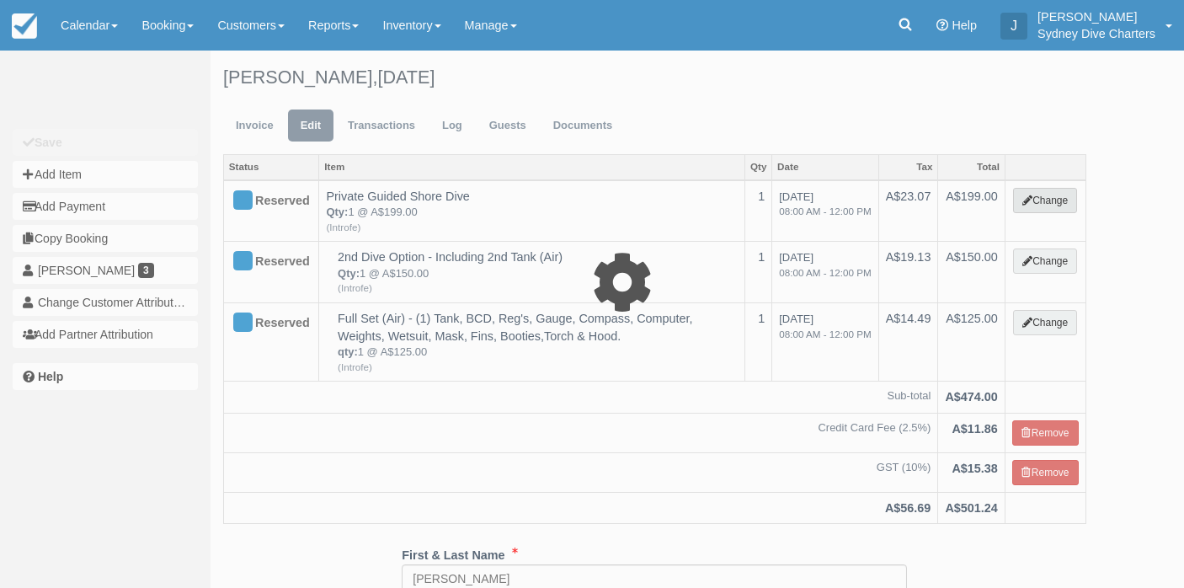
select select "65"
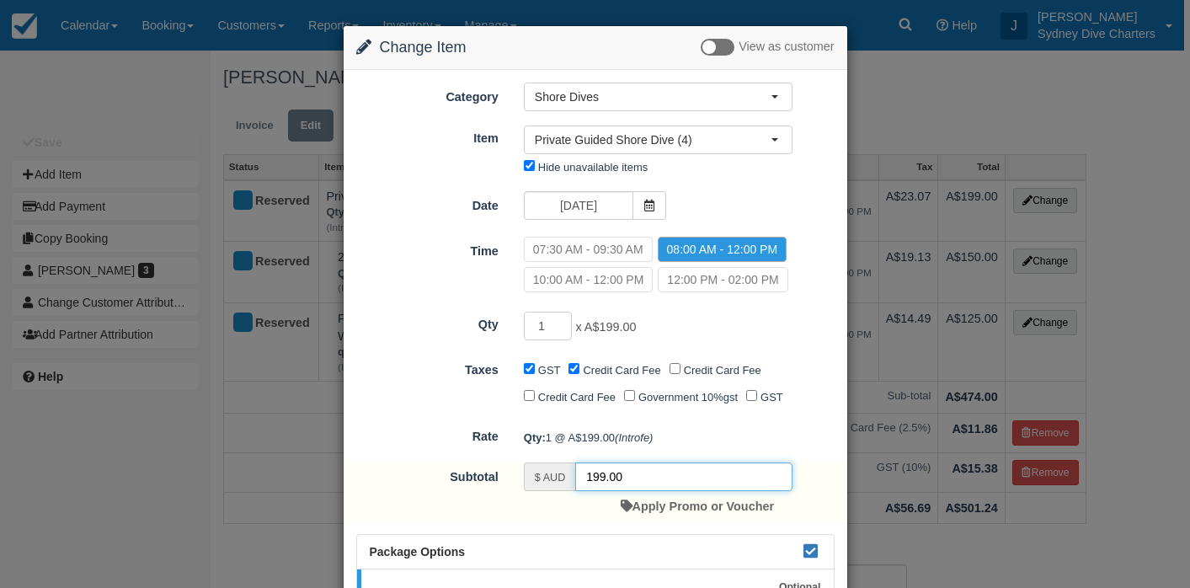
drag, startPoint x: 648, startPoint y: 502, endPoint x: 561, endPoint y: 491, distance: 88.2
click at [561, 491] on div "$ AUD 199.00" at bounding box center [658, 476] width 269 height 29
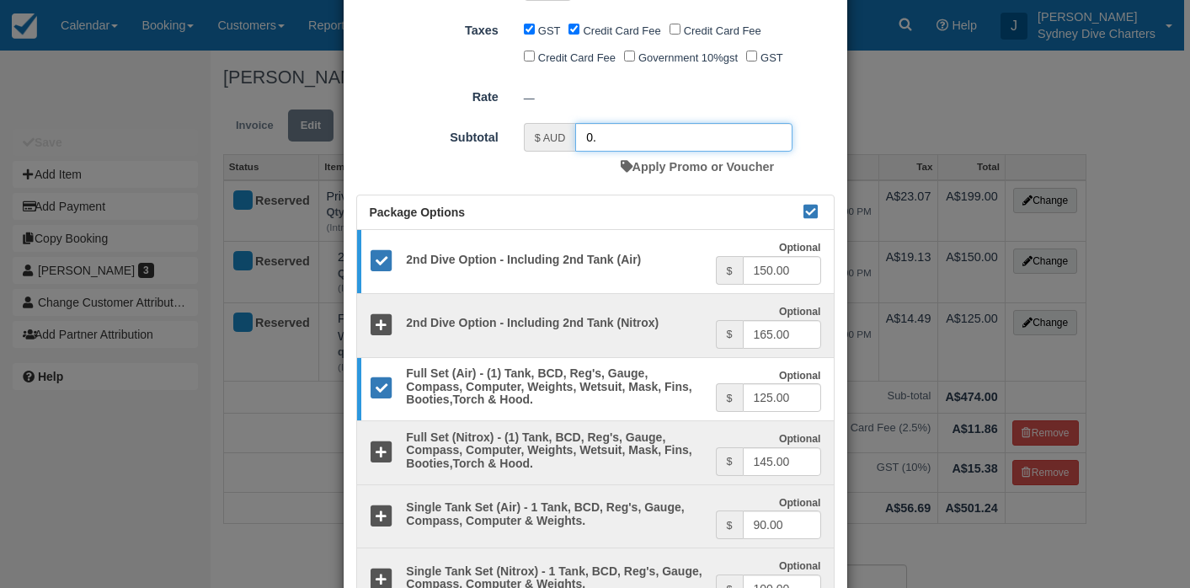
scroll to position [341, 0]
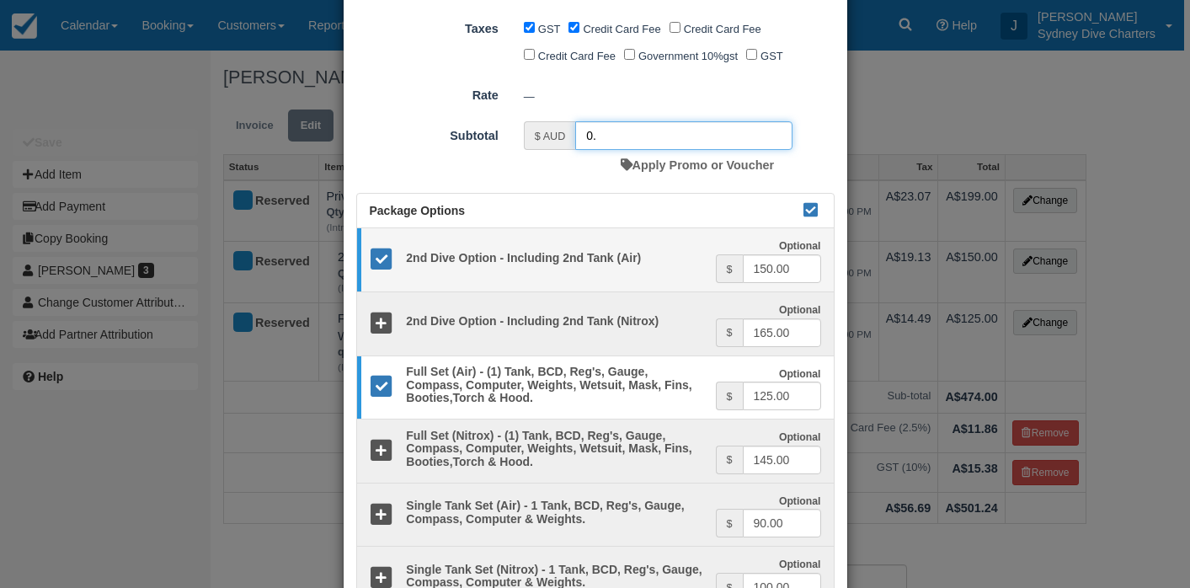
type input "0."
drag, startPoint x: 795, startPoint y: 295, endPoint x: 743, endPoint y: 299, distance: 52.4
click at [743, 283] on input "150.00" at bounding box center [782, 268] width 78 height 29
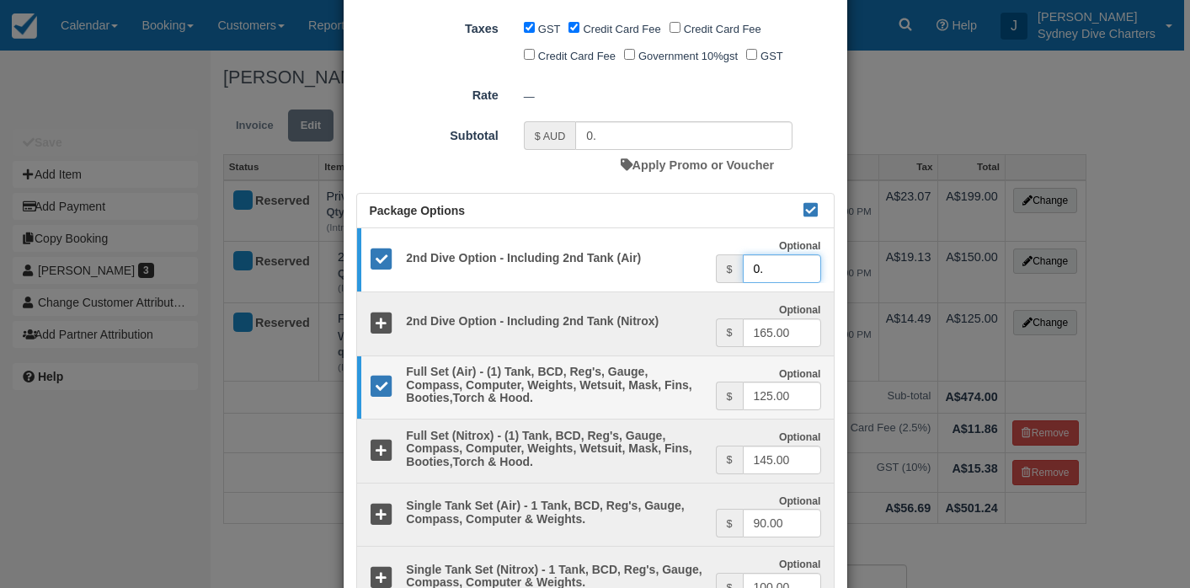
type input "0."
drag, startPoint x: 794, startPoint y: 420, endPoint x: 735, endPoint y: 418, distance: 59.0
click at [735, 410] on div "$ 125.00" at bounding box center [768, 395] width 105 height 29
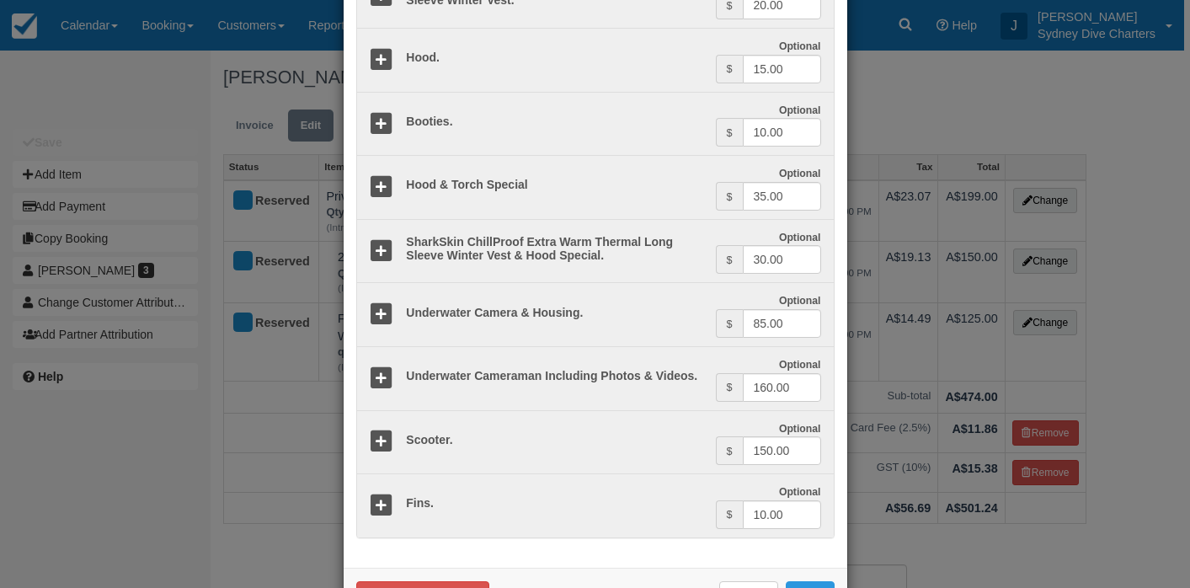
scroll to position [1477, 0]
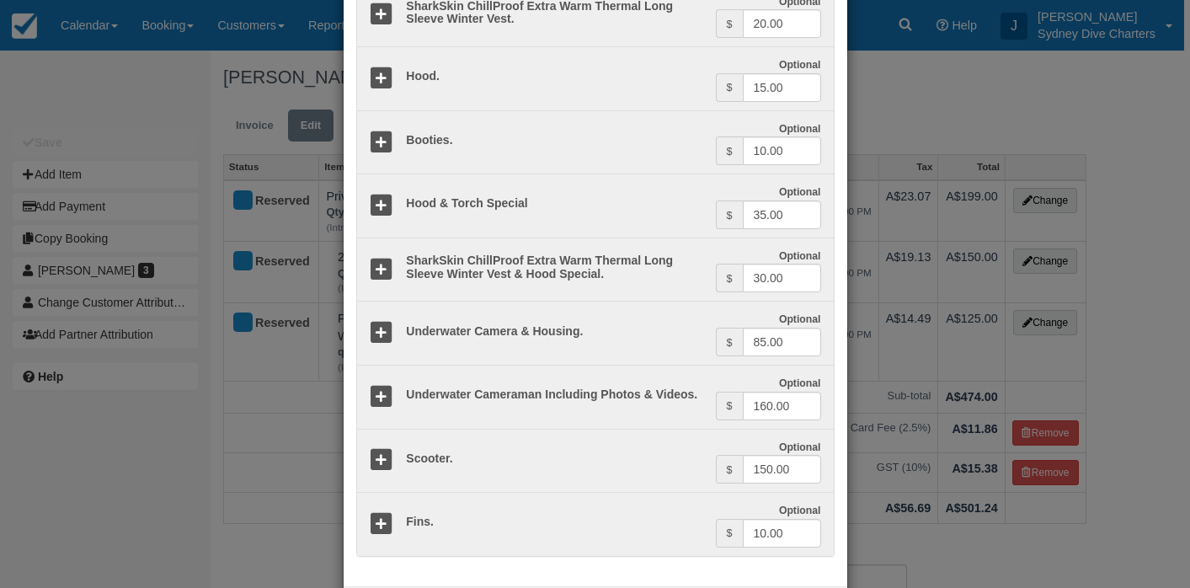
type input "0."
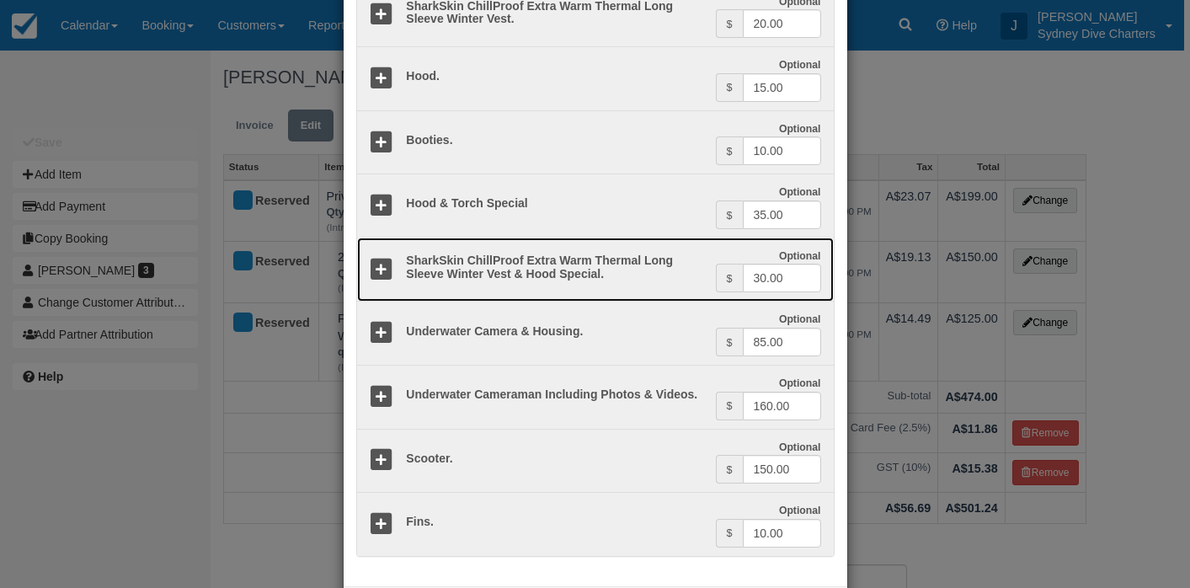
click at [373, 282] on icon at bounding box center [382, 270] width 24 height 24
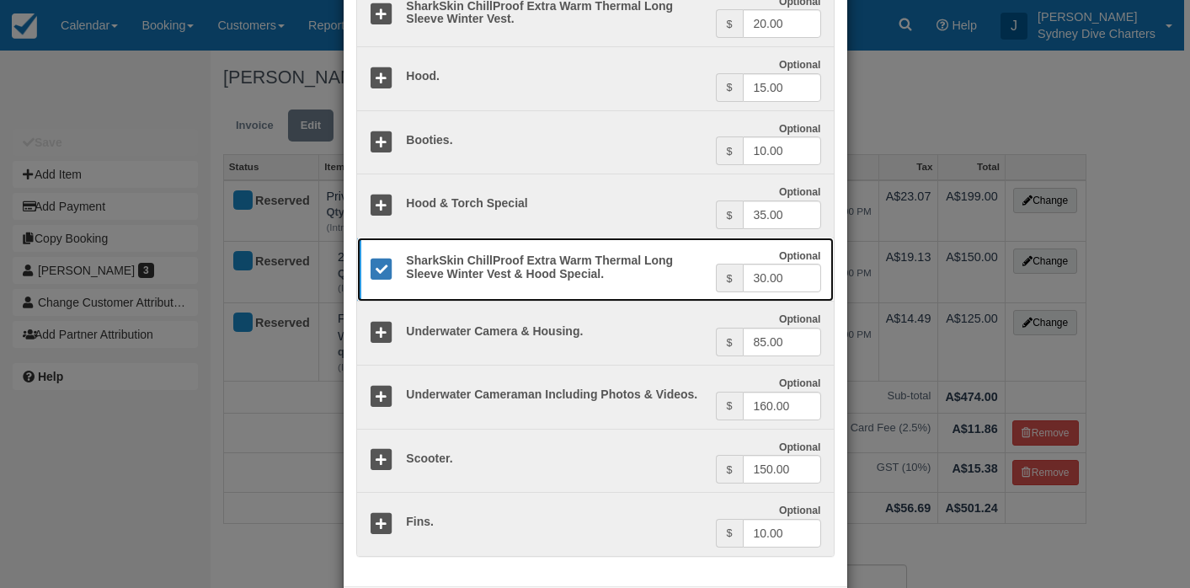
type input "199.00"
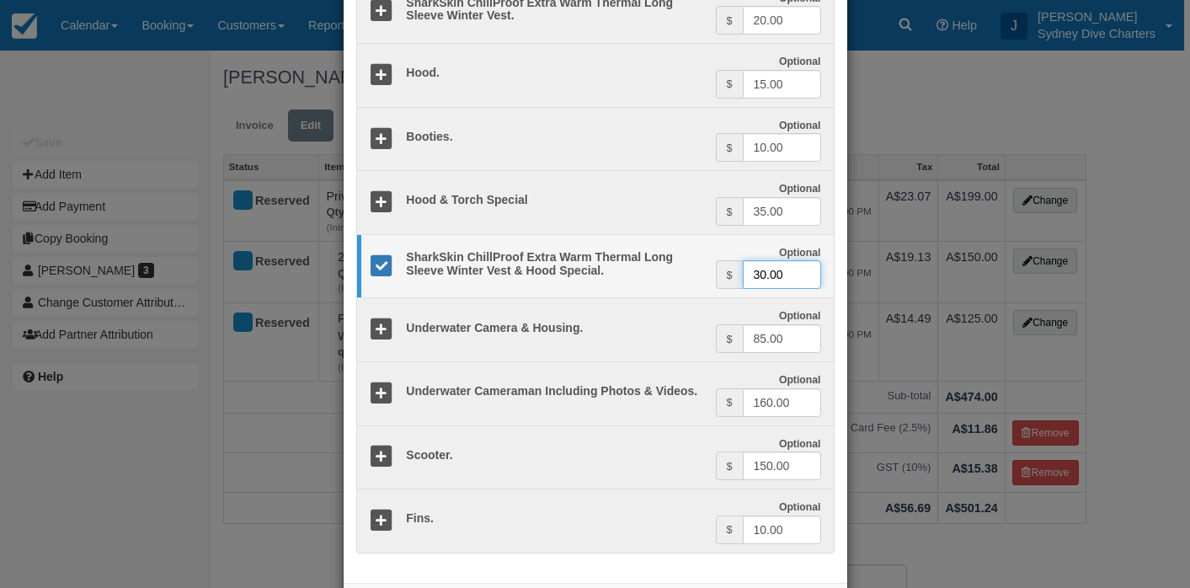
drag, startPoint x: 789, startPoint y: 304, endPoint x: 742, endPoint y: 304, distance: 47.1
click at [743, 289] on input "30.00" at bounding box center [782, 274] width 78 height 29
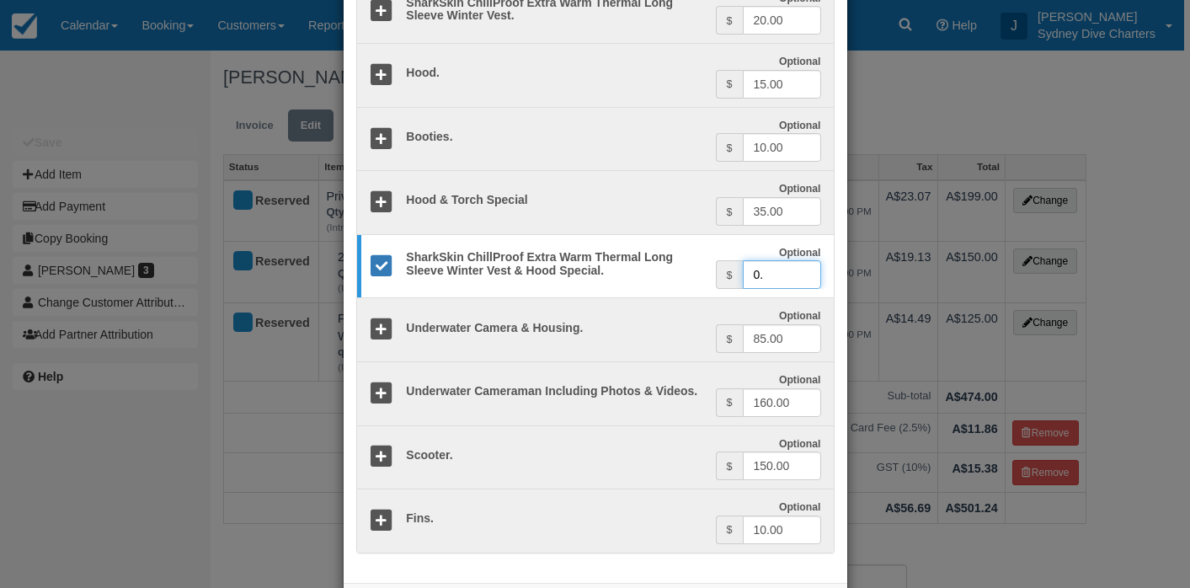
scroll to position [1584, 0]
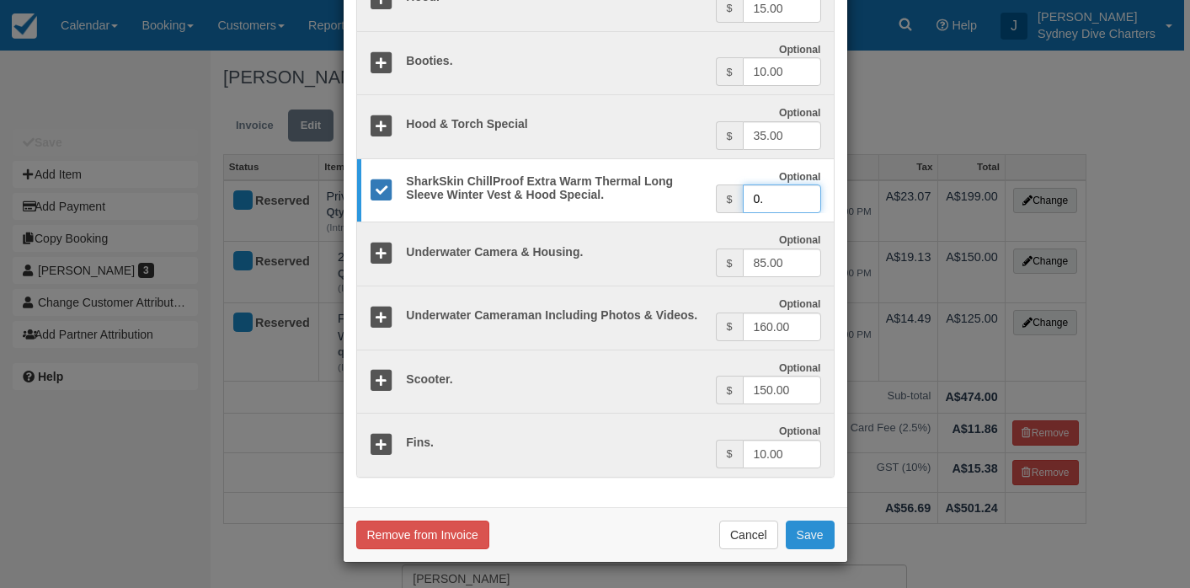
type input "0."
click at [806, 536] on button "Save" at bounding box center [809, 534] width 49 height 29
checkbox input "false"
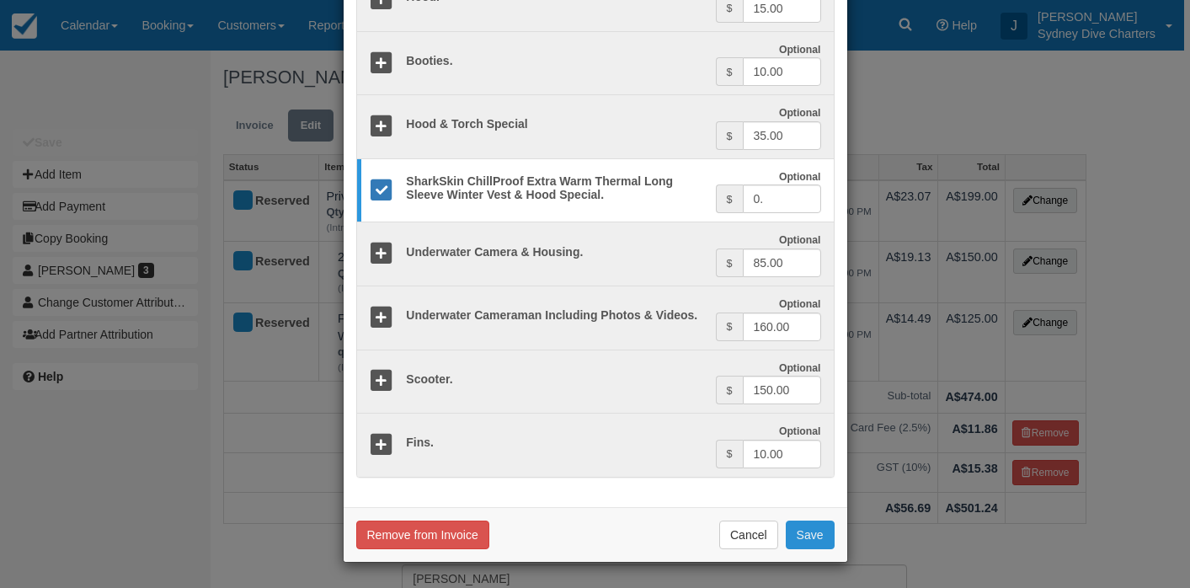
checkbox input "false"
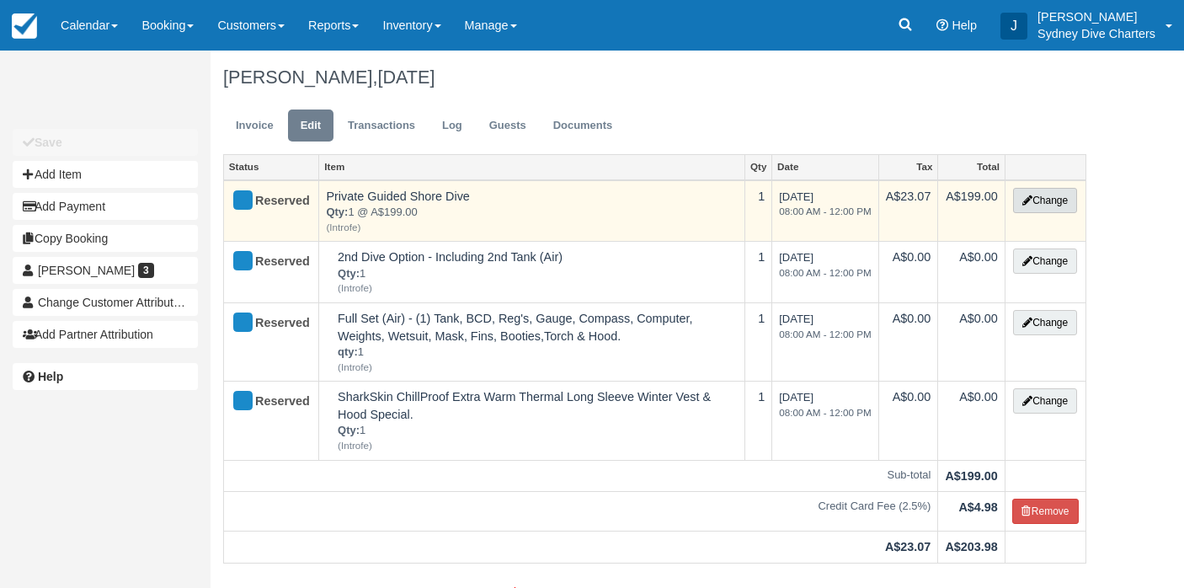
click at [1050, 200] on button "Change" at bounding box center [1045, 200] width 64 height 25
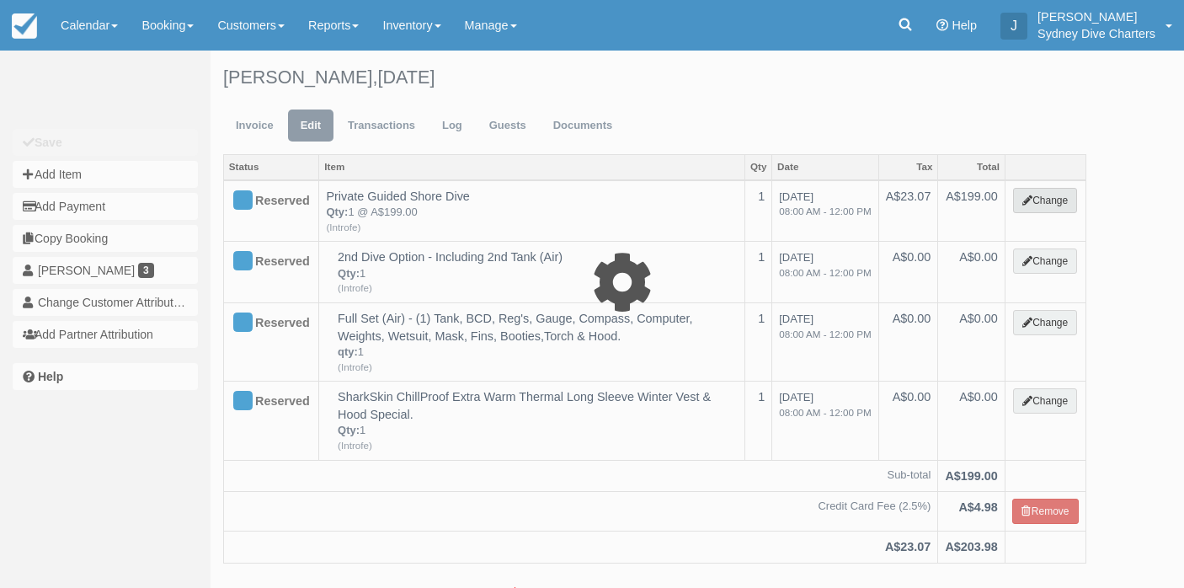
select select "65"
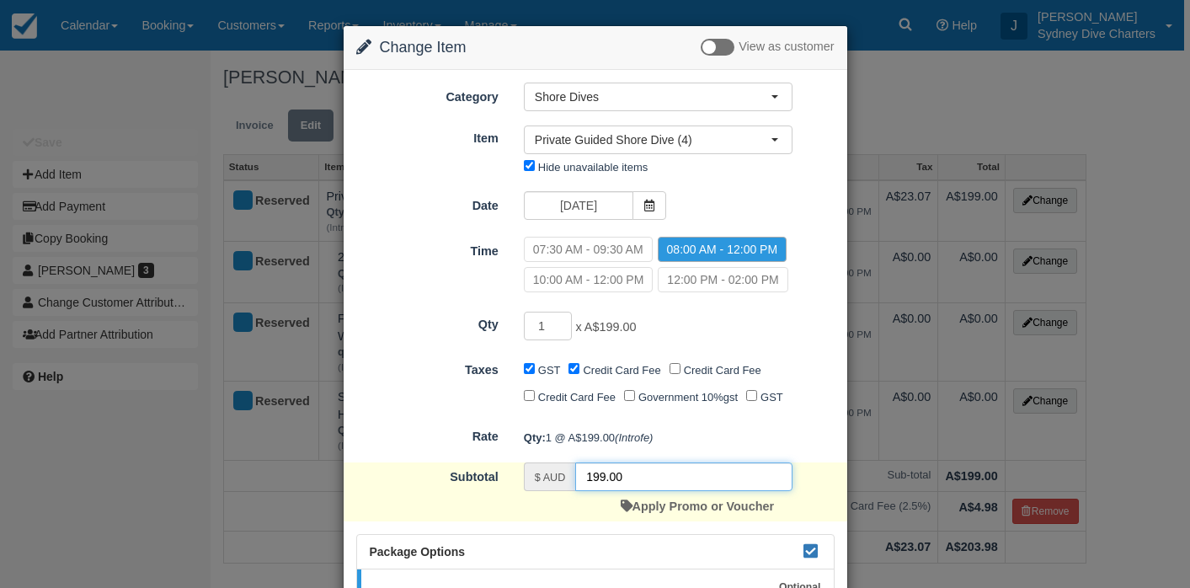
drag, startPoint x: 626, startPoint y: 501, endPoint x: 561, endPoint y: 496, distance: 65.9
click at [561, 491] on div "$ AUD 199.00" at bounding box center [658, 476] width 269 height 29
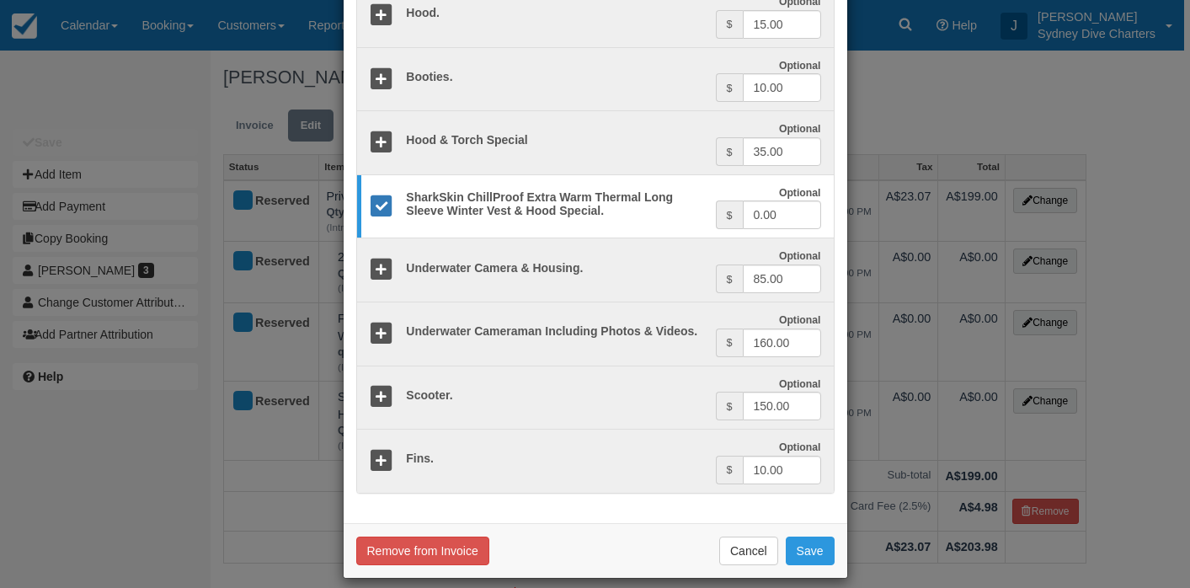
scroll to position [1584, 0]
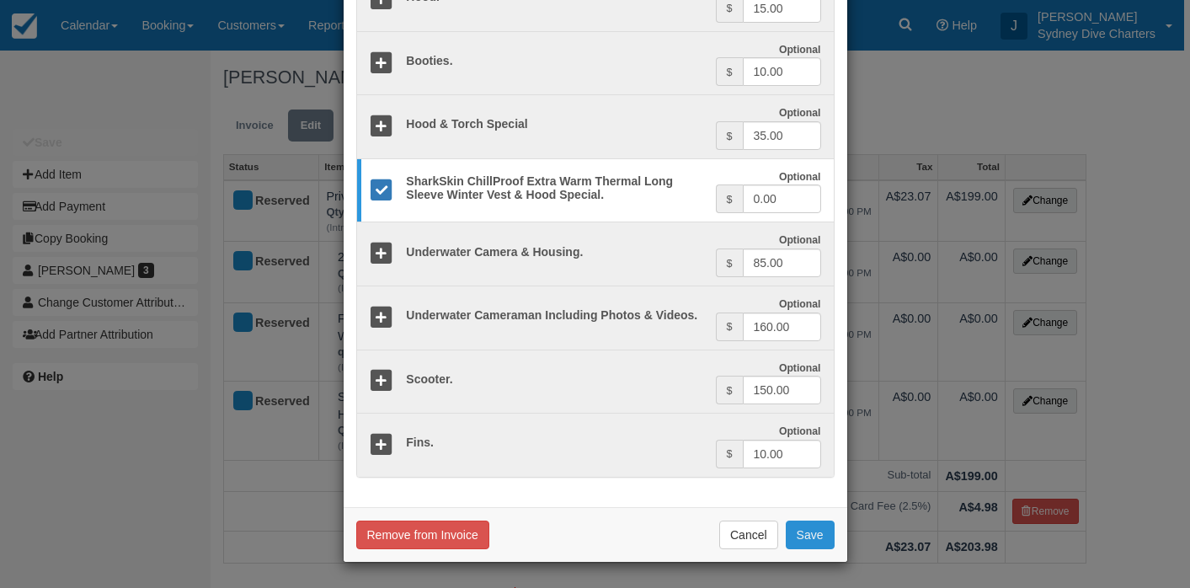
type input "0."
click at [799, 528] on button "Save" at bounding box center [809, 534] width 49 height 29
checkbox input "false"
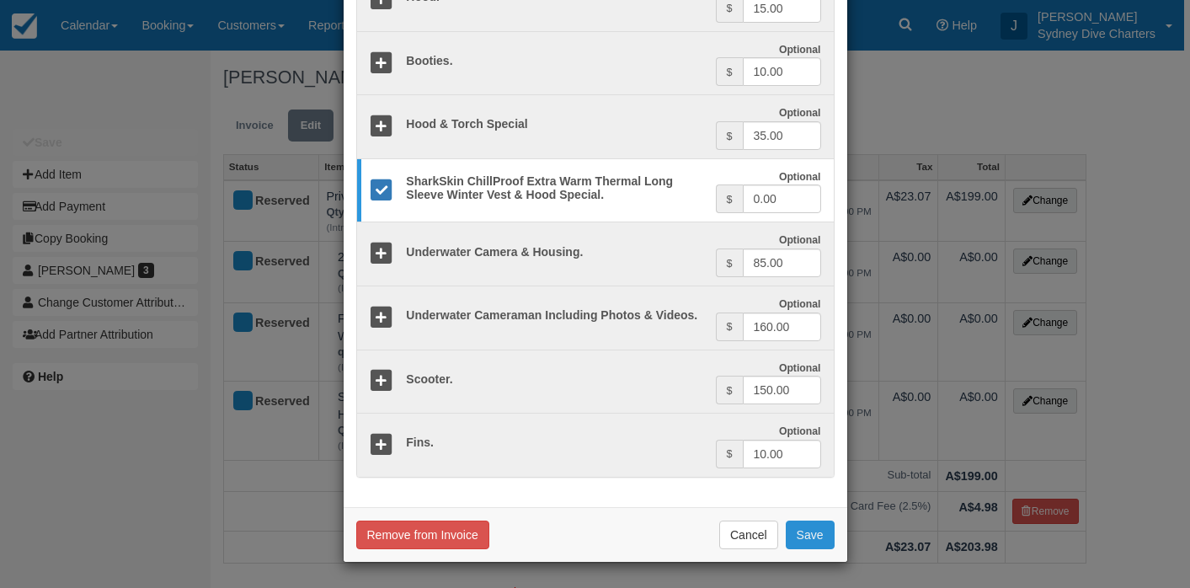
checkbox input "false"
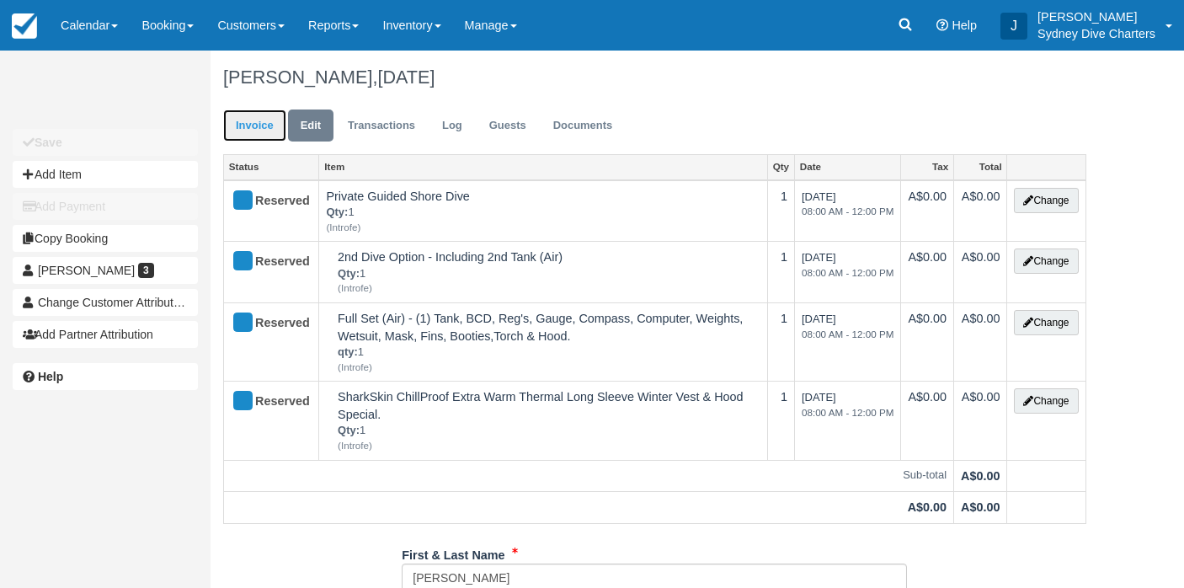
click at [244, 124] on link "Invoice" at bounding box center [254, 125] width 63 height 33
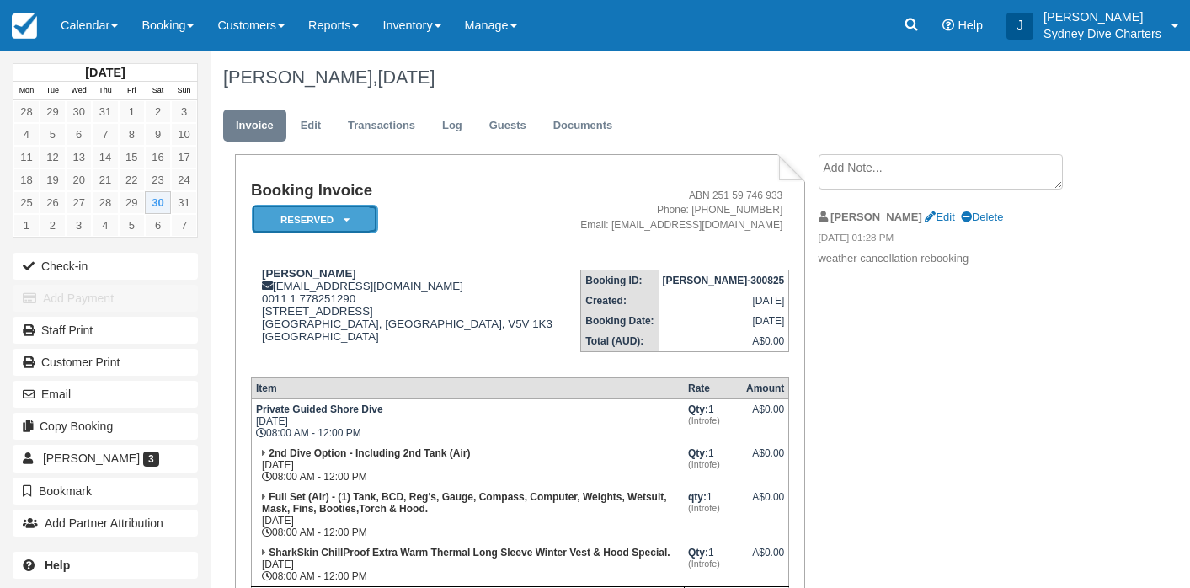
click at [328, 222] on em "Reserved" at bounding box center [315, 219] width 126 height 29
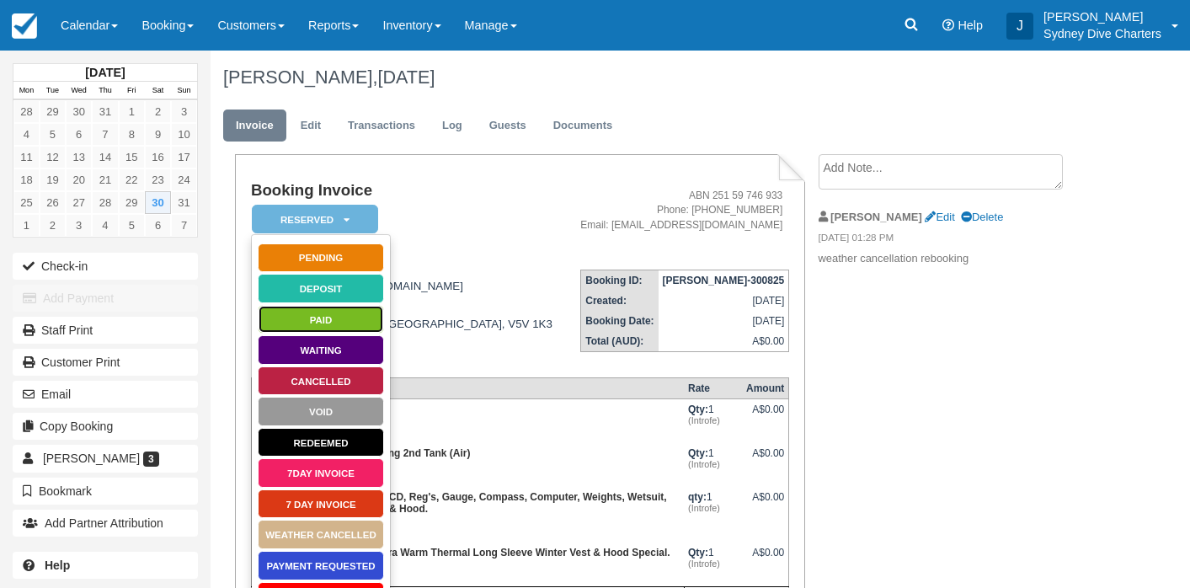
click at [340, 315] on link "Paid" at bounding box center [321, 319] width 126 height 29
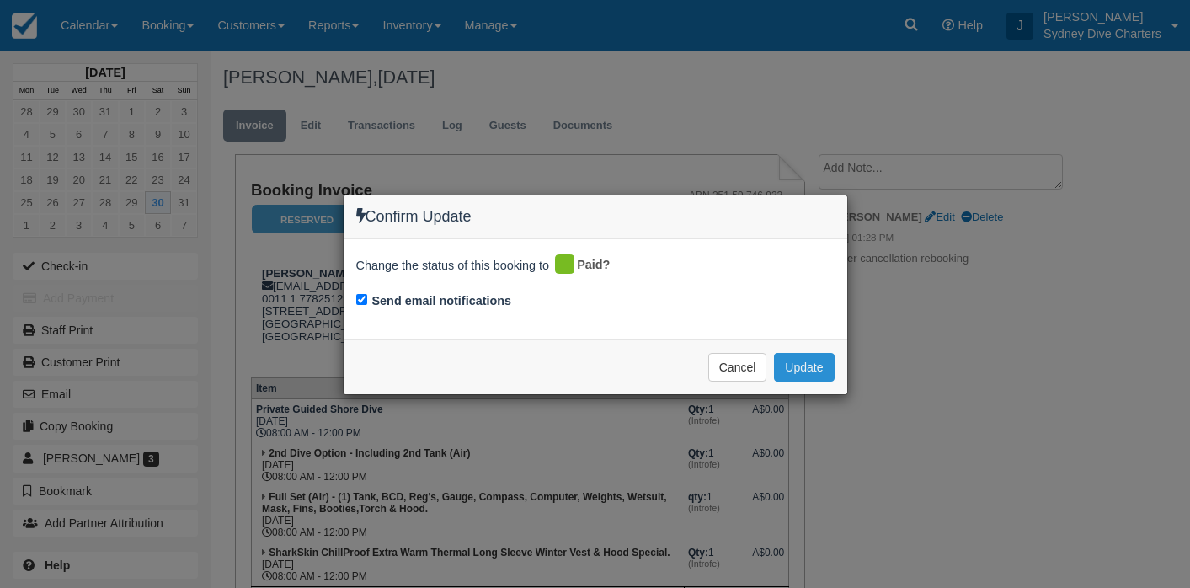
click at [789, 368] on button "Update" at bounding box center [804, 367] width 60 height 29
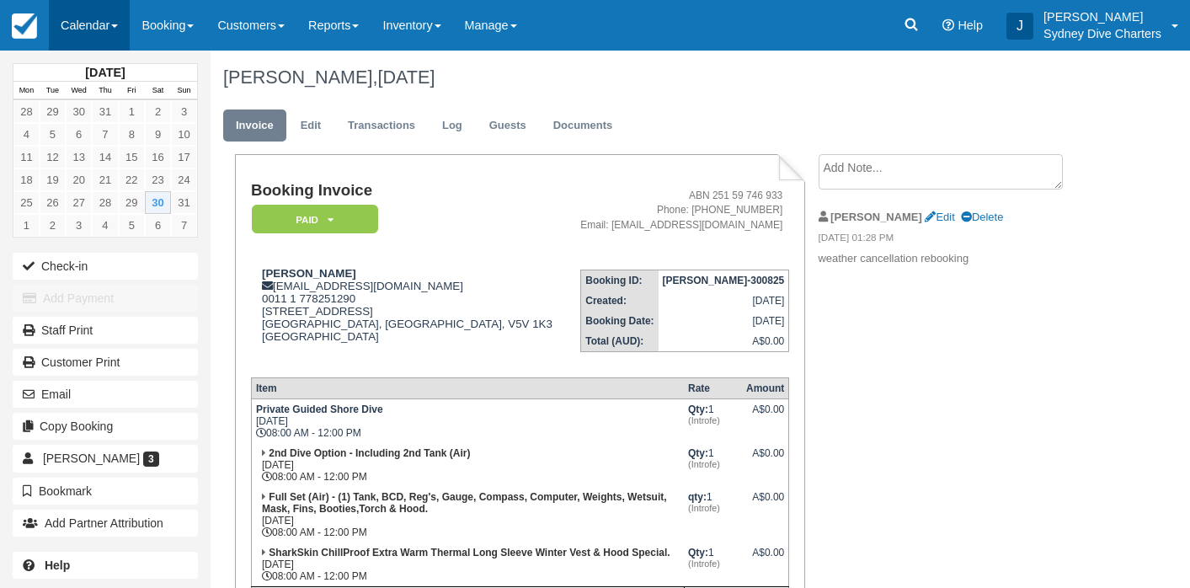
click at [92, 24] on link "Calendar" at bounding box center [89, 25] width 81 height 51
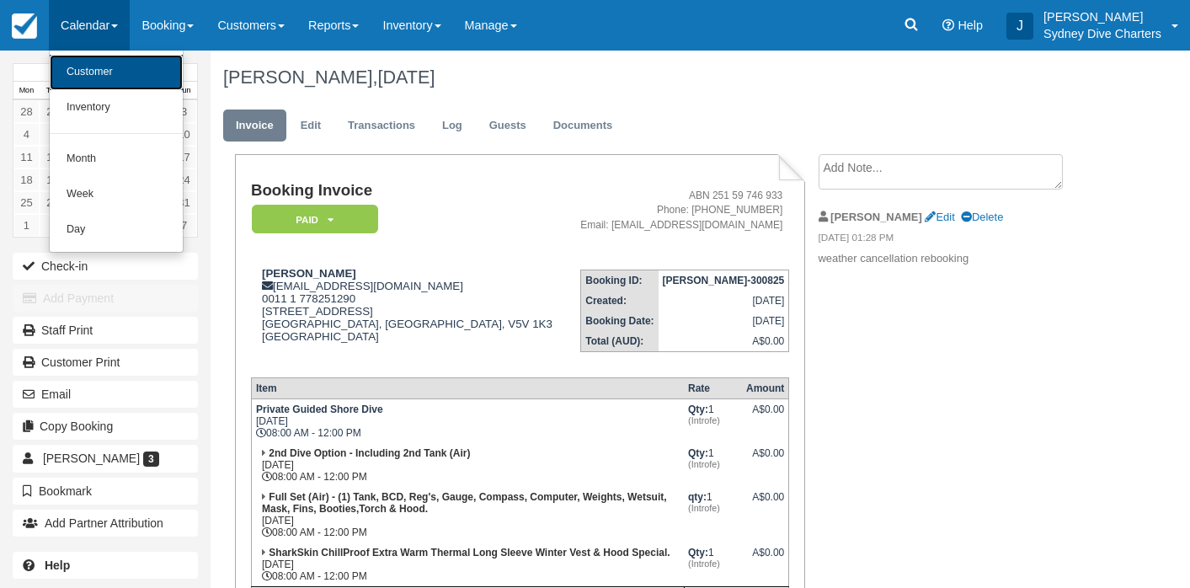
click at [95, 71] on link "Customer" at bounding box center [116, 72] width 133 height 35
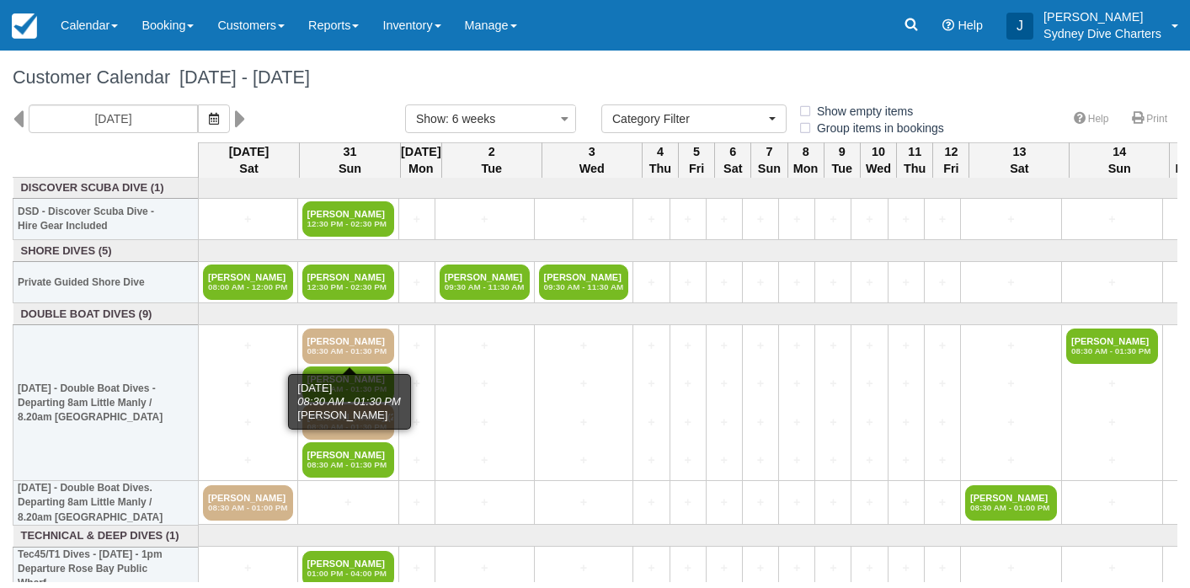
select select
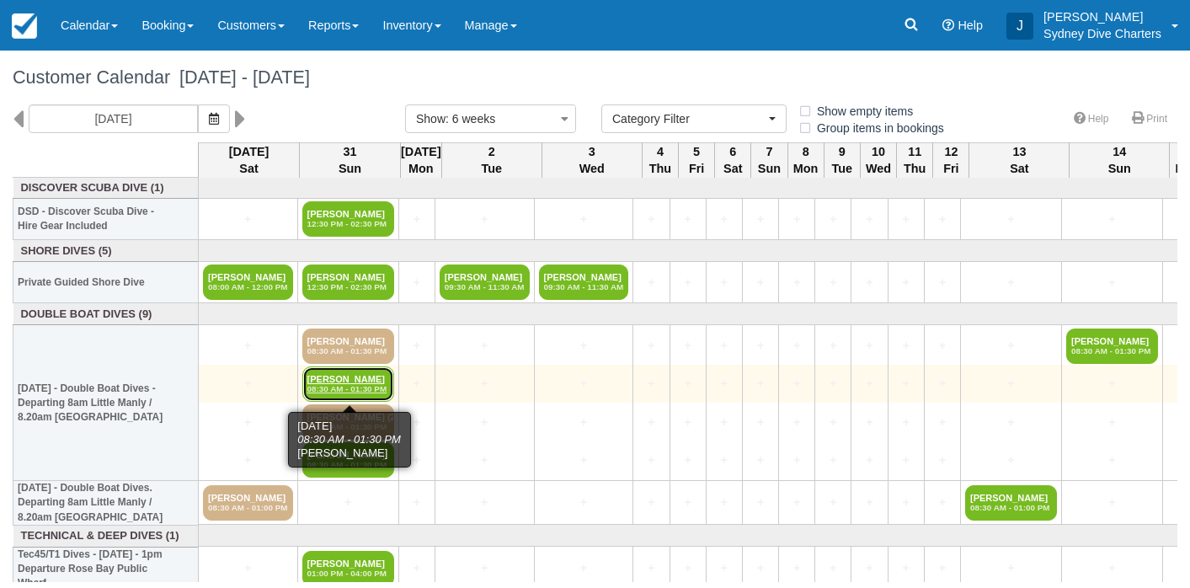
click at [362, 376] on link "[PERSON_NAME] 08:30 AM - 01:30 PM" at bounding box center [348, 383] width 92 height 35
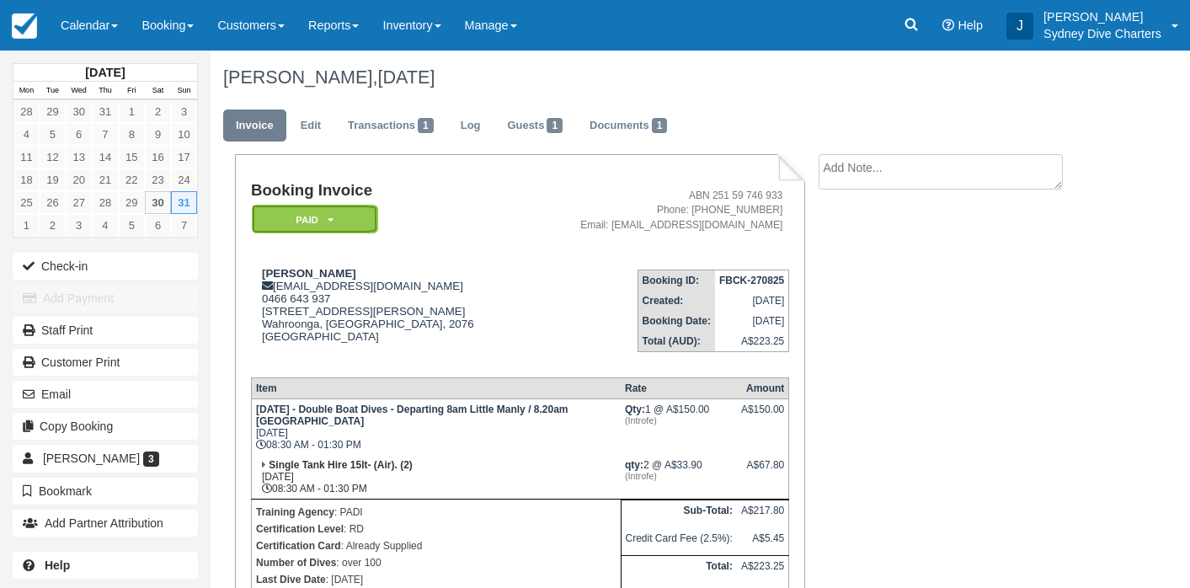
click at [335, 216] on em "Paid" at bounding box center [315, 219] width 126 height 29
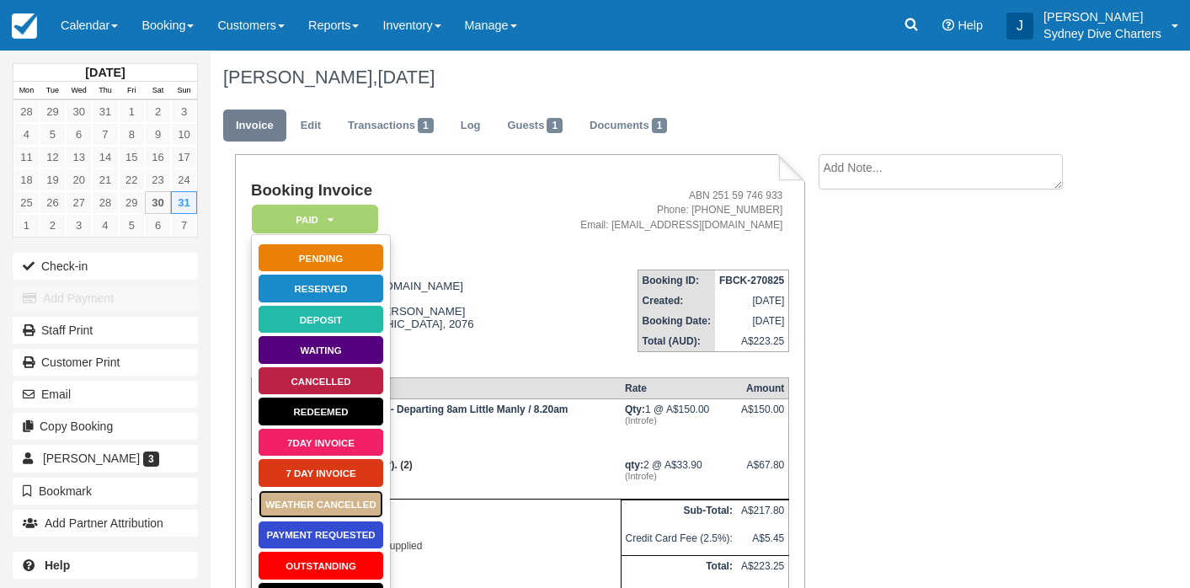
click at [337, 498] on link "WEATHER CANCELLED" at bounding box center [321, 503] width 126 height 29
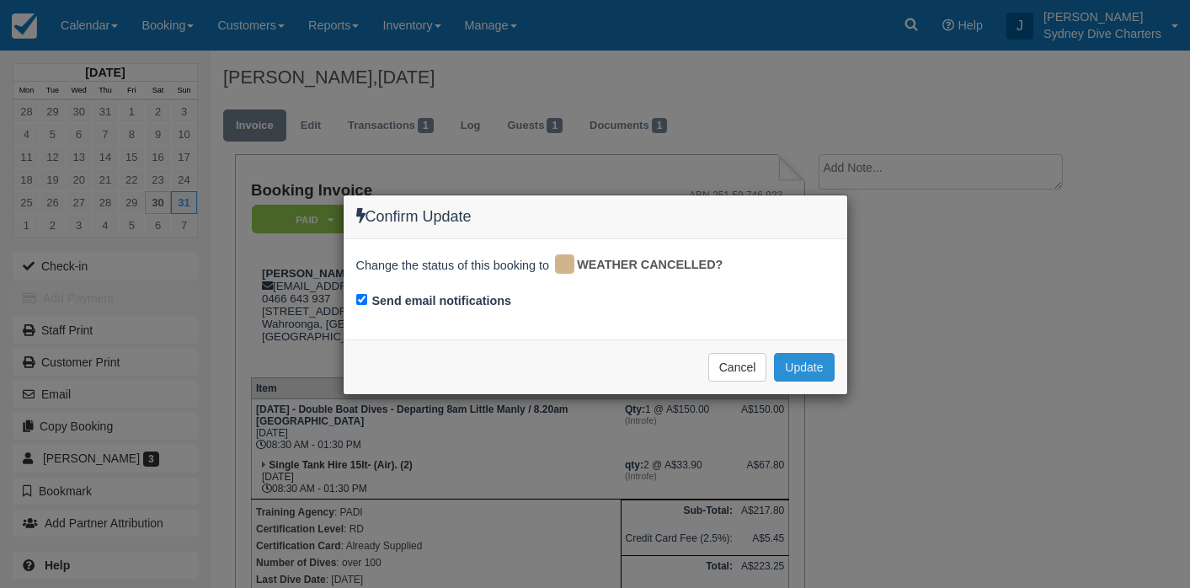
click at [814, 364] on button "Update" at bounding box center [804, 367] width 60 height 29
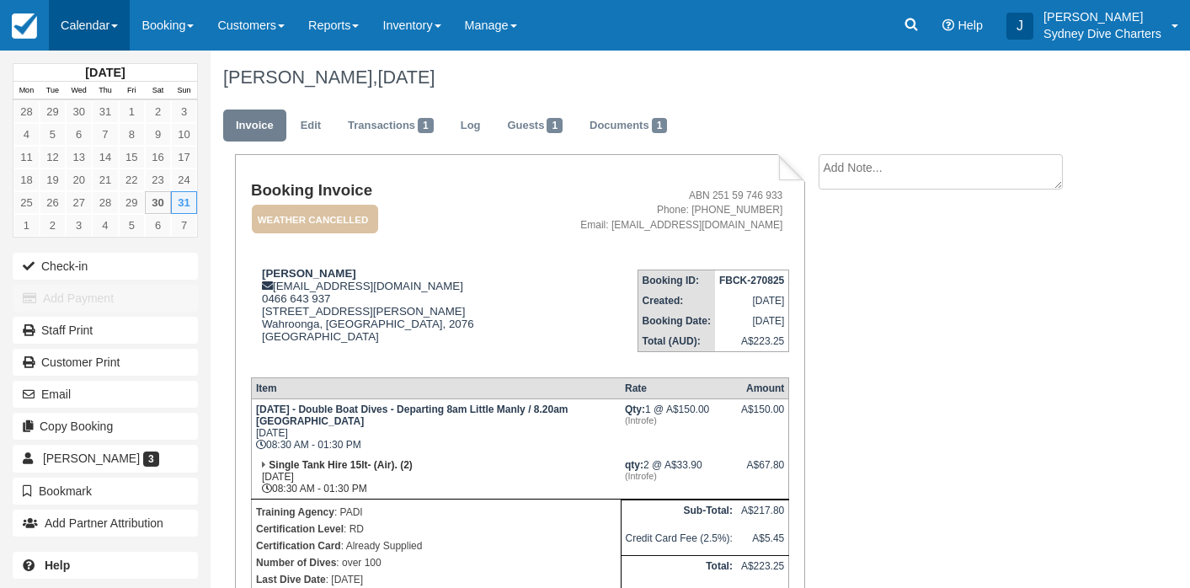
click at [99, 20] on link "Calendar" at bounding box center [89, 25] width 81 height 51
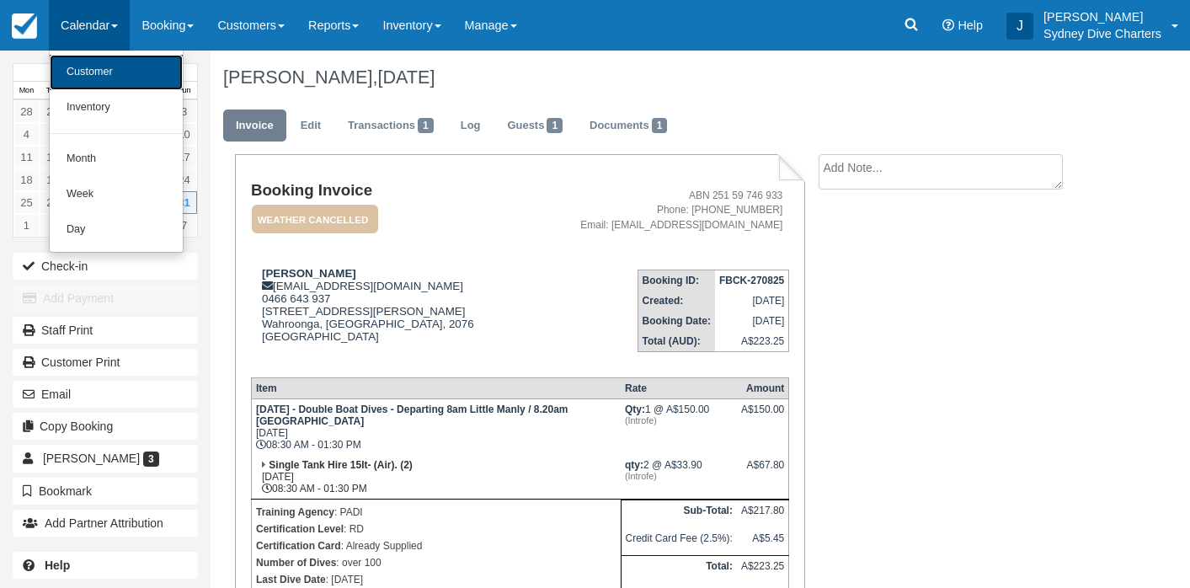
click at [102, 77] on link "Customer" at bounding box center [116, 72] width 133 height 35
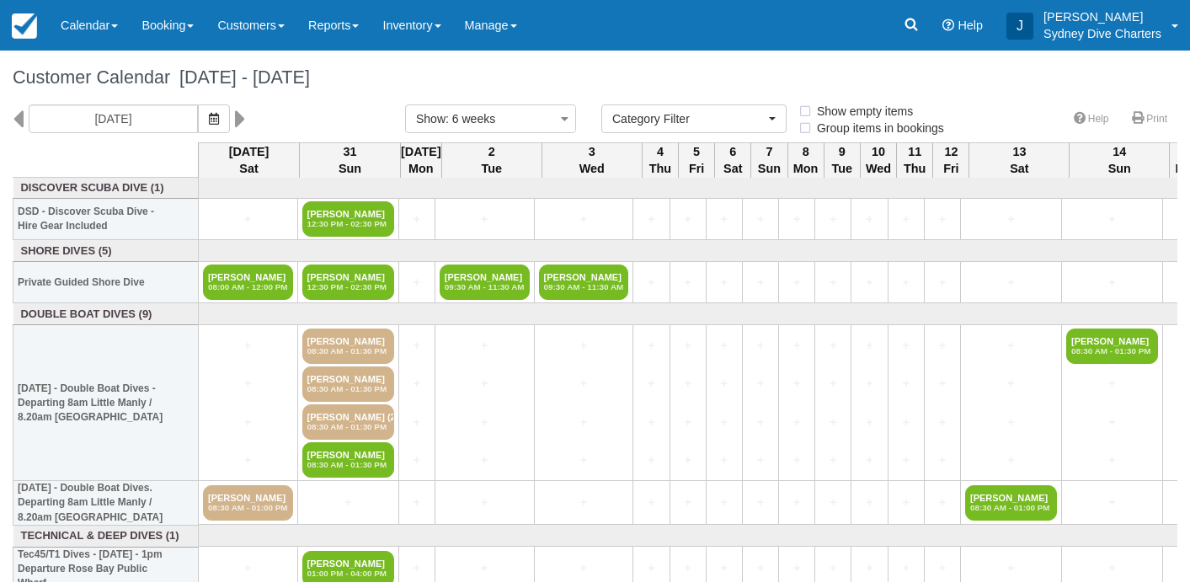
select select
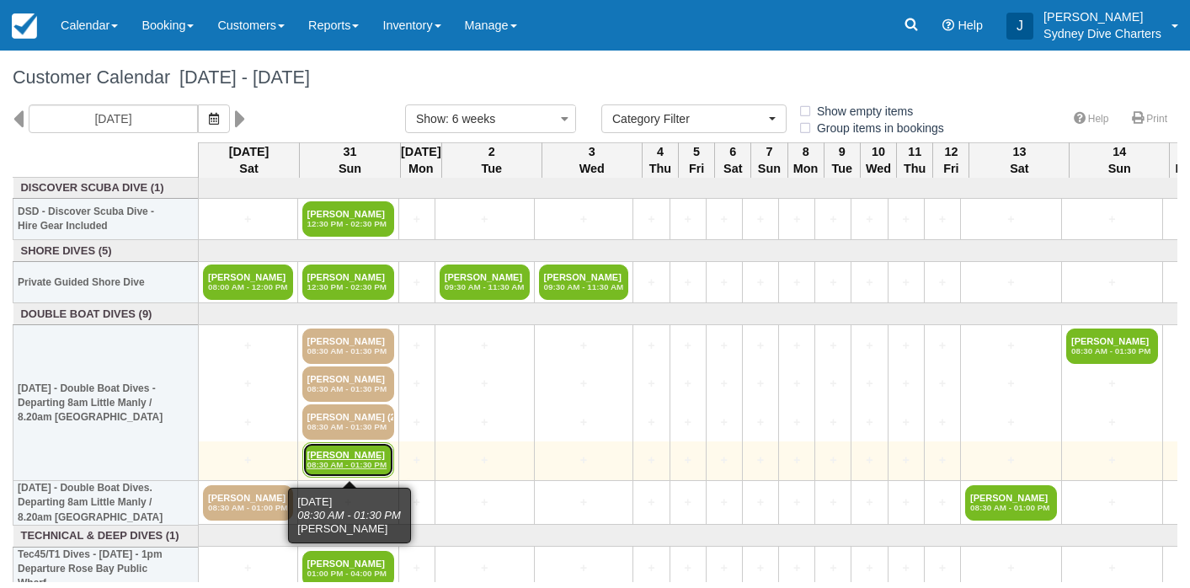
click at [361, 456] on link "[PERSON_NAME] 08:30 AM - 01:30 PM" at bounding box center [348, 459] width 92 height 35
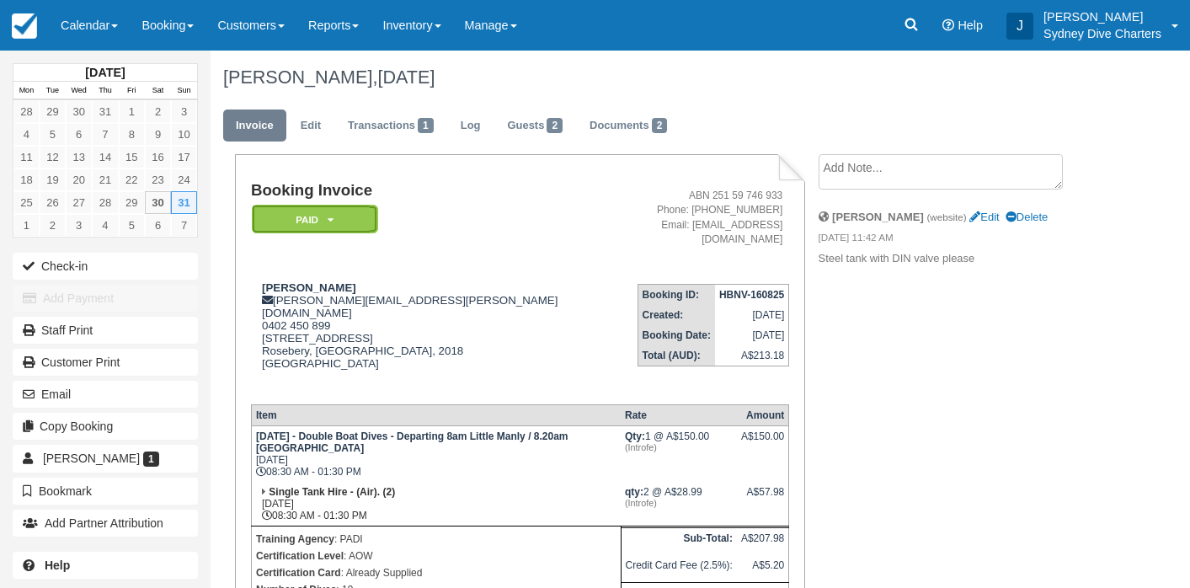
click at [321, 210] on em "Paid" at bounding box center [315, 219] width 126 height 29
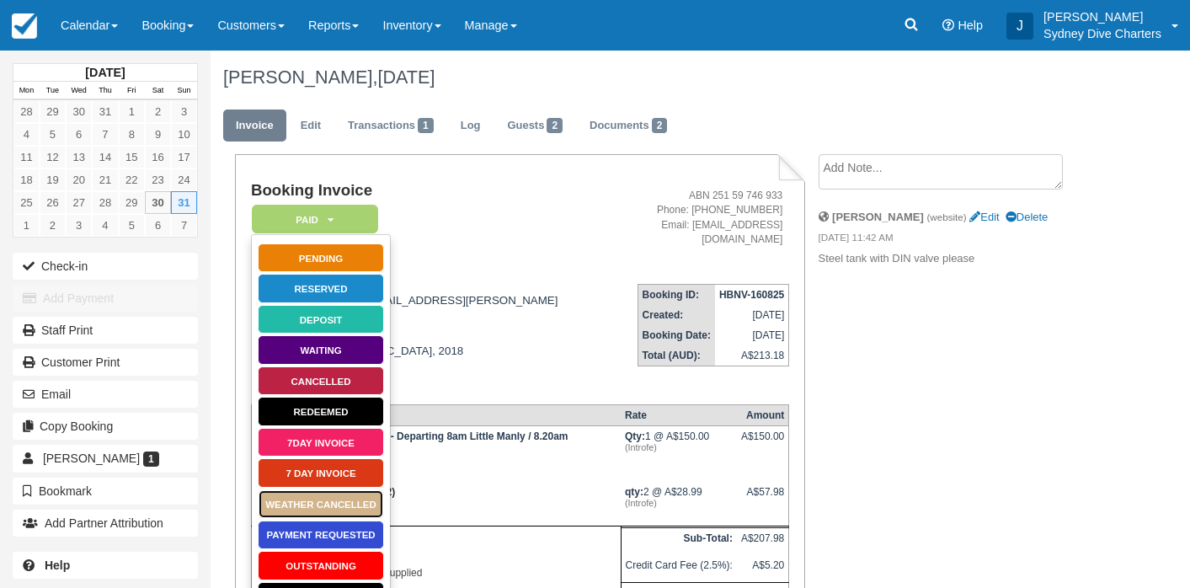
click at [352, 504] on link "WEATHER CANCELLED" at bounding box center [321, 503] width 126 height 29
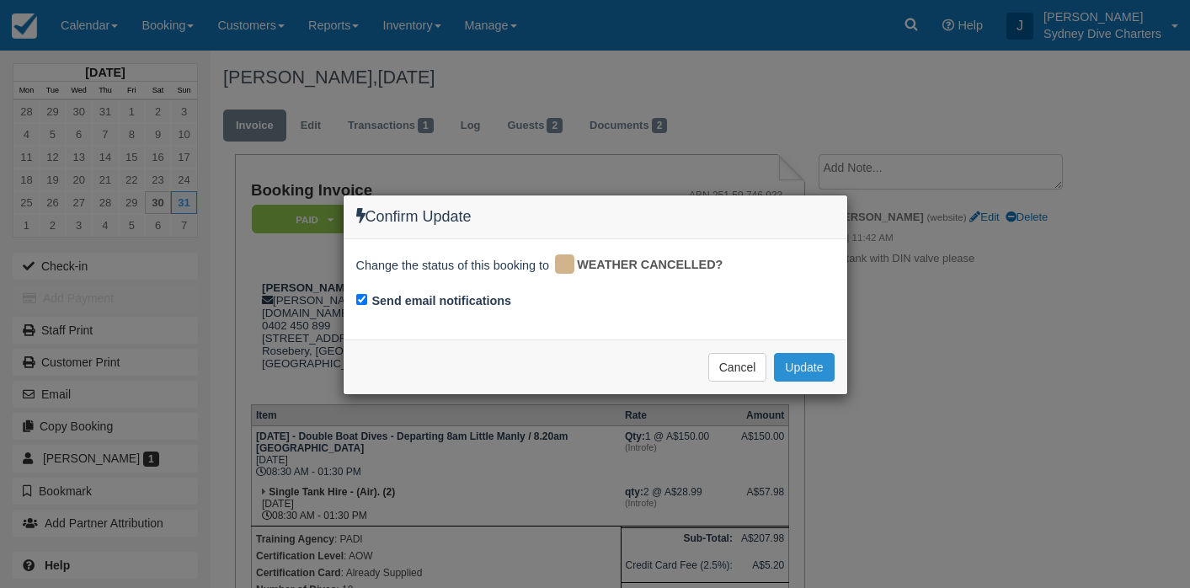
click at [808, 370] on button "Update" at bounding box center [804, 367] width 60 height 29
